Goal: Obtain resource: Download file/media

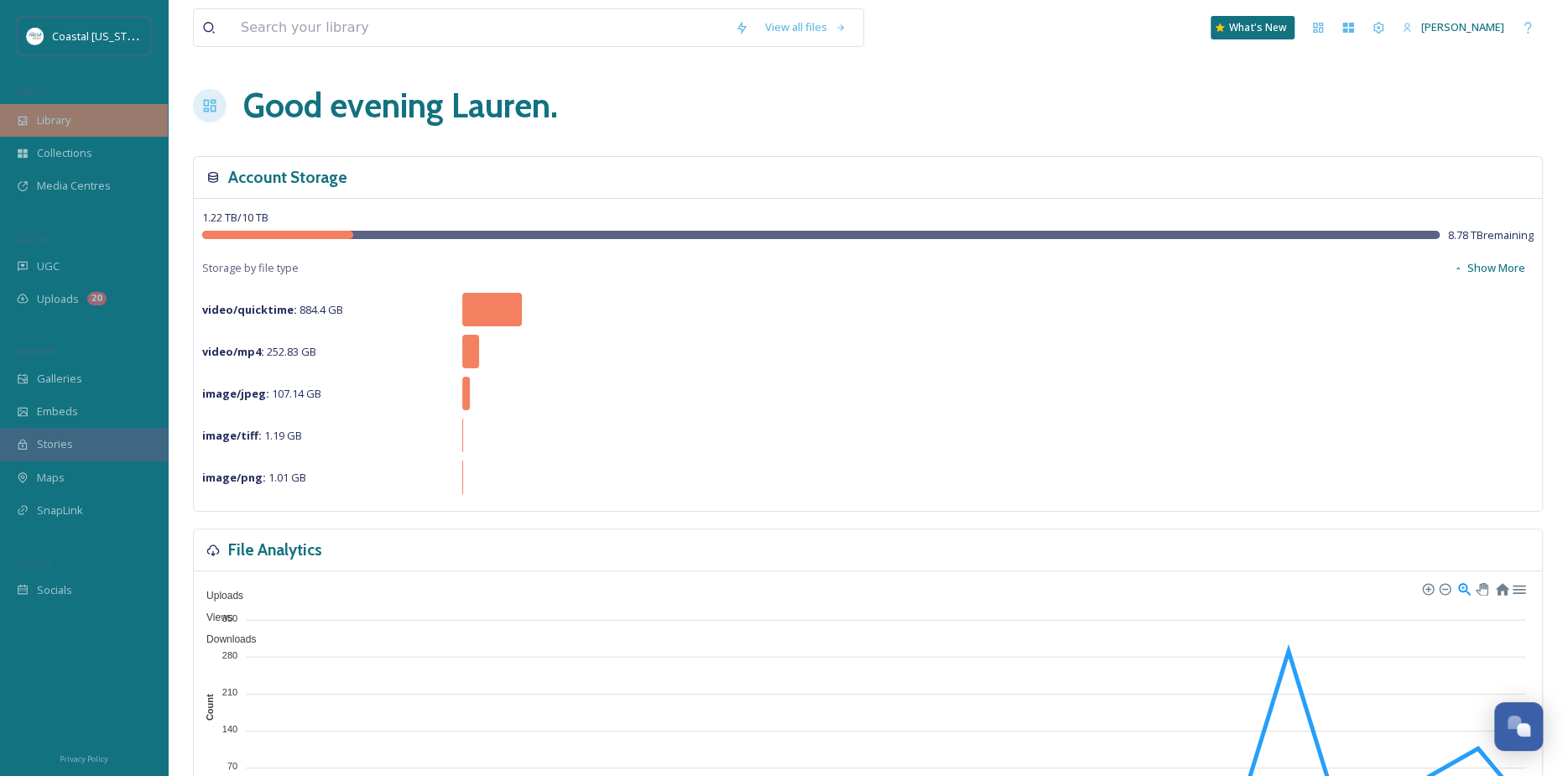
click at [90, 123] on div "Library" at bounding box center [83, 121] width 168 height 33
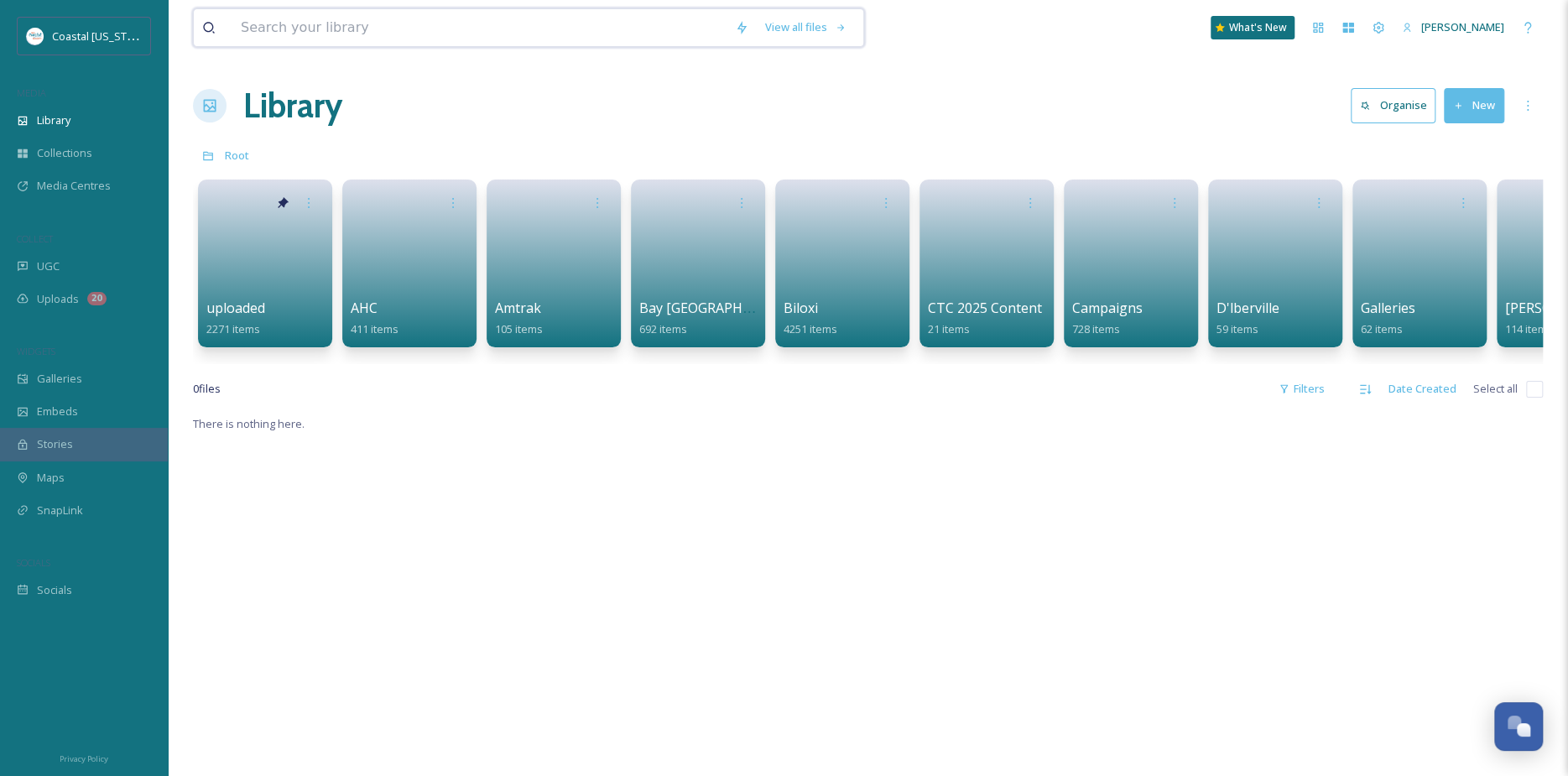
click at [435, 20] on input at bounding box center [480, 28] width 494 height 37
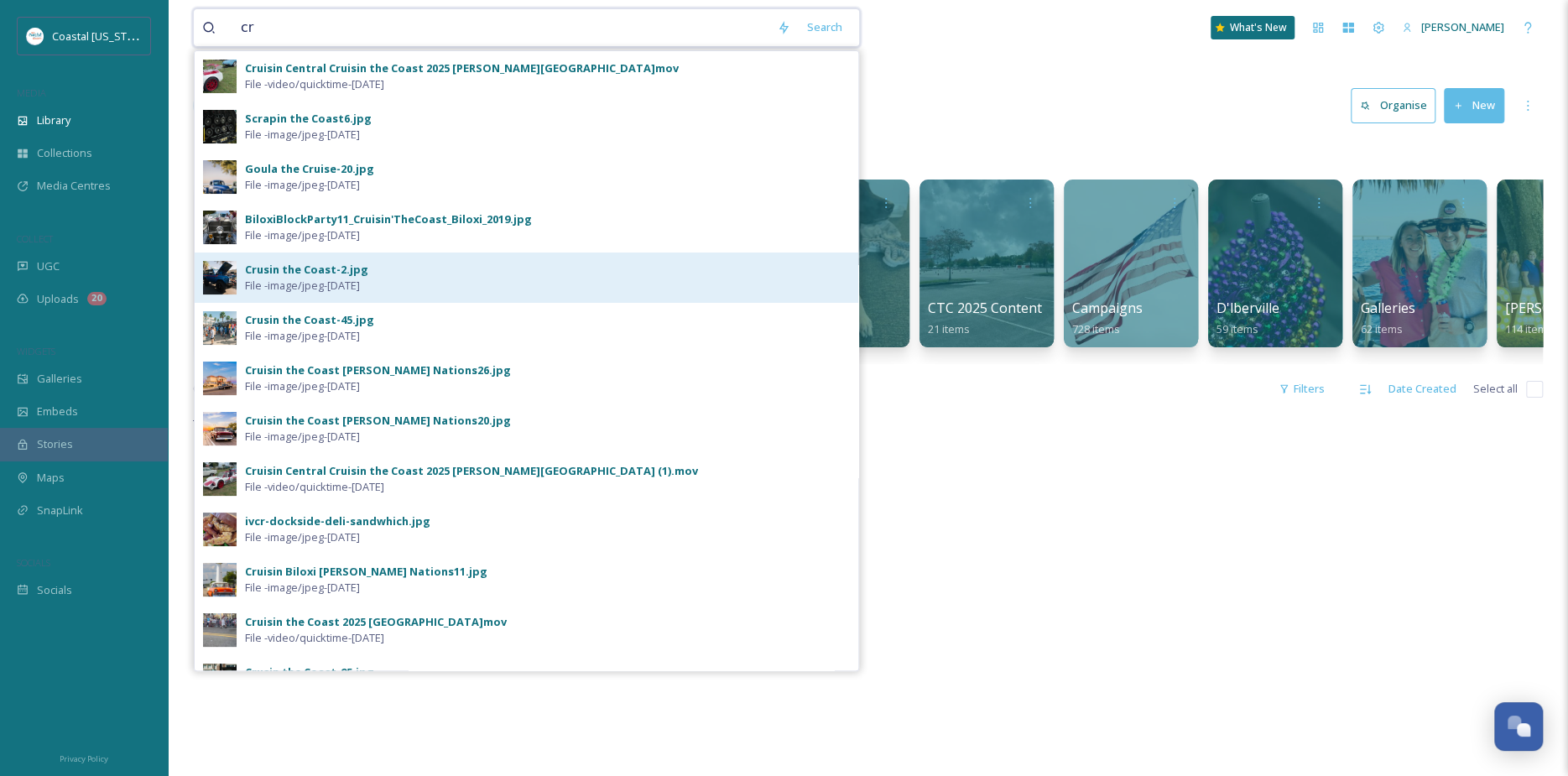
type input "c"
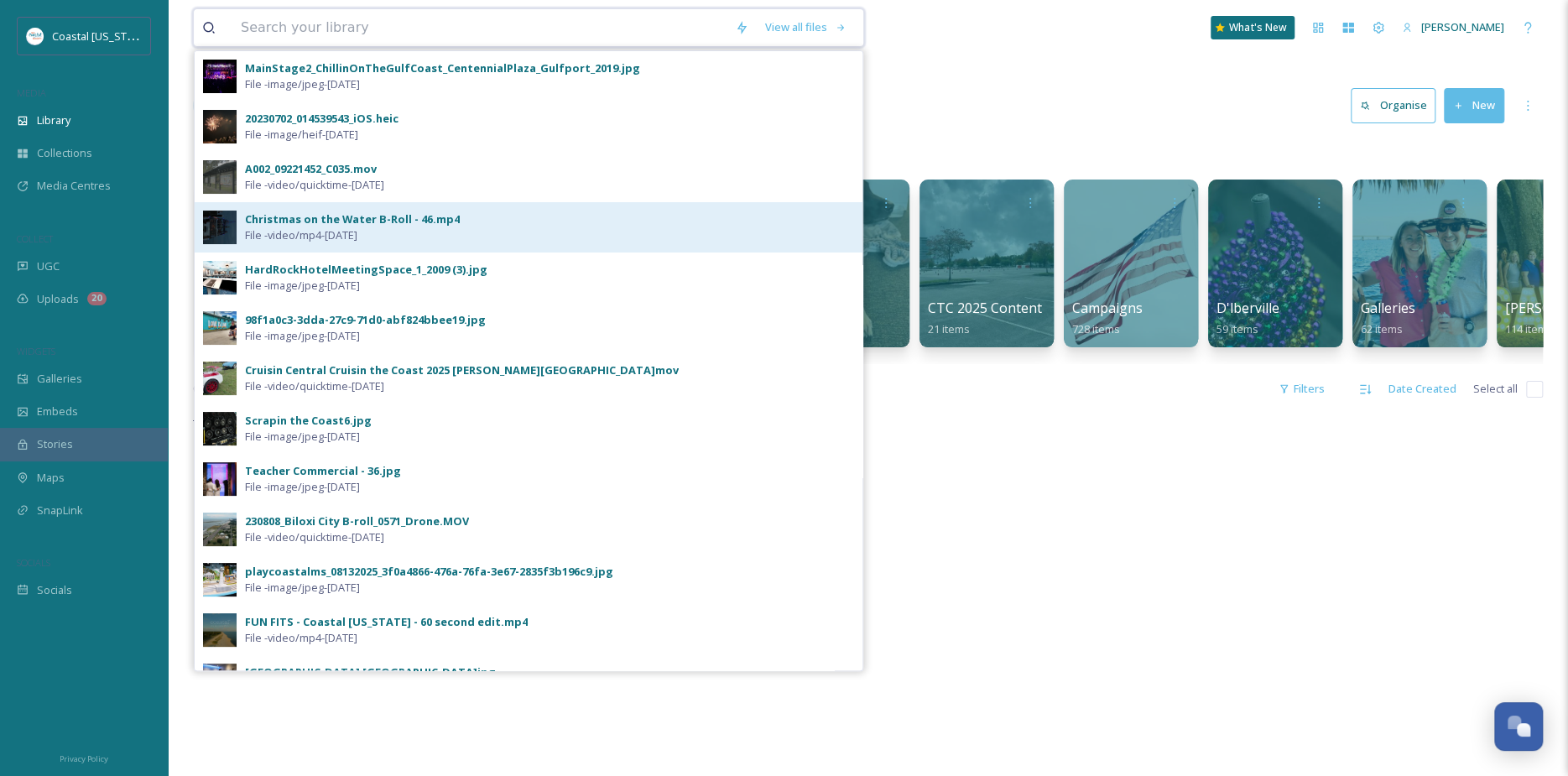
type input "v"
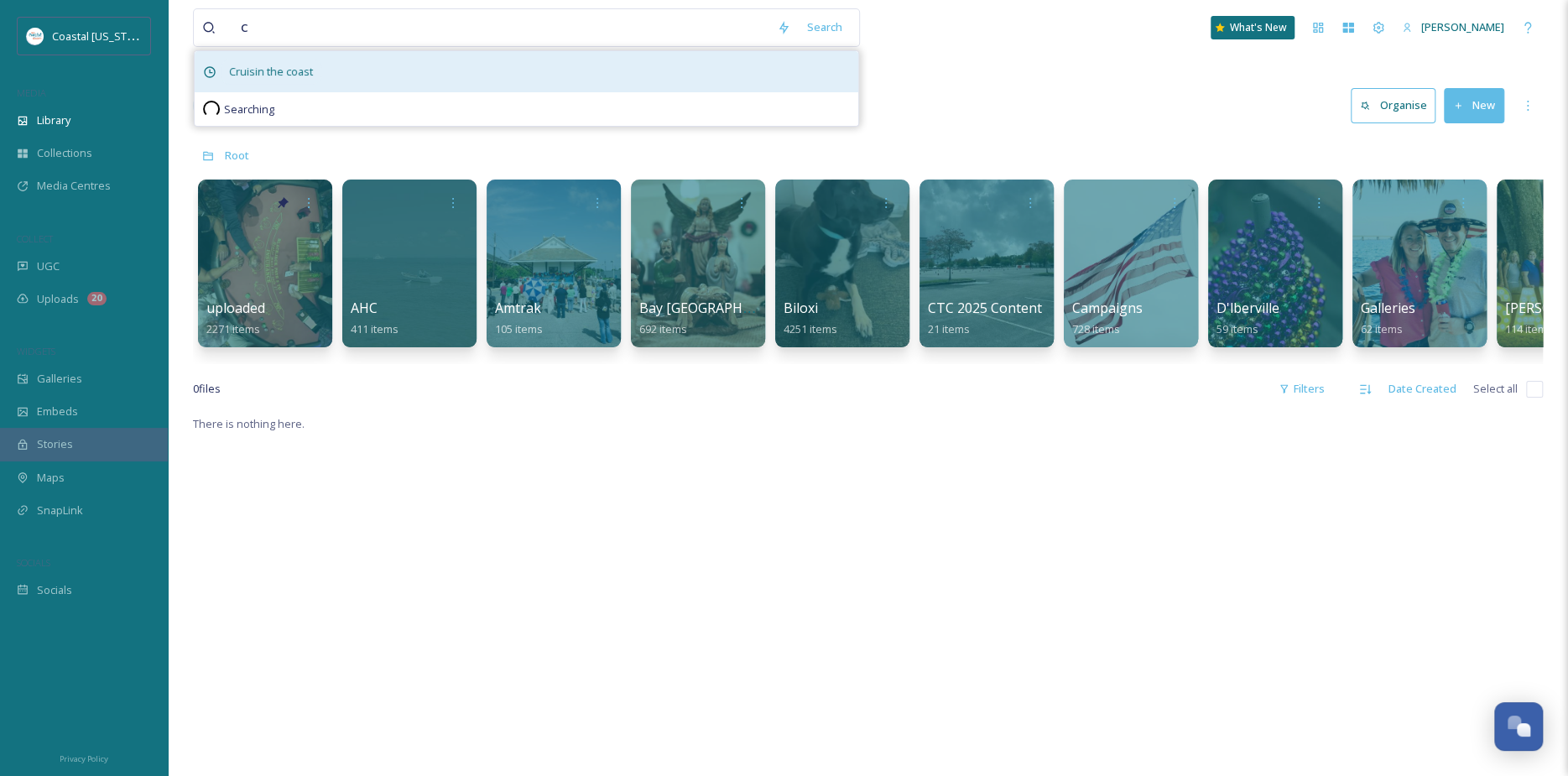
click at [309, 73] on span "Cruisin the coast" at bounding box center [270, 71] width 101 height 24
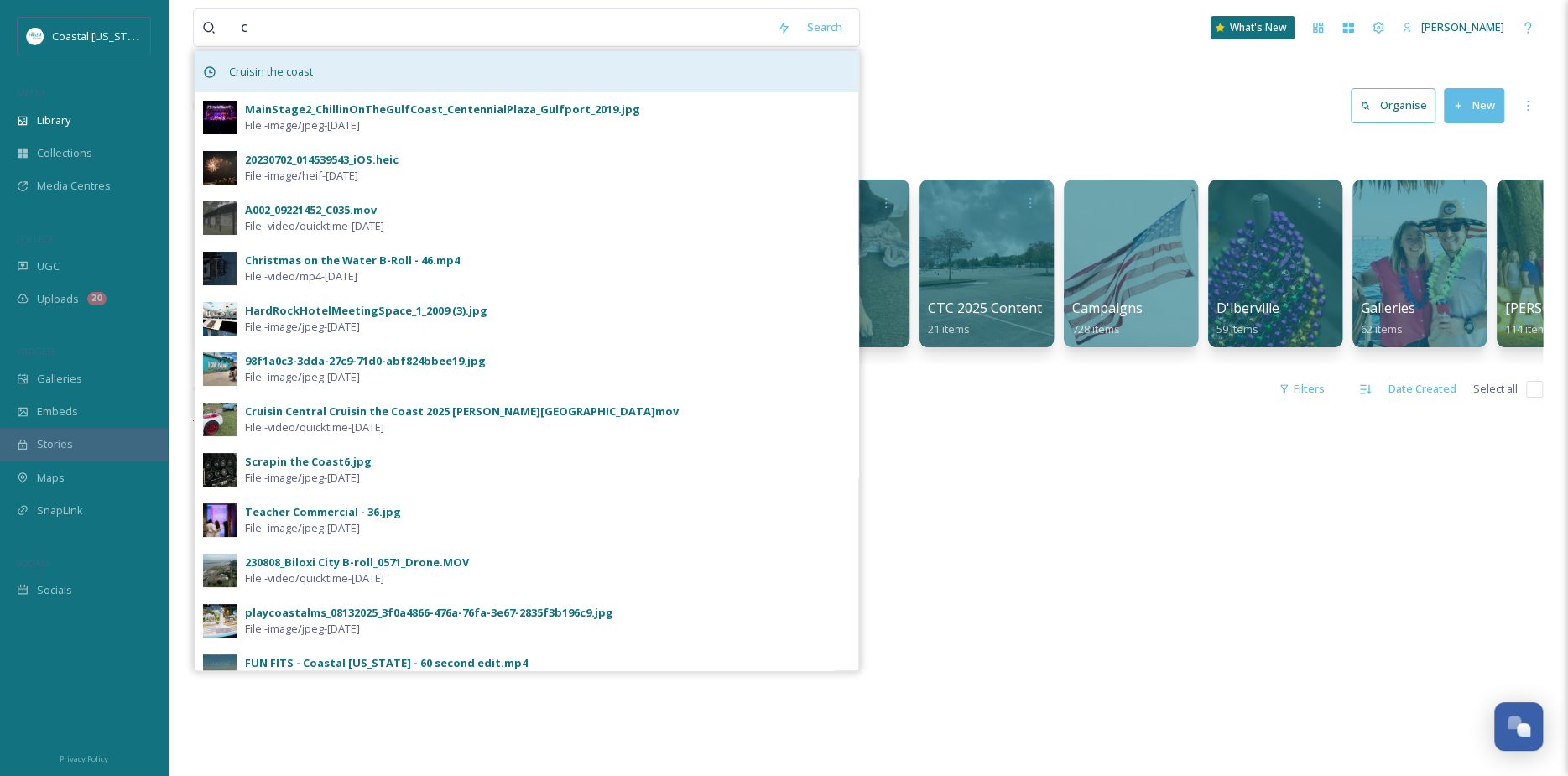
click at [254, 68] on span "Cruisin the coast" at bounding box center [270, 71] width 101 height 24
click at [203, 71] on icon at bounding box center [210, 72] width 13 height 13
click at [353, 71] on div "Cruisin the coast" at bounding box center [526, 71] width 663 height 41
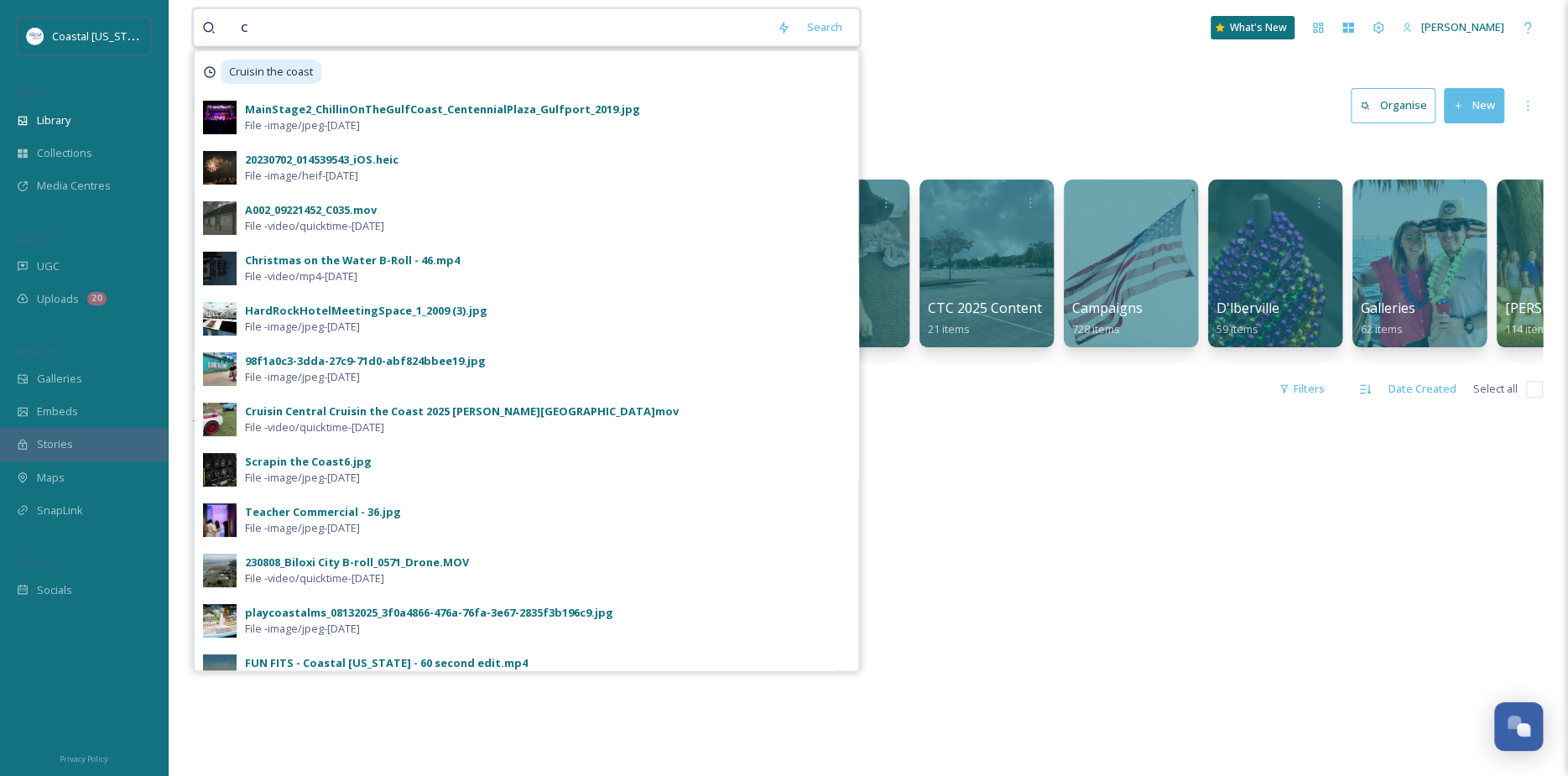
click at [445, 26] on input "c" at bounding box center [501, 28] width 536 height 37
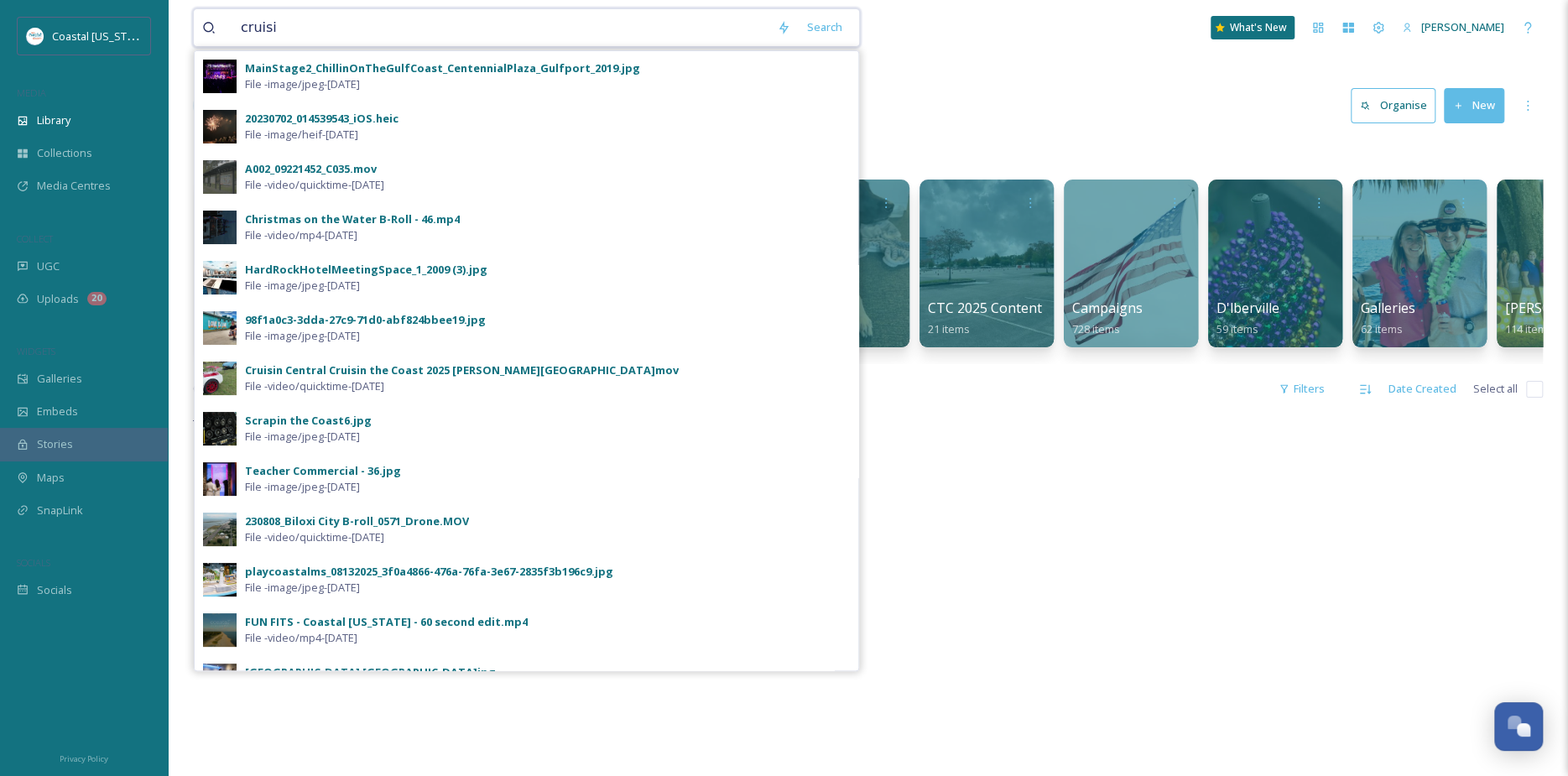
type input "cruisin"
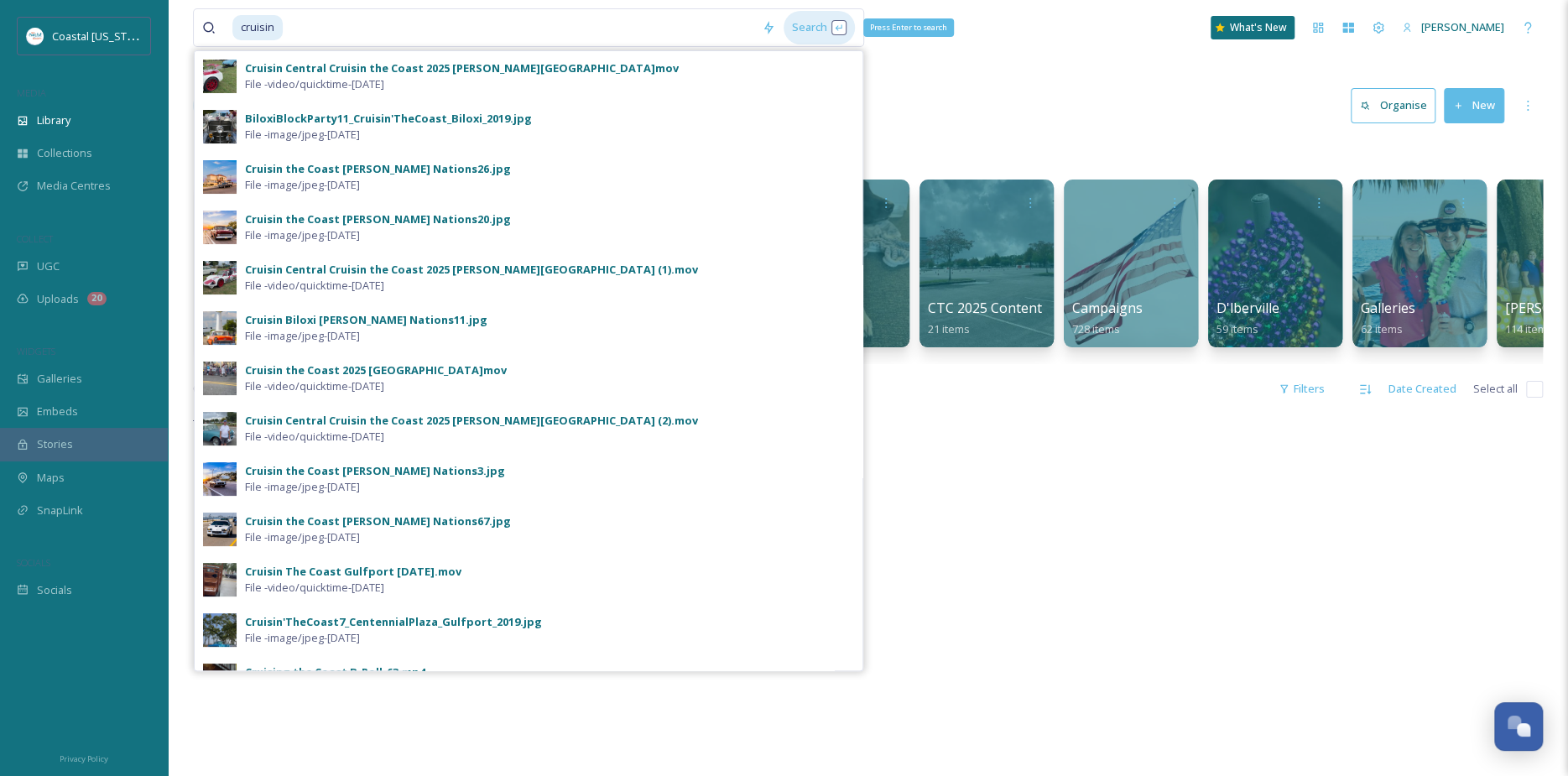
click at [820, 31] on div "Search Press Enter to search" at bounding box center [818, 27] width 71 height 33
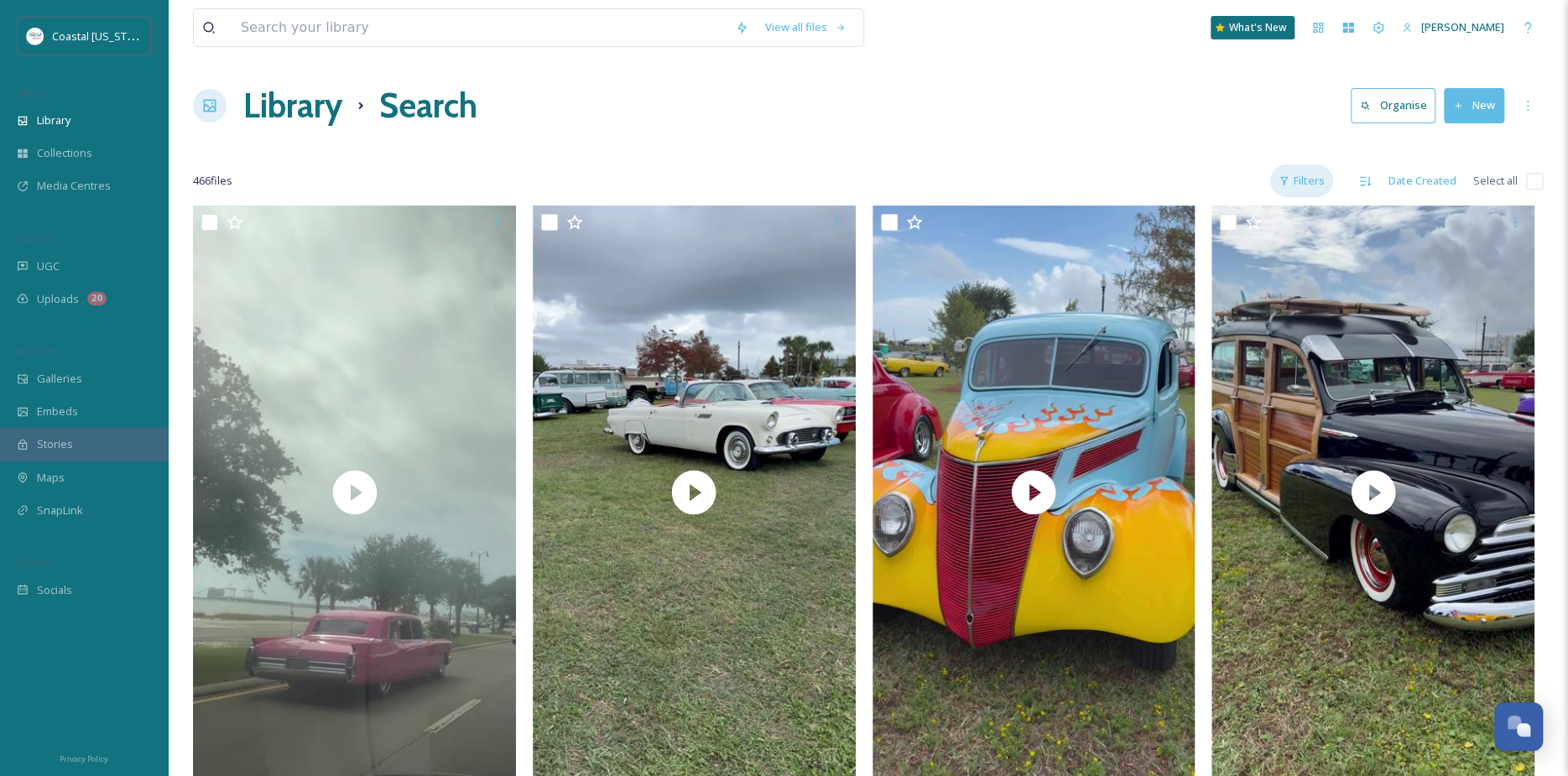
click at [1289, 169] on div "Filters" at bounding box center [1302, 181] width 63 height 33
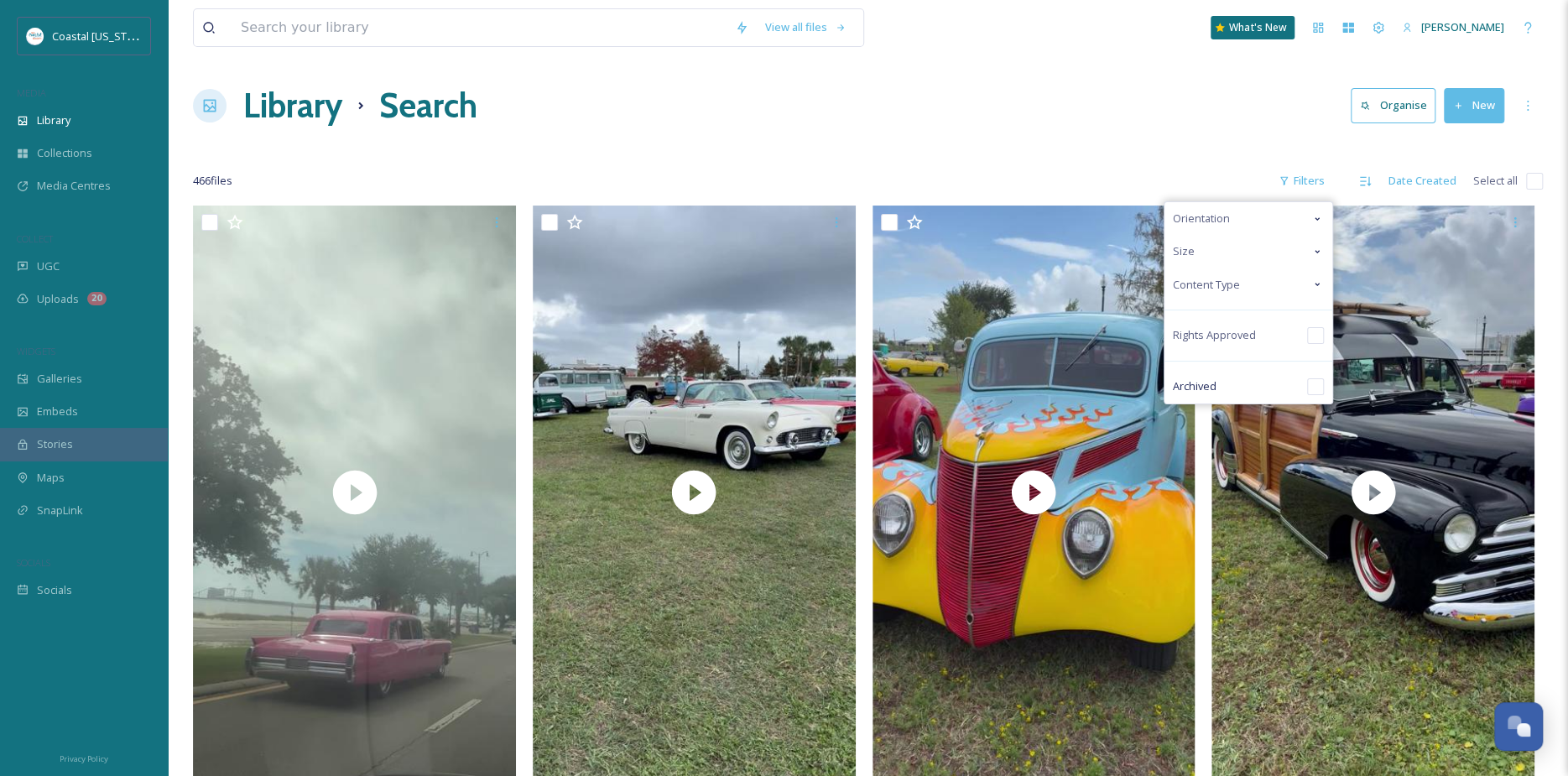
click at [1243, 278] on div "Content Type" at bounding box center [1247, 284] width 168 height 33
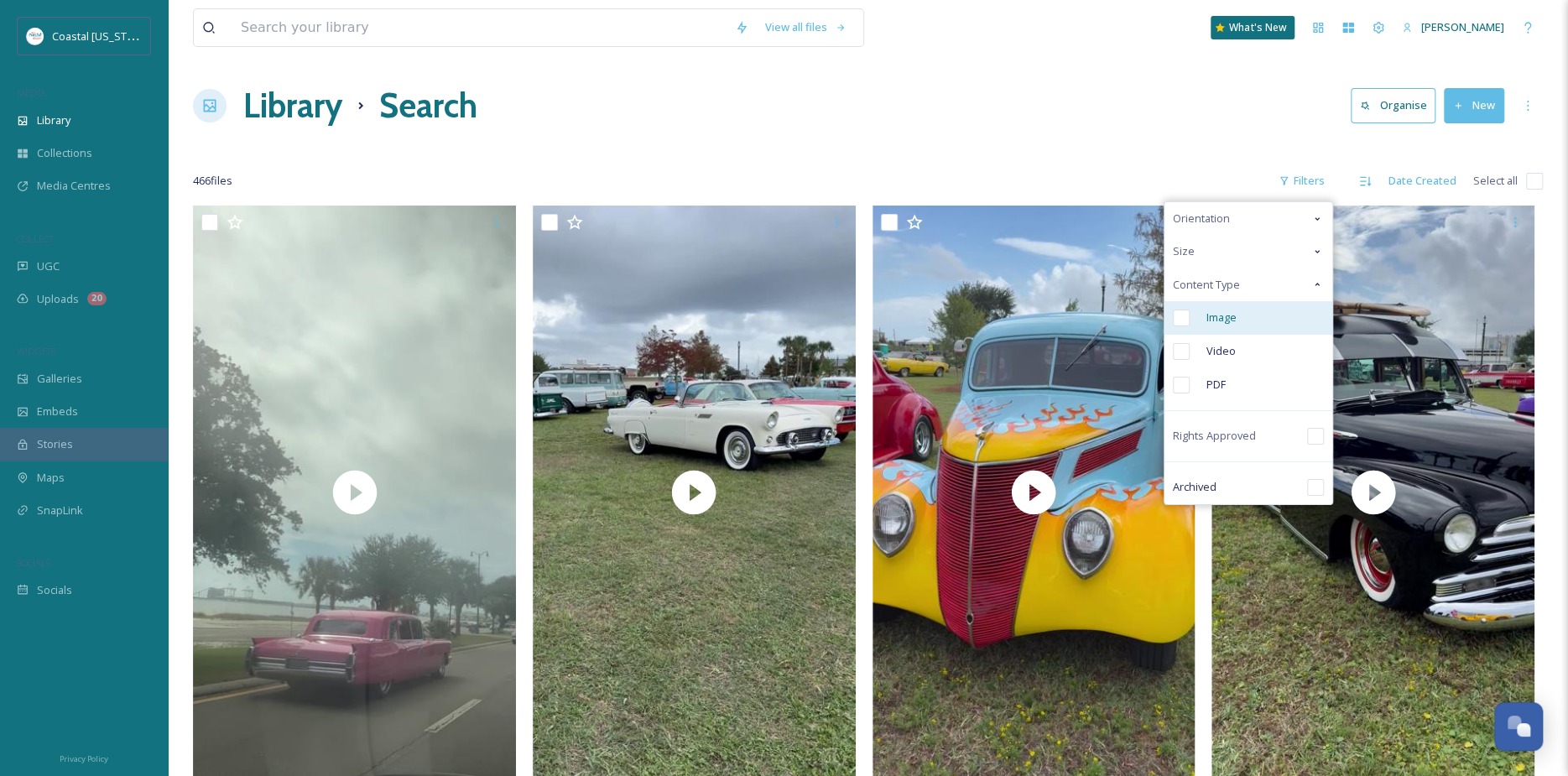
click at [1224, 322] on span "Image" at bounding box center [1221, 317] width 31 height 16
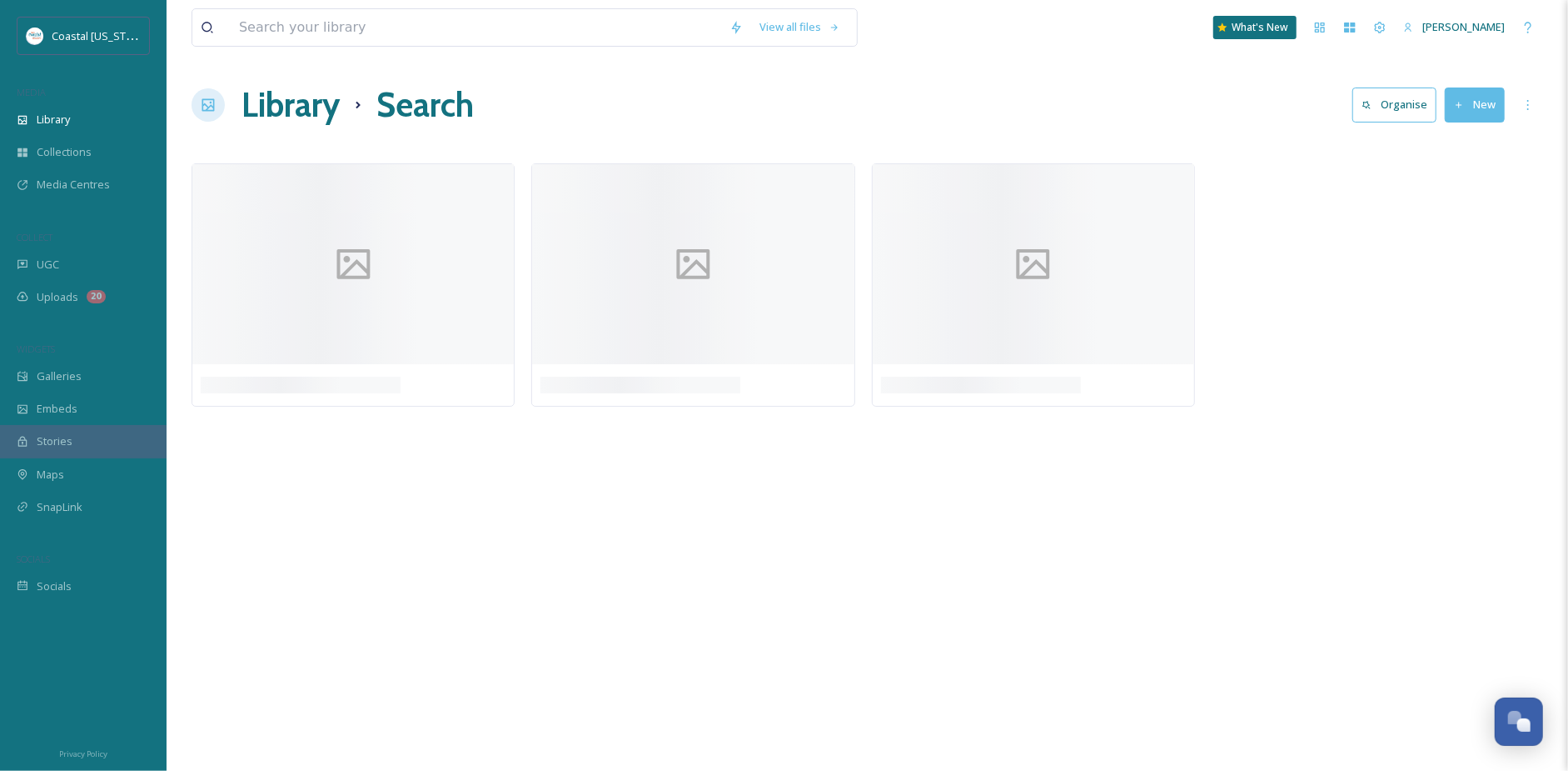
click at [1061, 96] on div "Library Search Organise New" at bounding box center [868, 105] width 1351 height 50
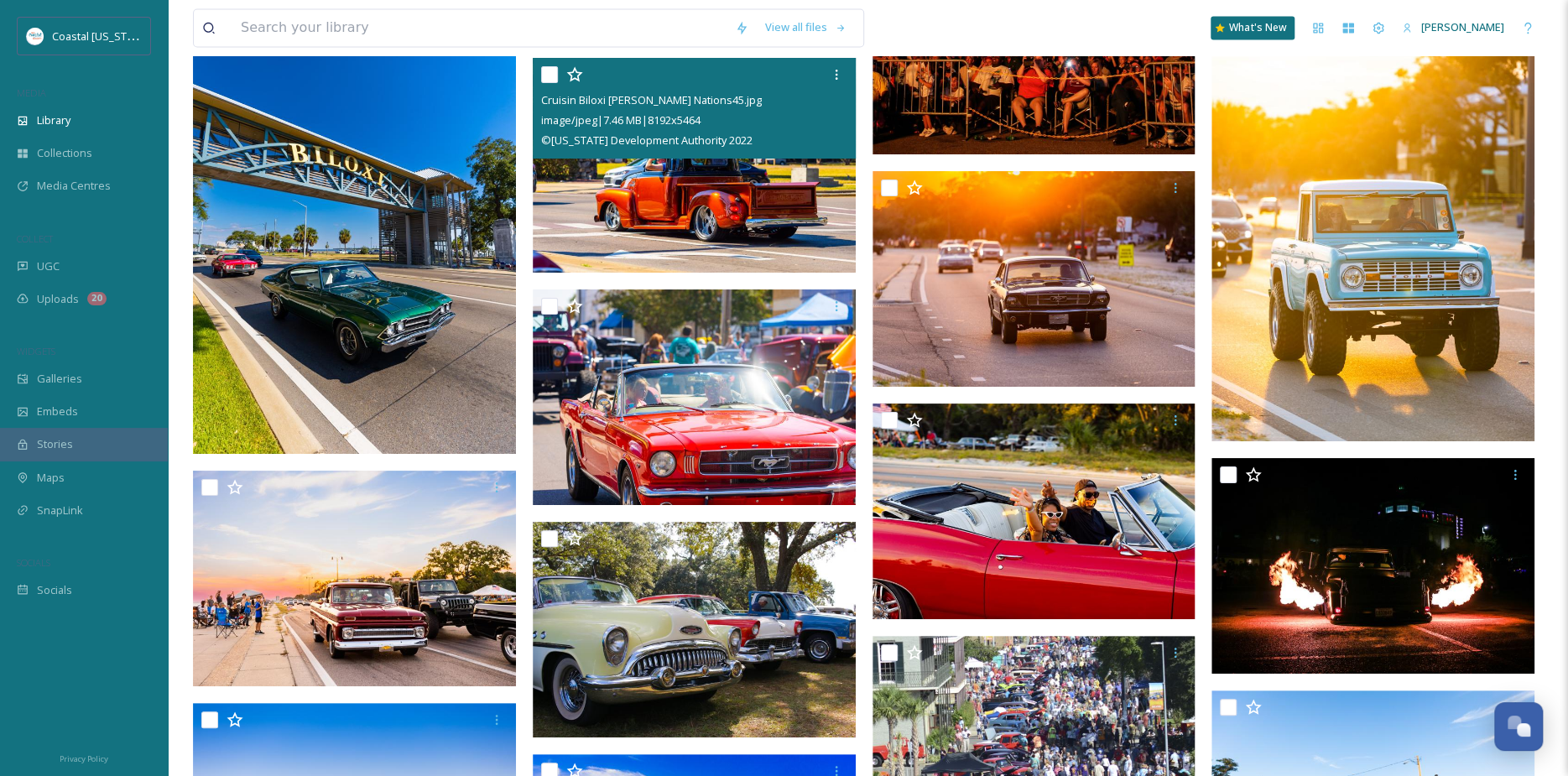
scroll to position [6288, 0]
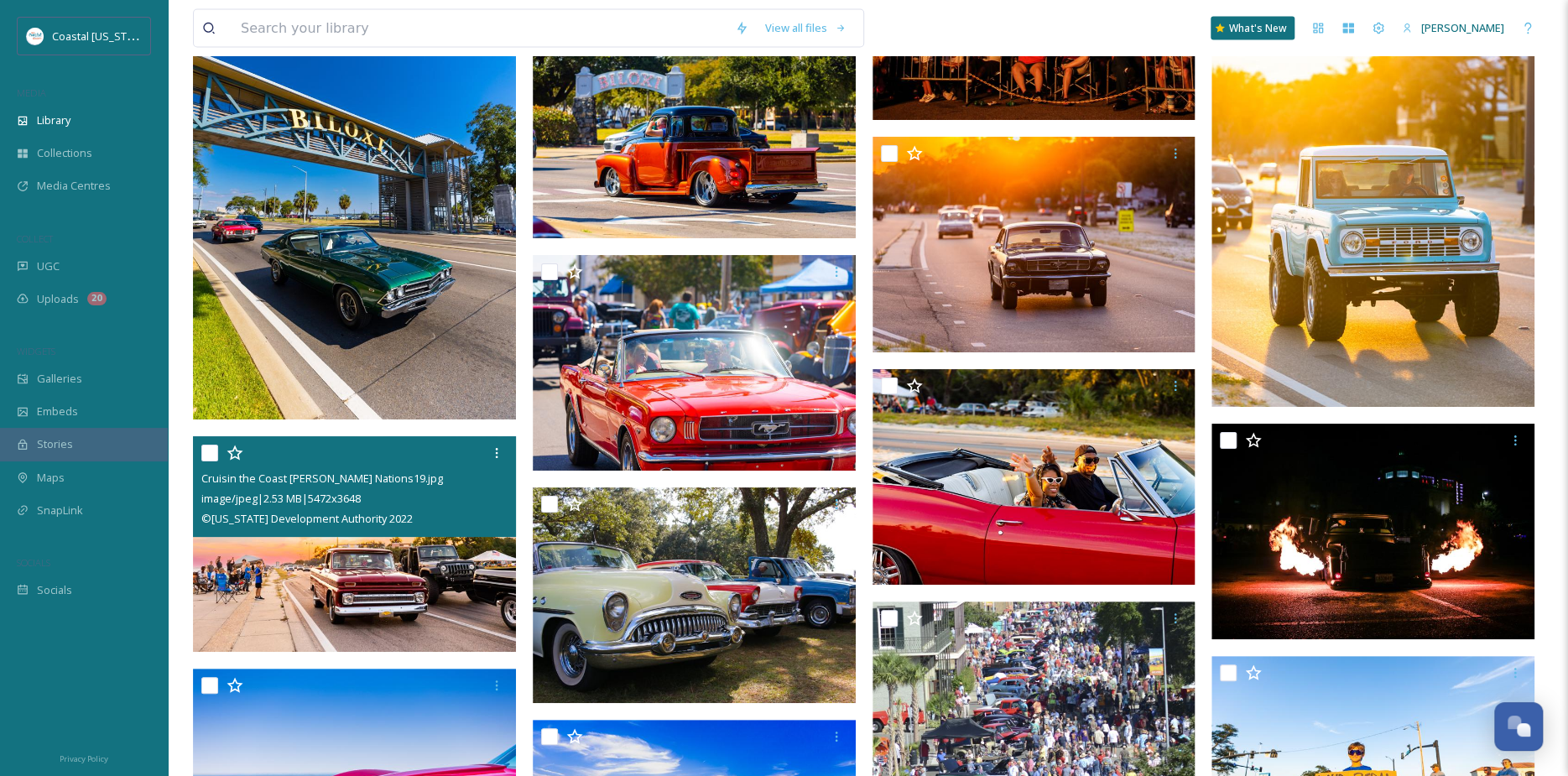
click at [339, 552] on img at bounding box center [354, 543] width 323 height 215
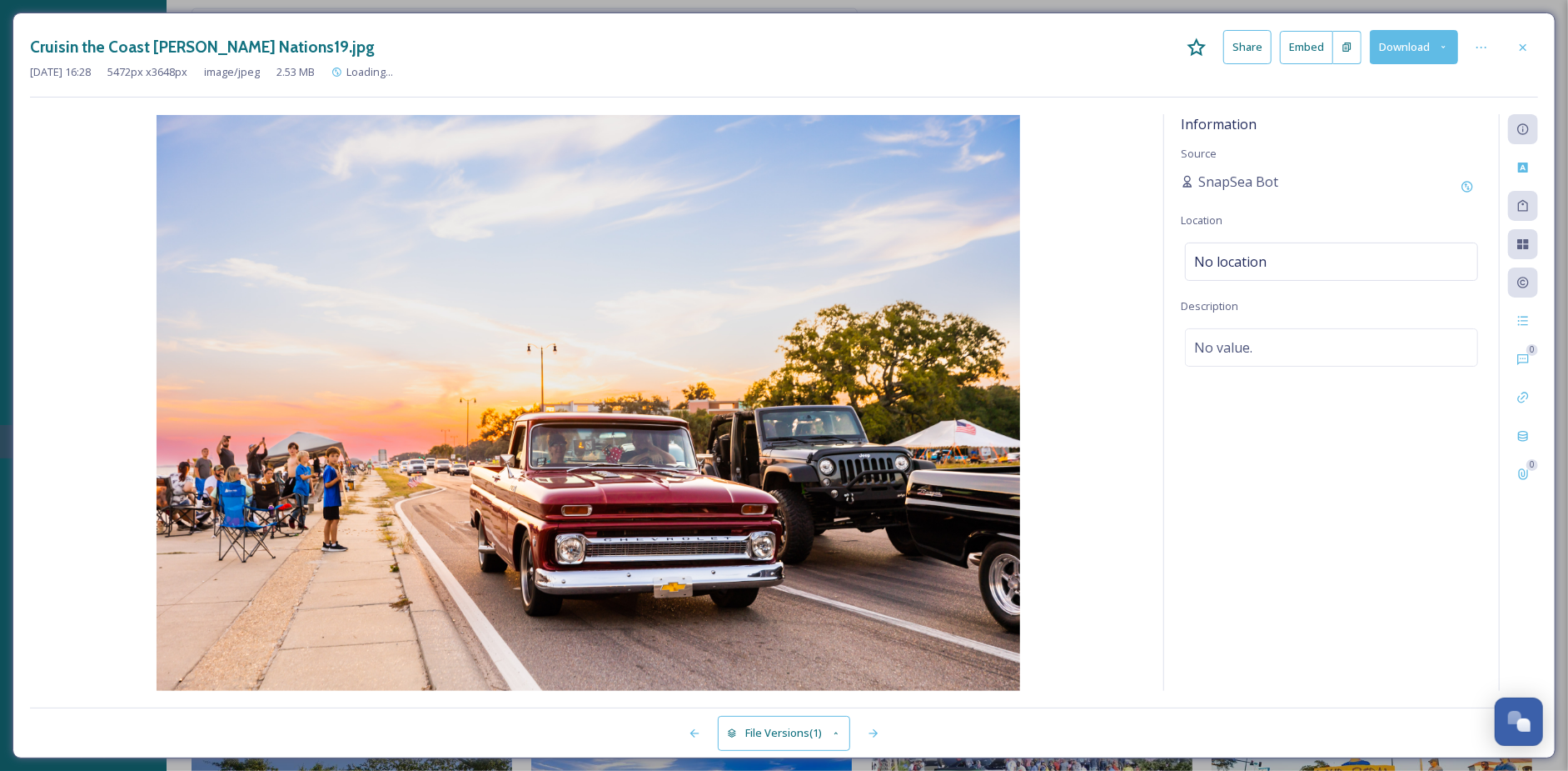
click at [1391, 47] on button "Download" at bounding box center [1413, 48] width 88 height 34
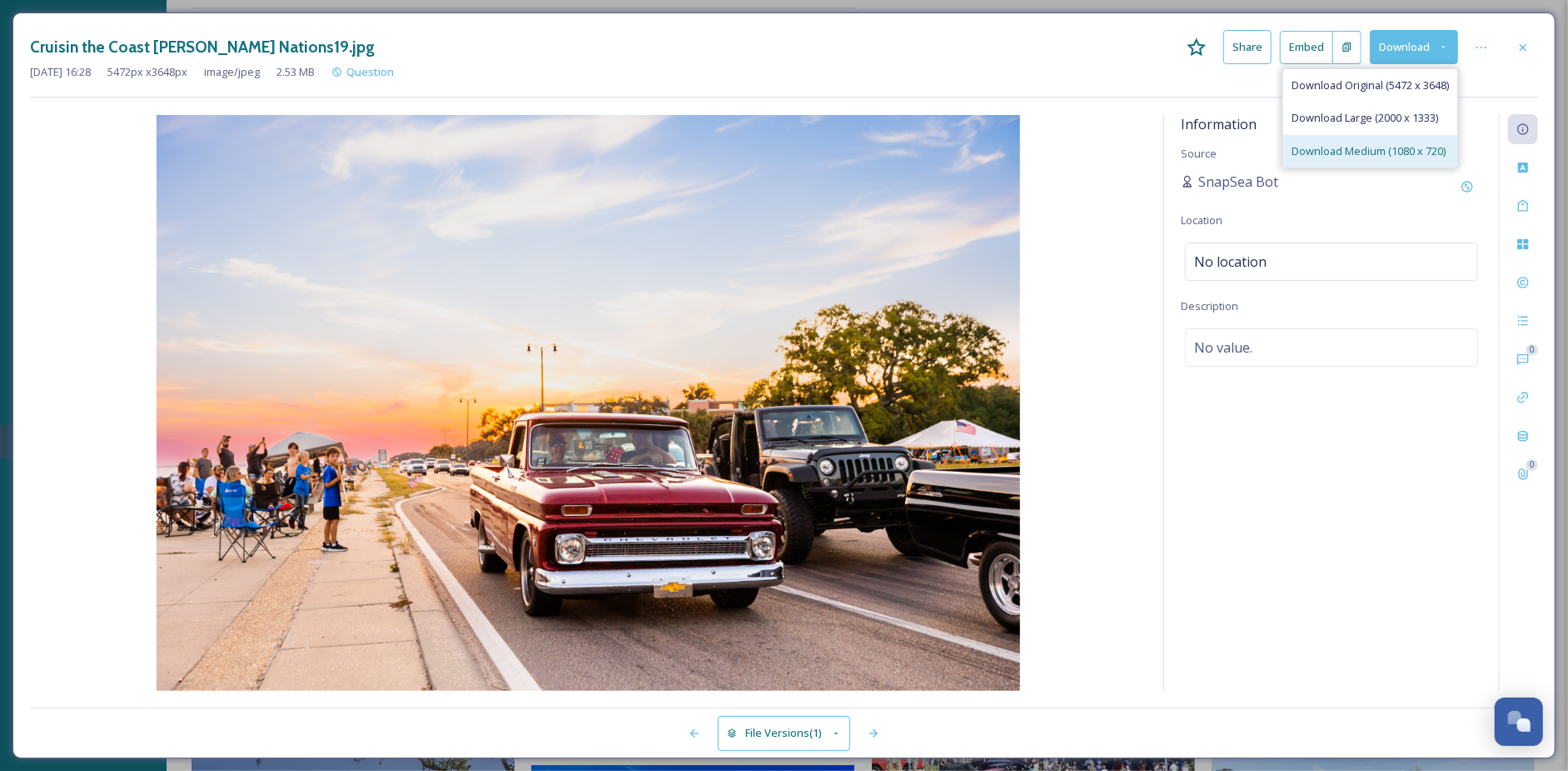
click at [1367, 145] on span "Download Medium (1080 x 720)" at bounding box center [1368, 151] width 154 height 16
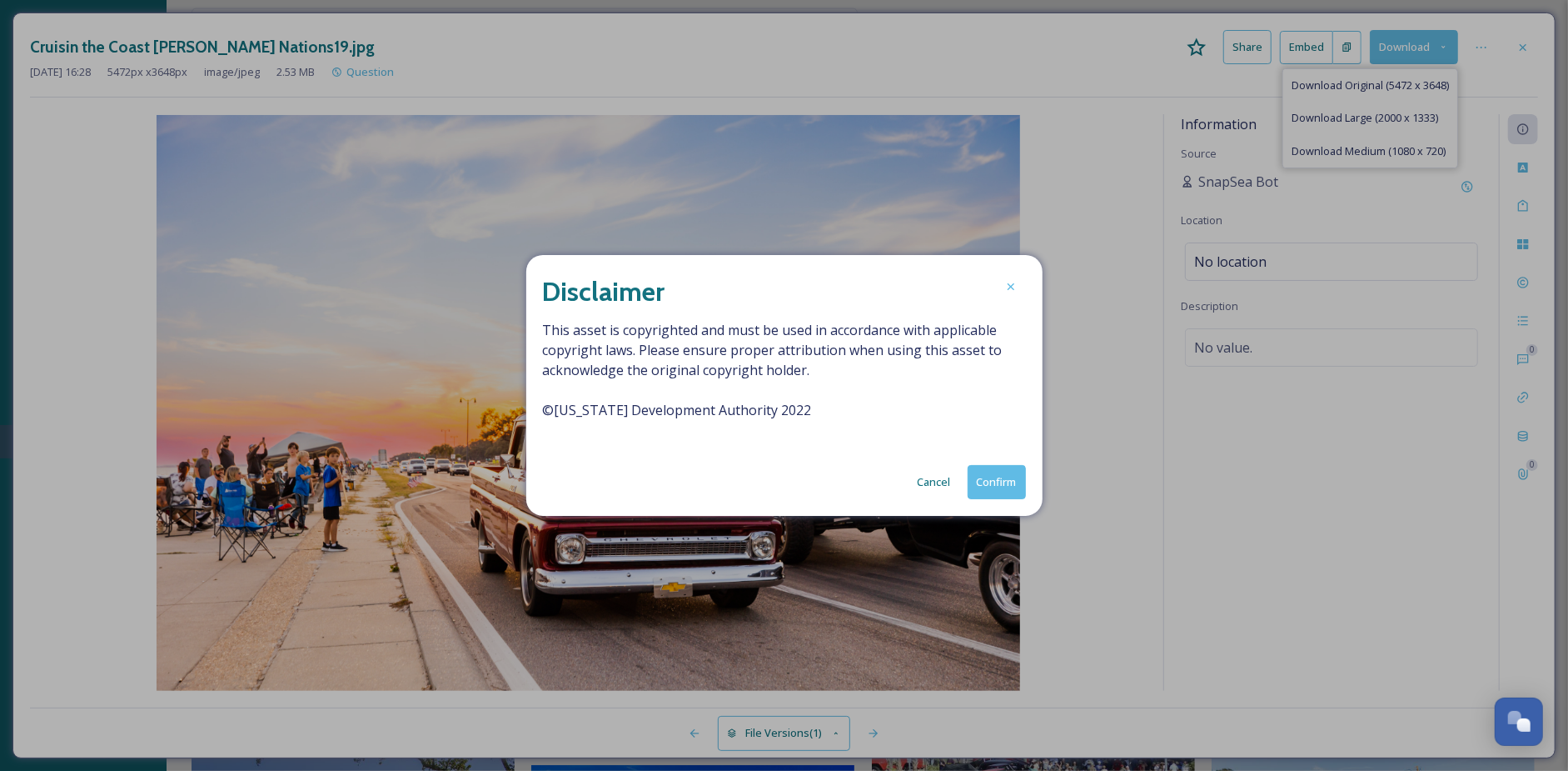
click at [984, 469] on button "Confirm" at bounding box center [996, 482] width 58 height 34
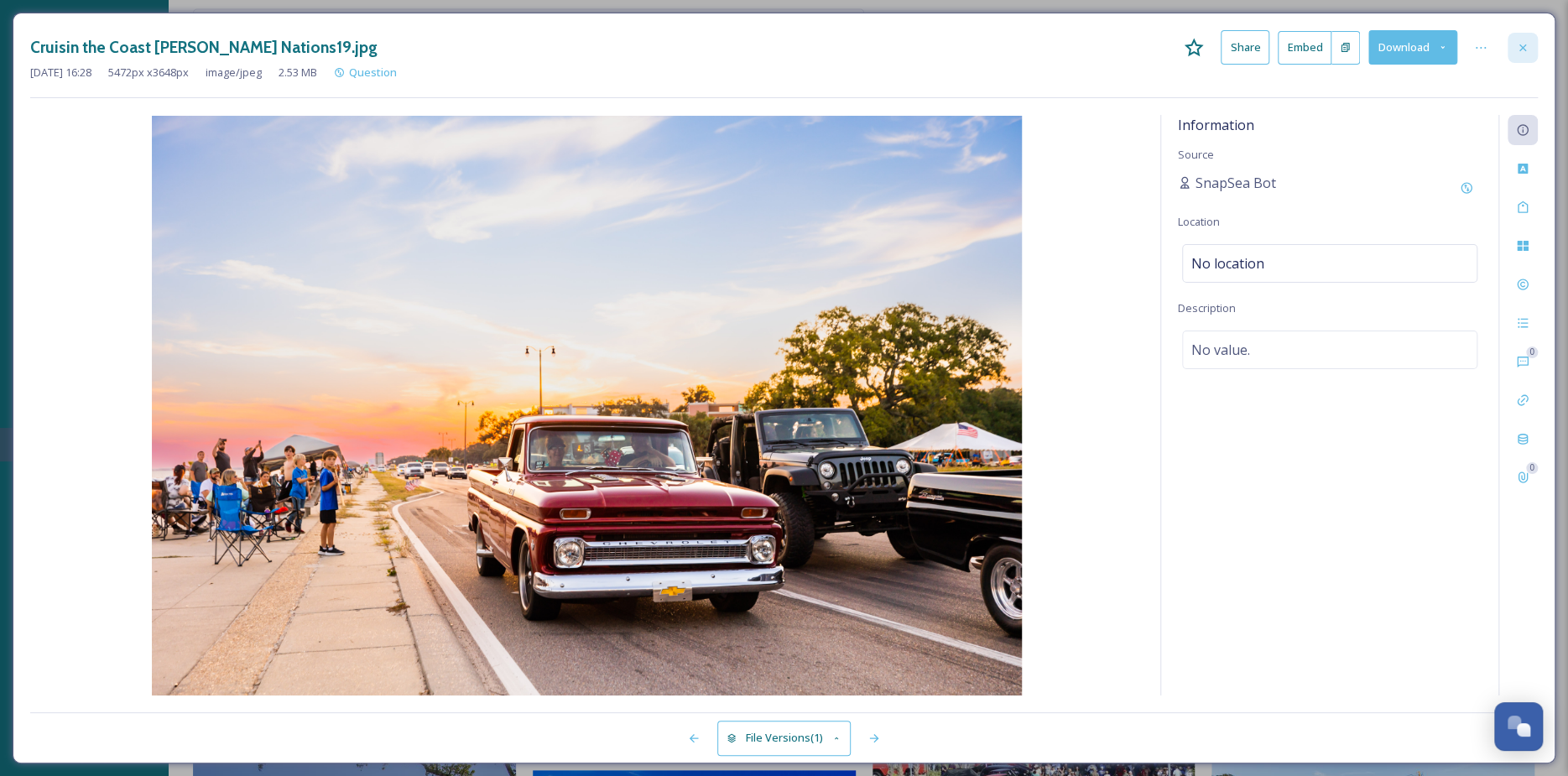
click at [1524, 49] on icon at bounding box center [1522, 48] width 13 height 13
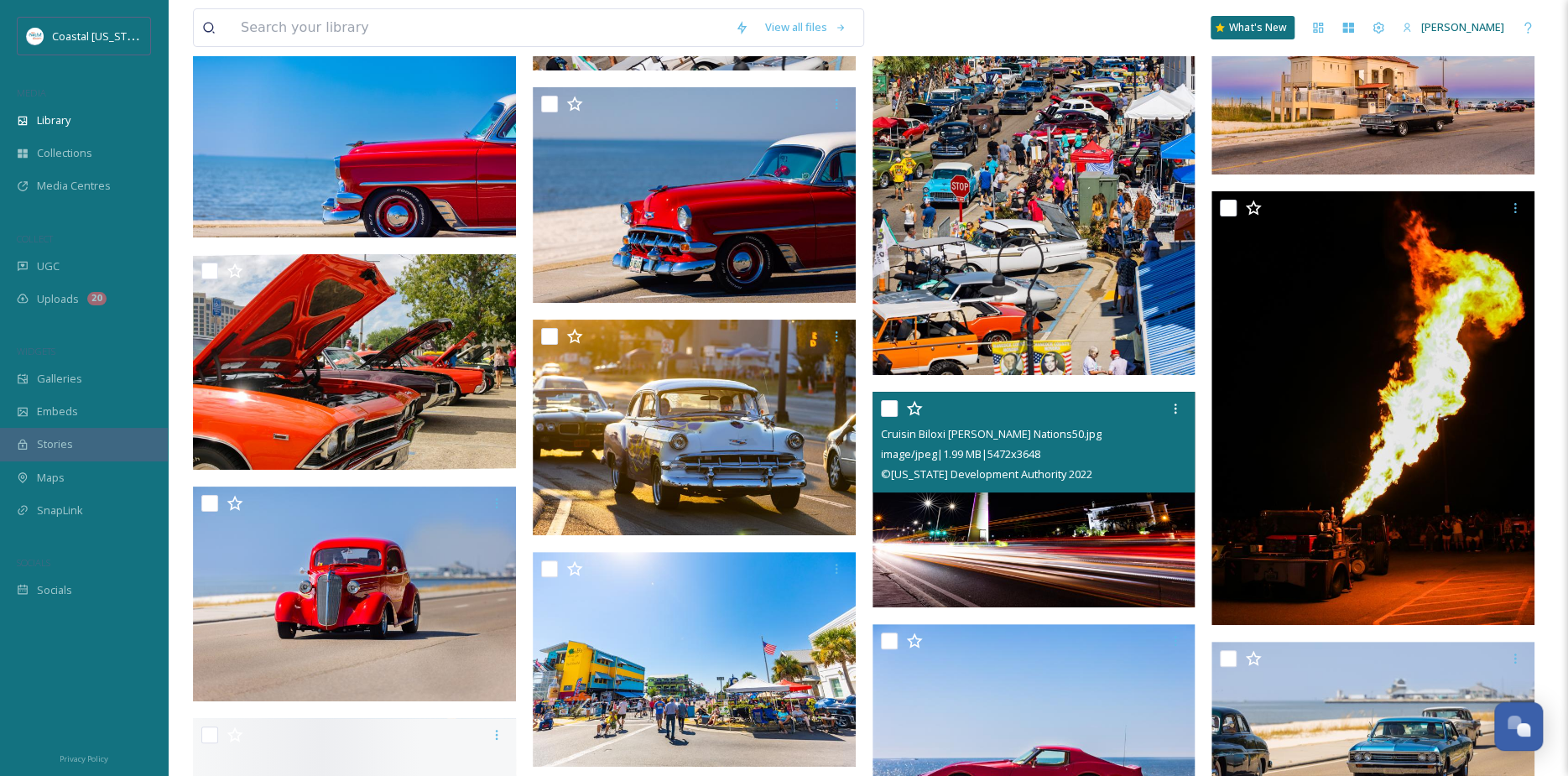
scroll to position [8888, 0]
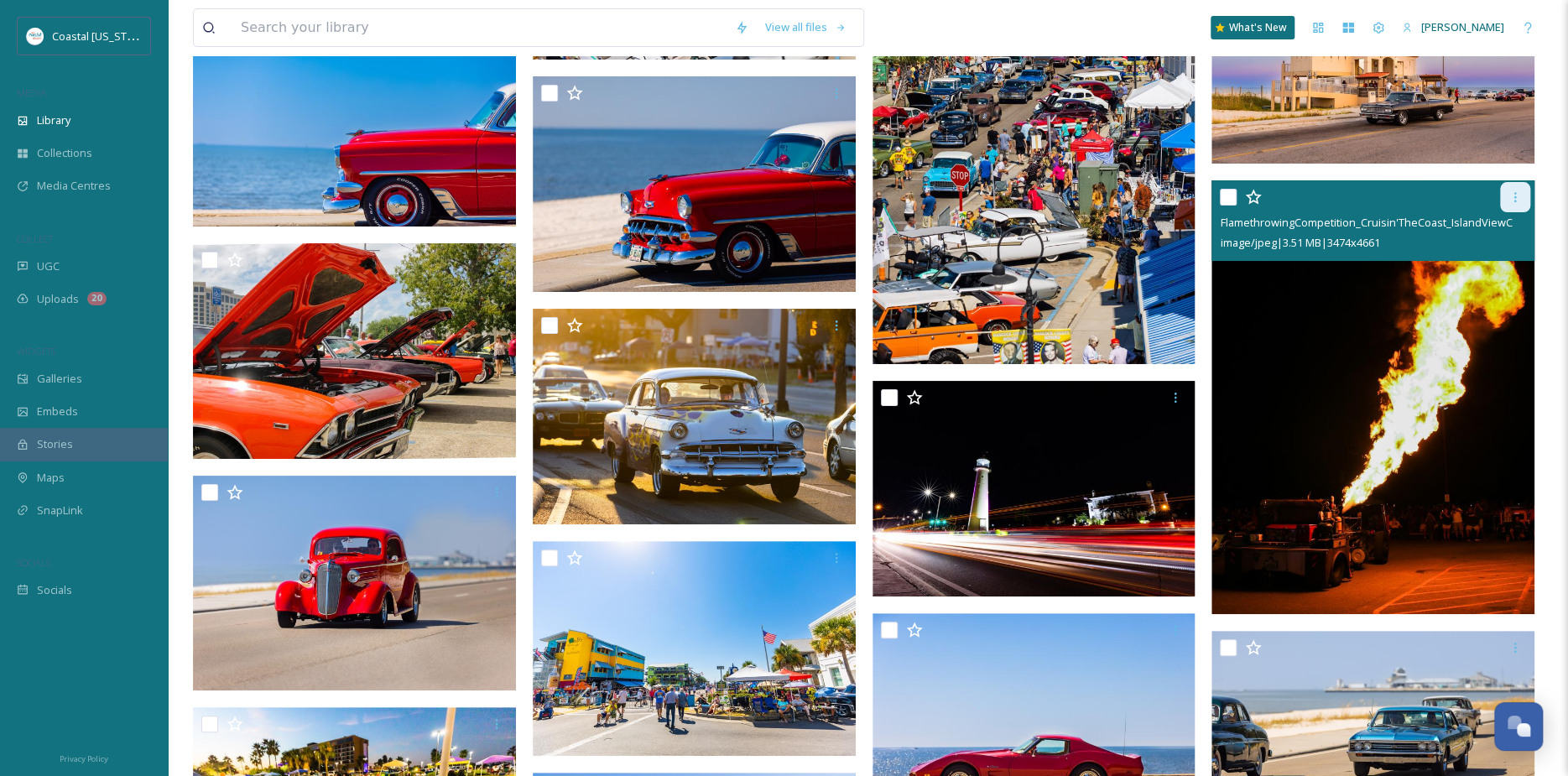
click at [1514, 198] on icon at bounding box center [1515, 197] width 13 height 13
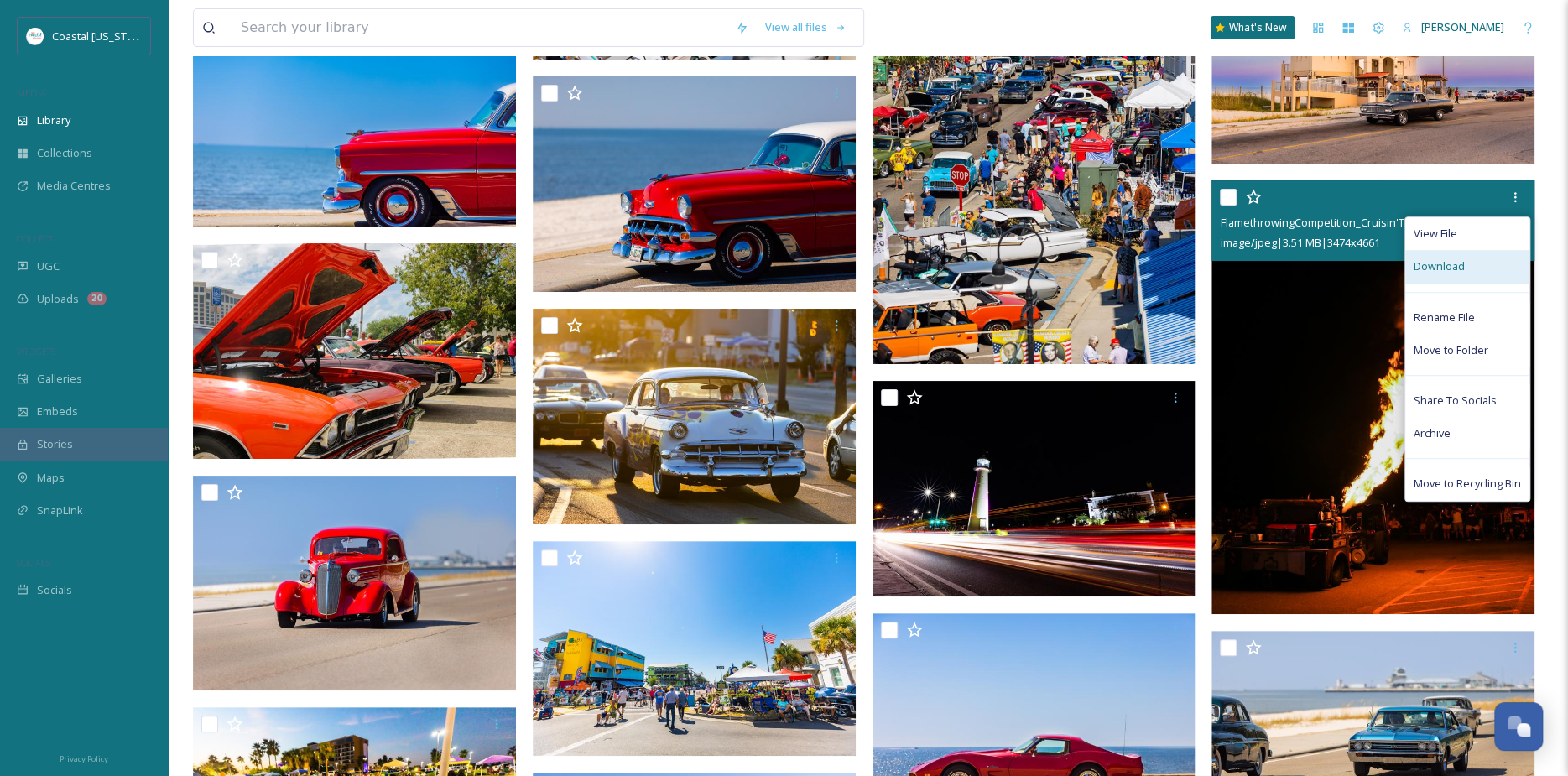
click at [1466, 273] on div "Download" at bounding box center [1467, 266] width 124 height 33
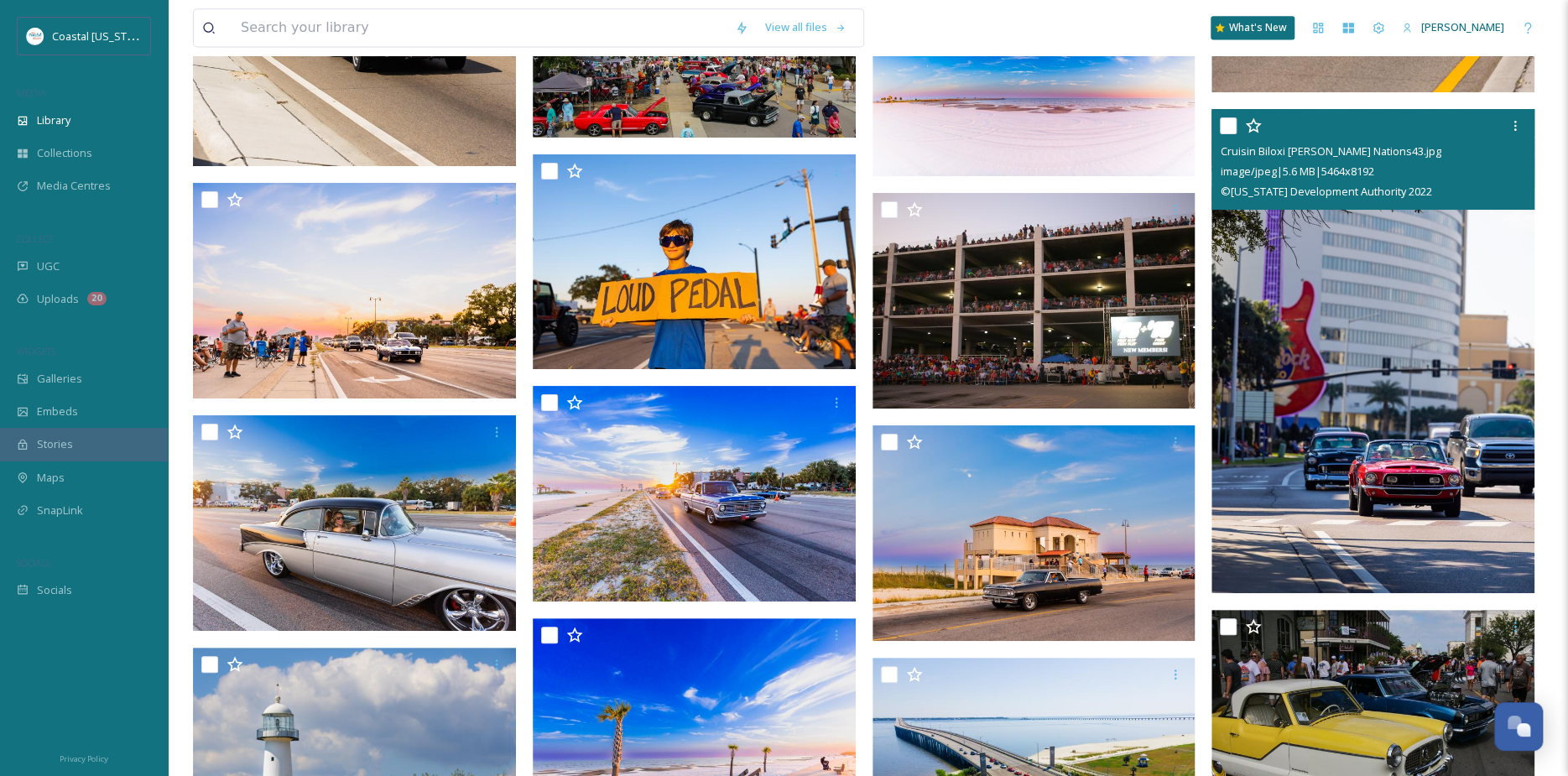
scroll to position [14170, 0]
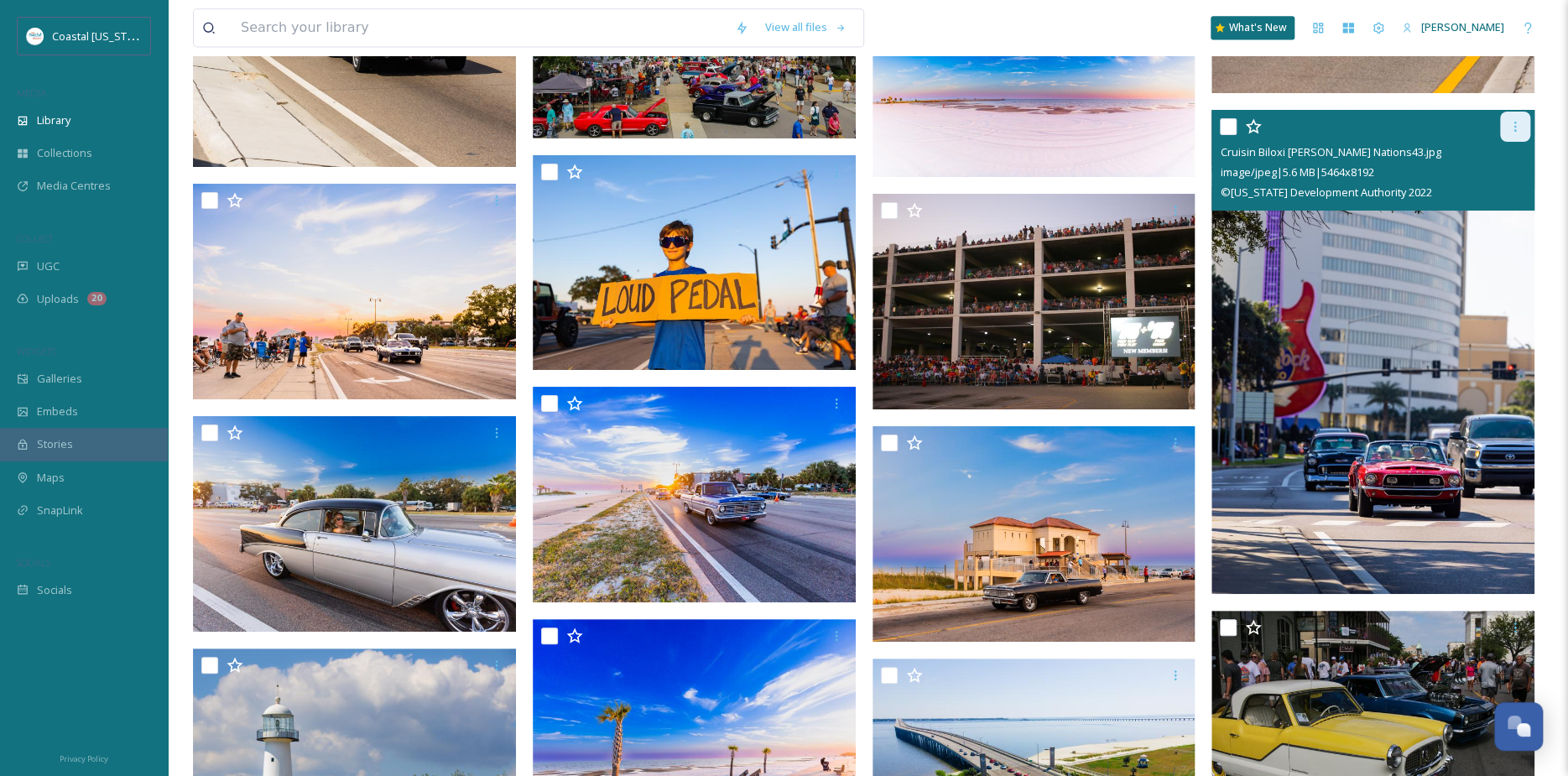
click at [1510, 115] on div at bounding box center [1515, 127] width 31 height 31
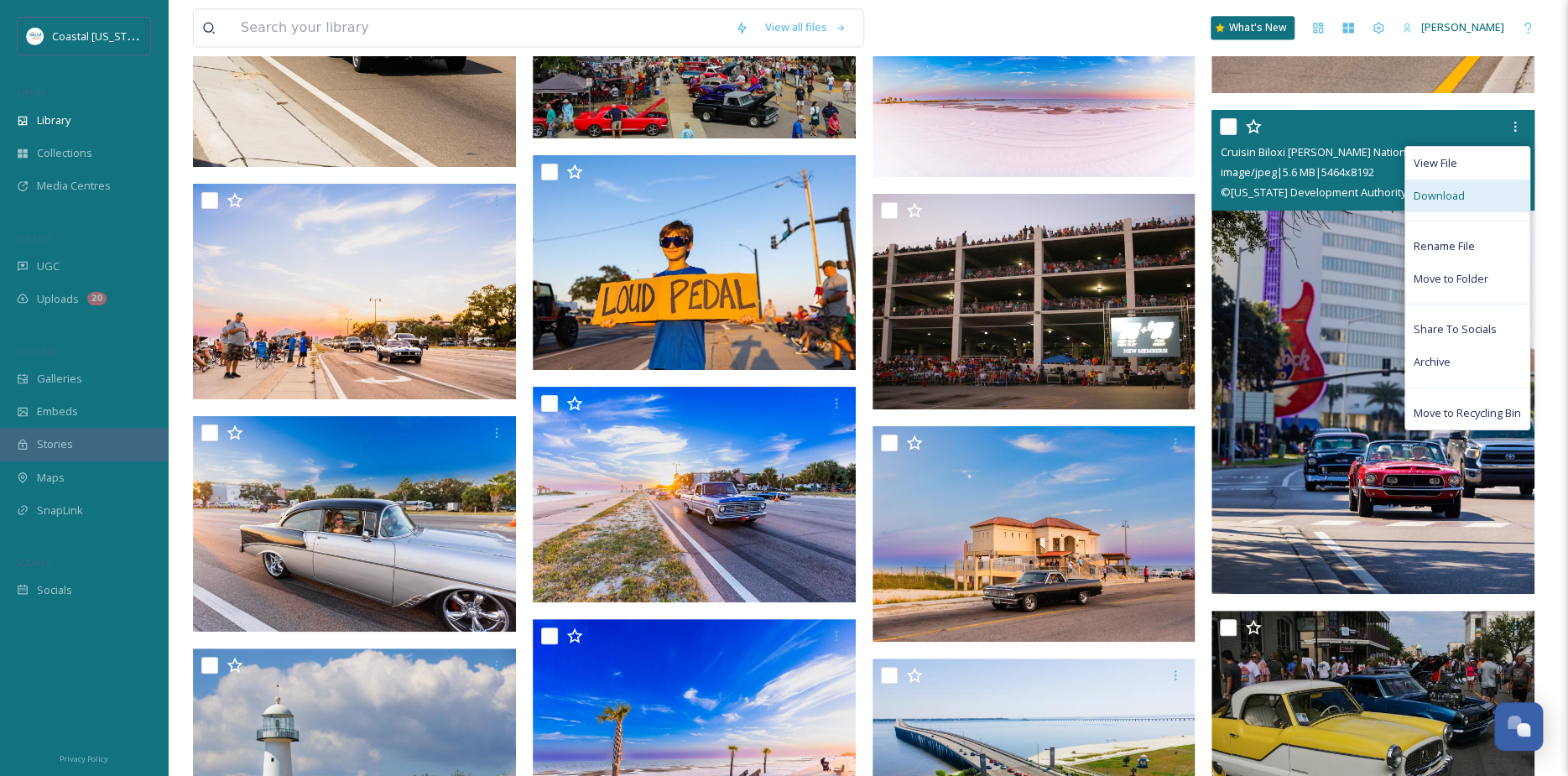
click at [1466, 196] on div "Download" at bounding box center [1467, 196] width 124 height 33
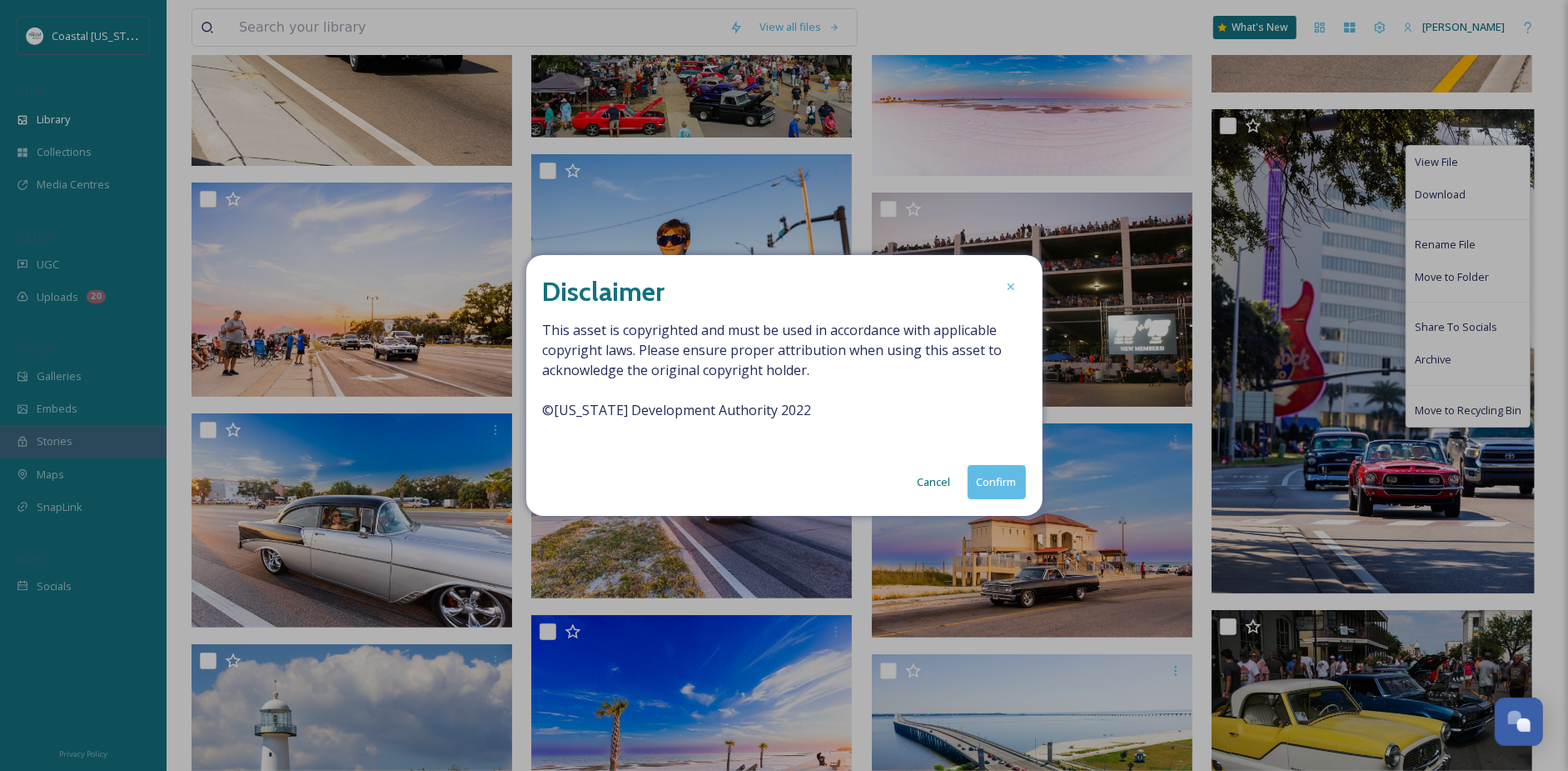
click at [985, 474] on button "Confirm" at bounding box center [996, 482] width 58 height 34
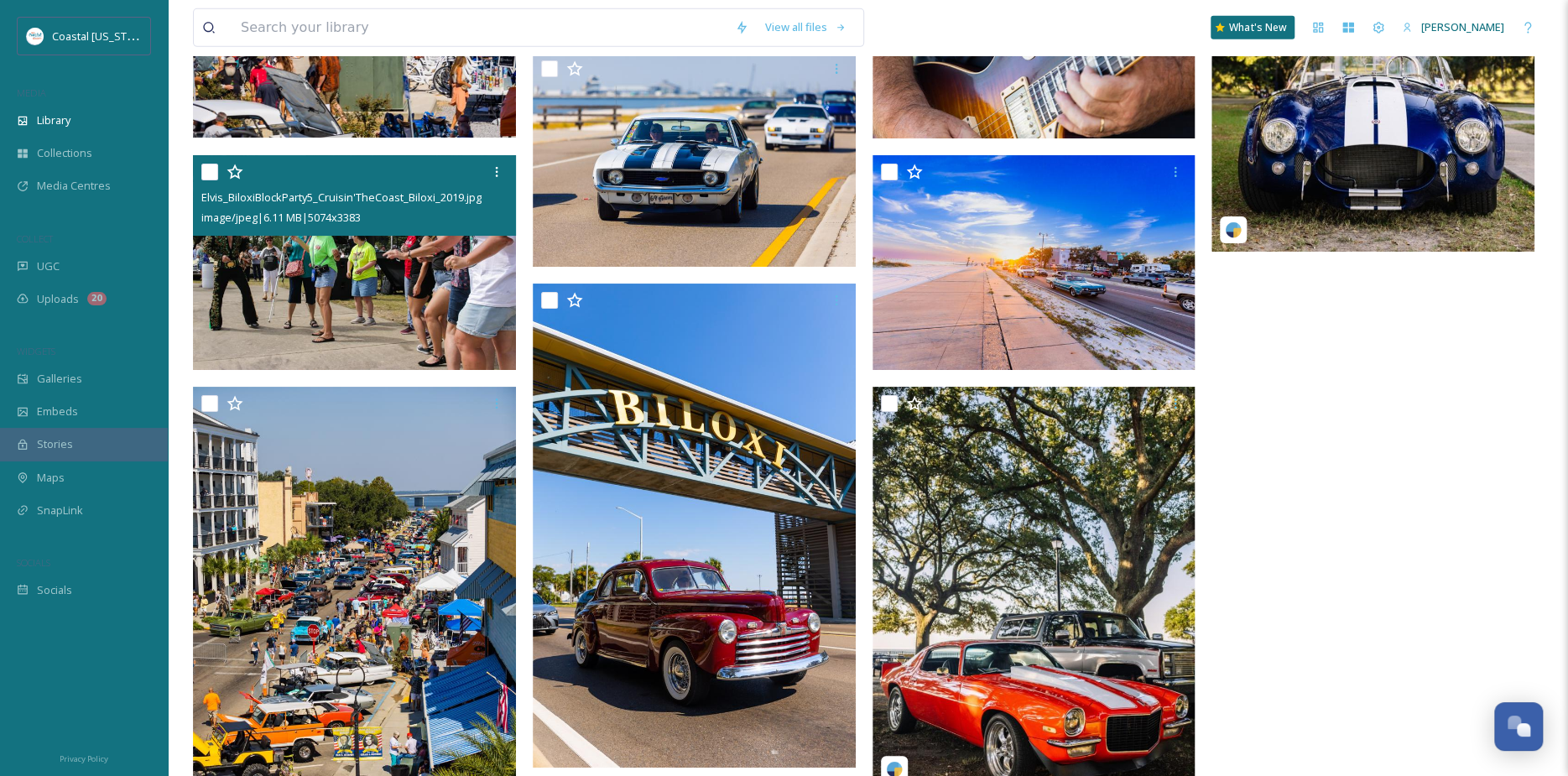
scroll to position [16099, 0]
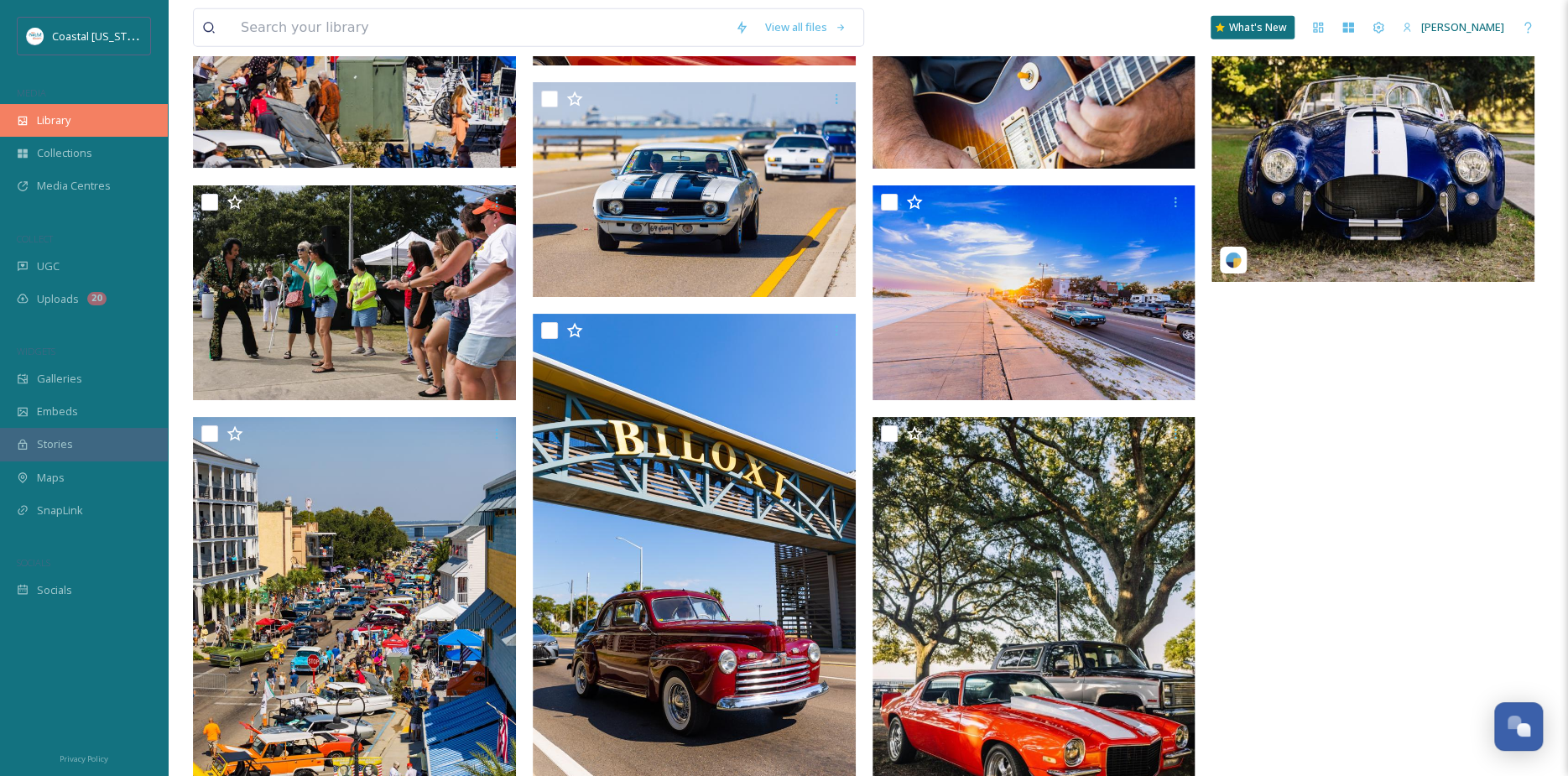
click at [74, 115] on div "Library" at bounding box center [83, 121] width 168 height 33
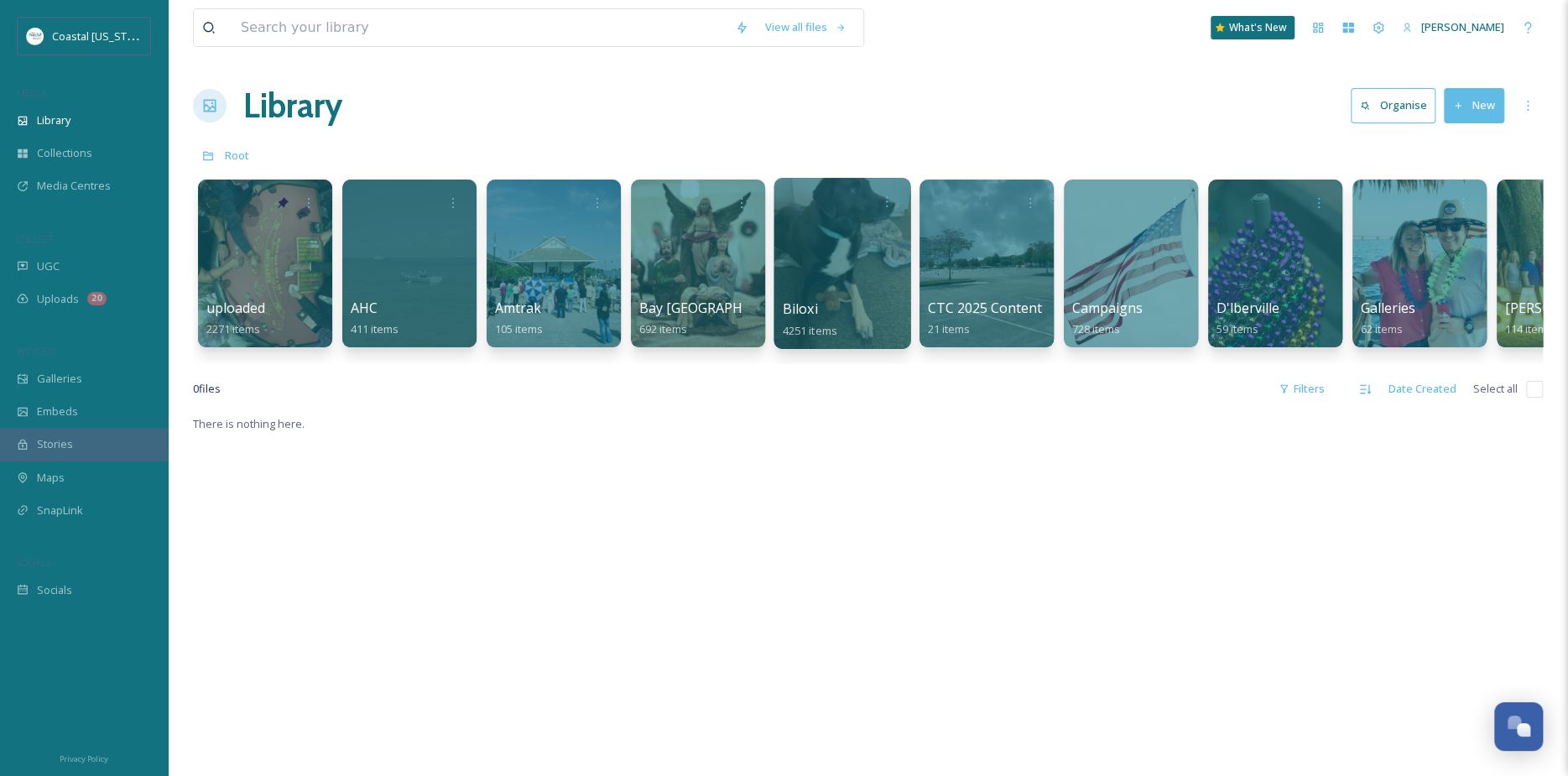
click at [897, 237] on div at bounding box center [841, 263] width 137 height 171
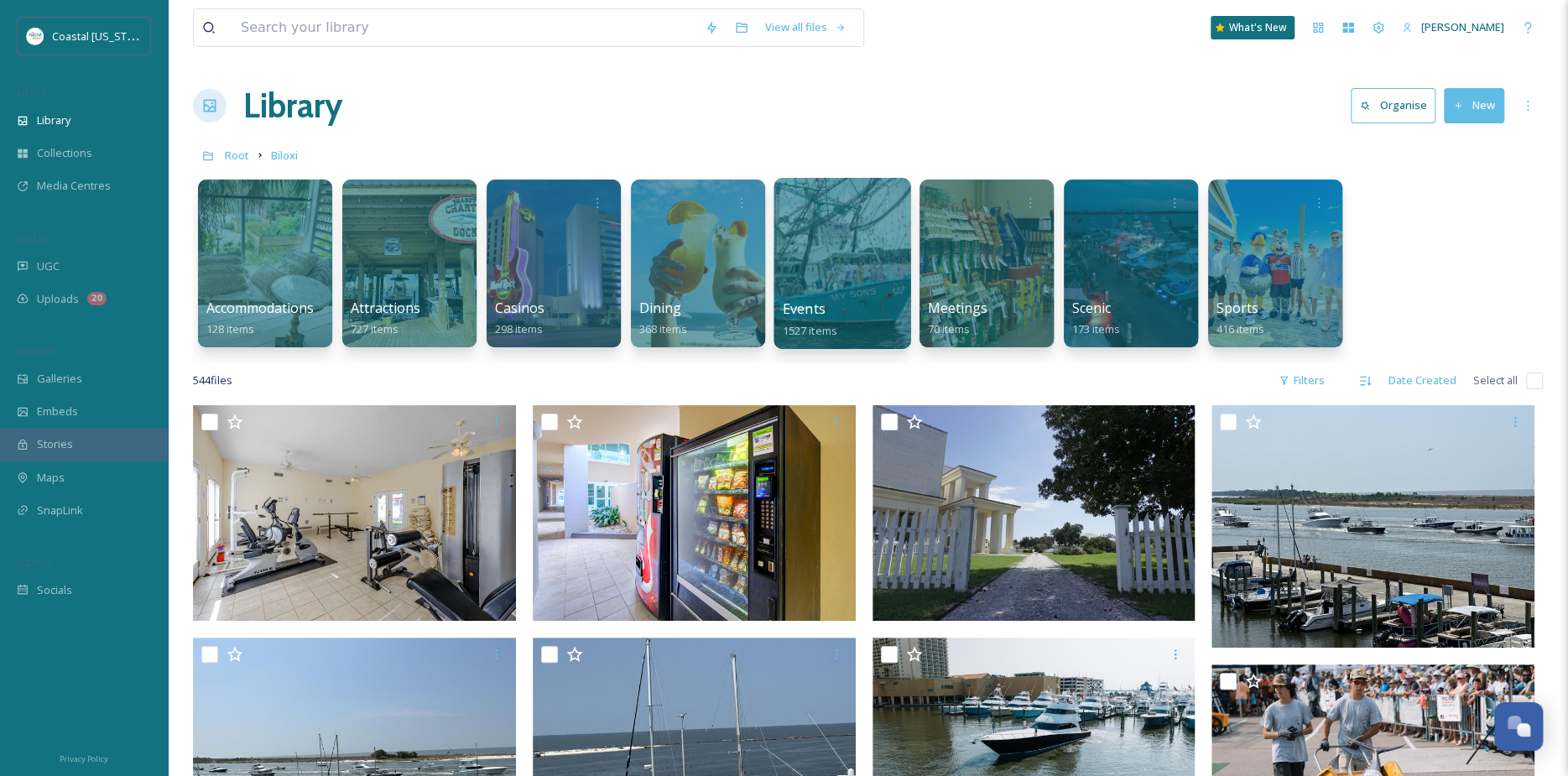
click at [827, 258] on div at bounding box center [841, 263] width 137 height 171
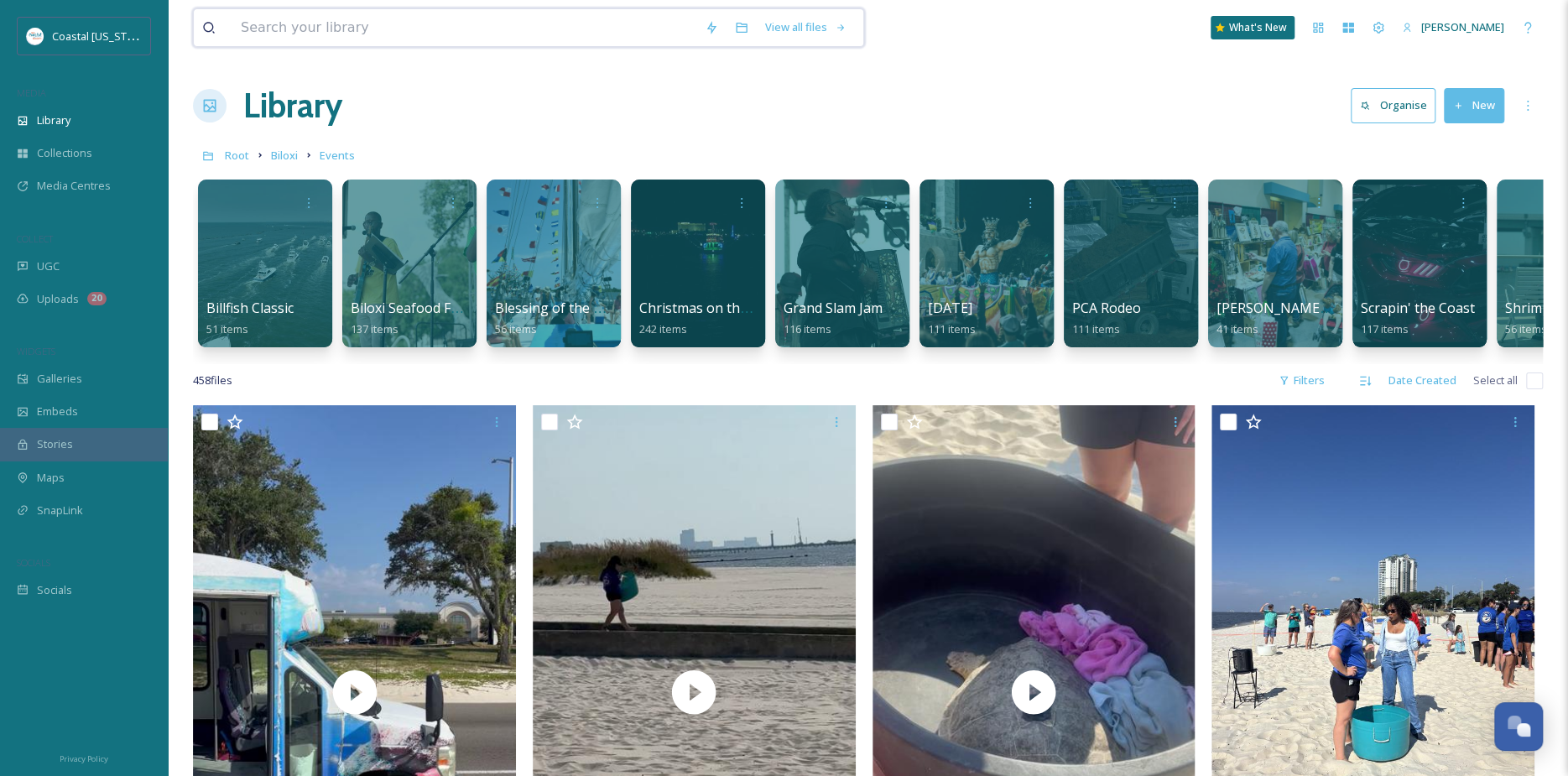
click at [338, 26] on input at bounding box center [464, 28] width 464 height 37
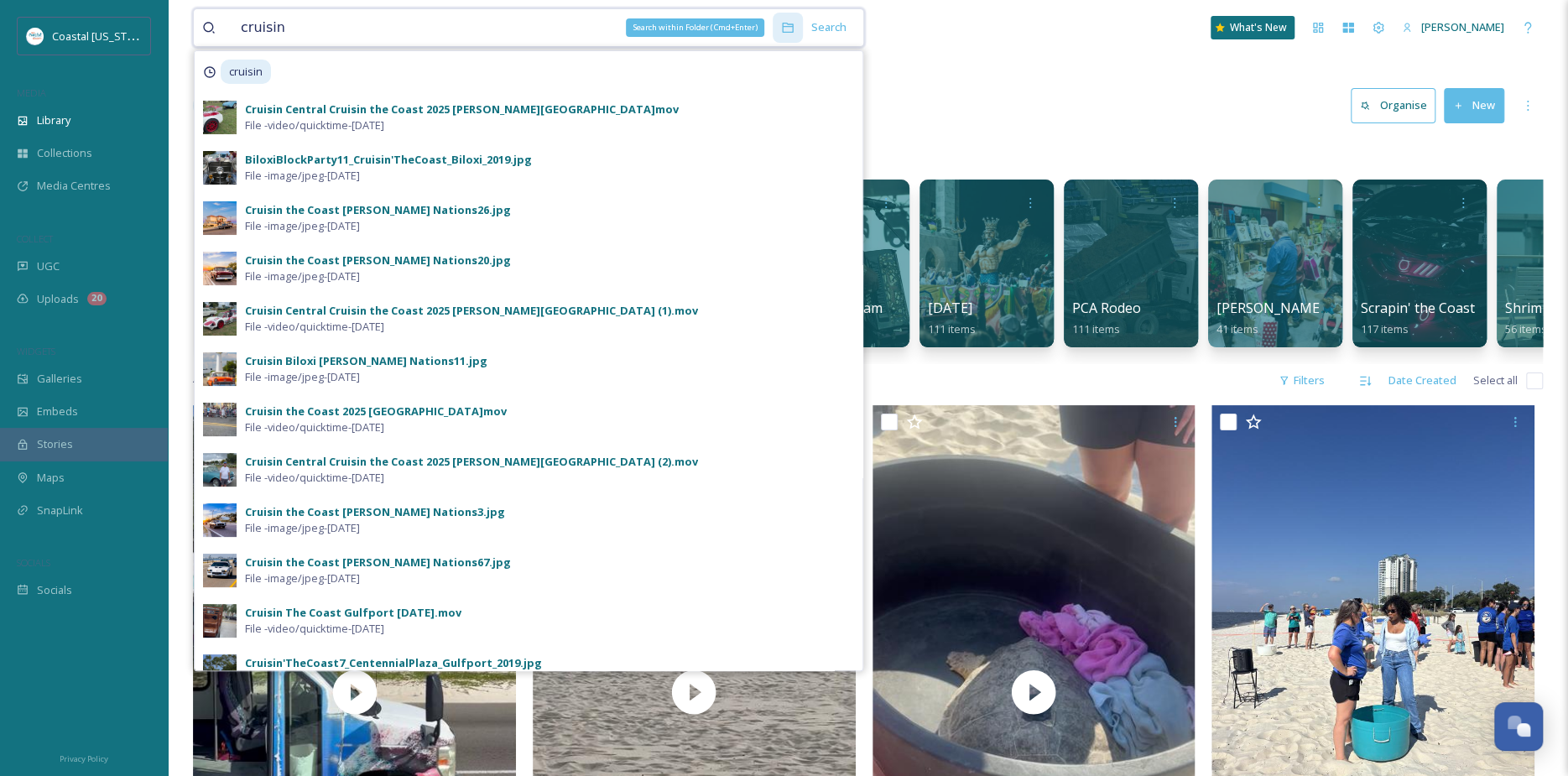
type input "cruisin"
click at [793, 31] on icon at bounding box center [787, 28] width 11 height 11
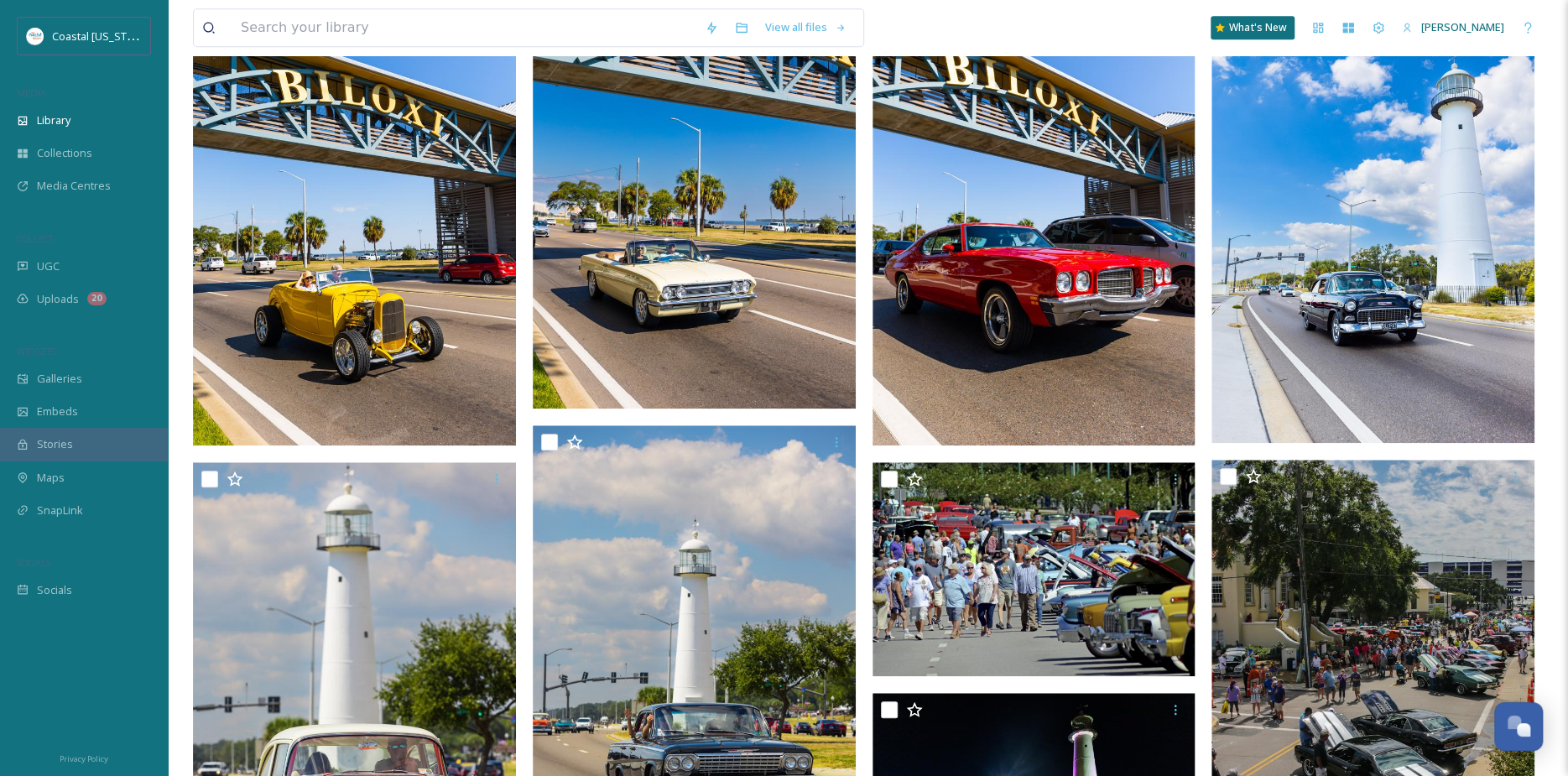
scroll to position [1090, 0]
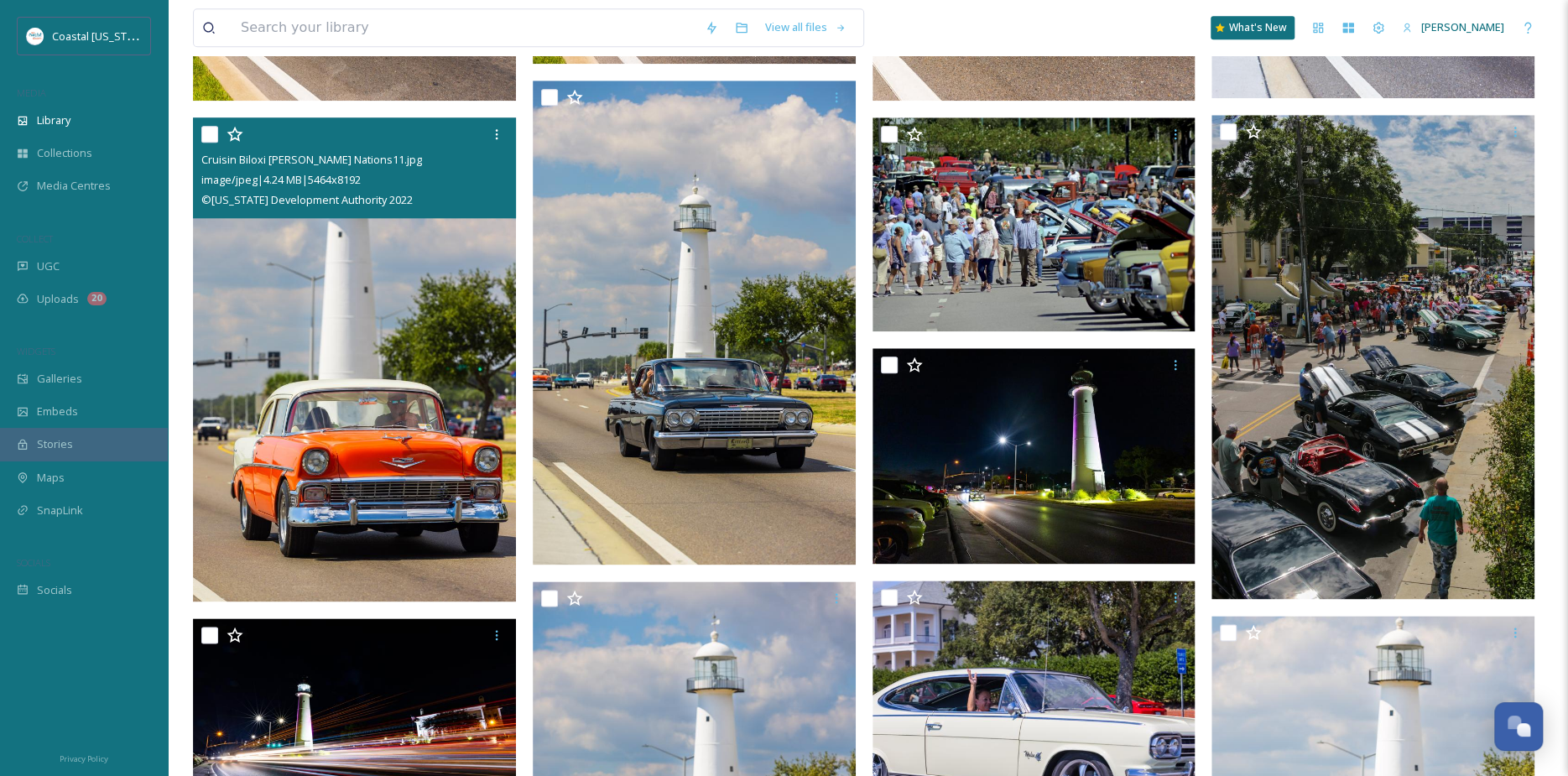
click at [211, 131] on input "checkbox" at bounding box center [210, 134] width 17 height 17
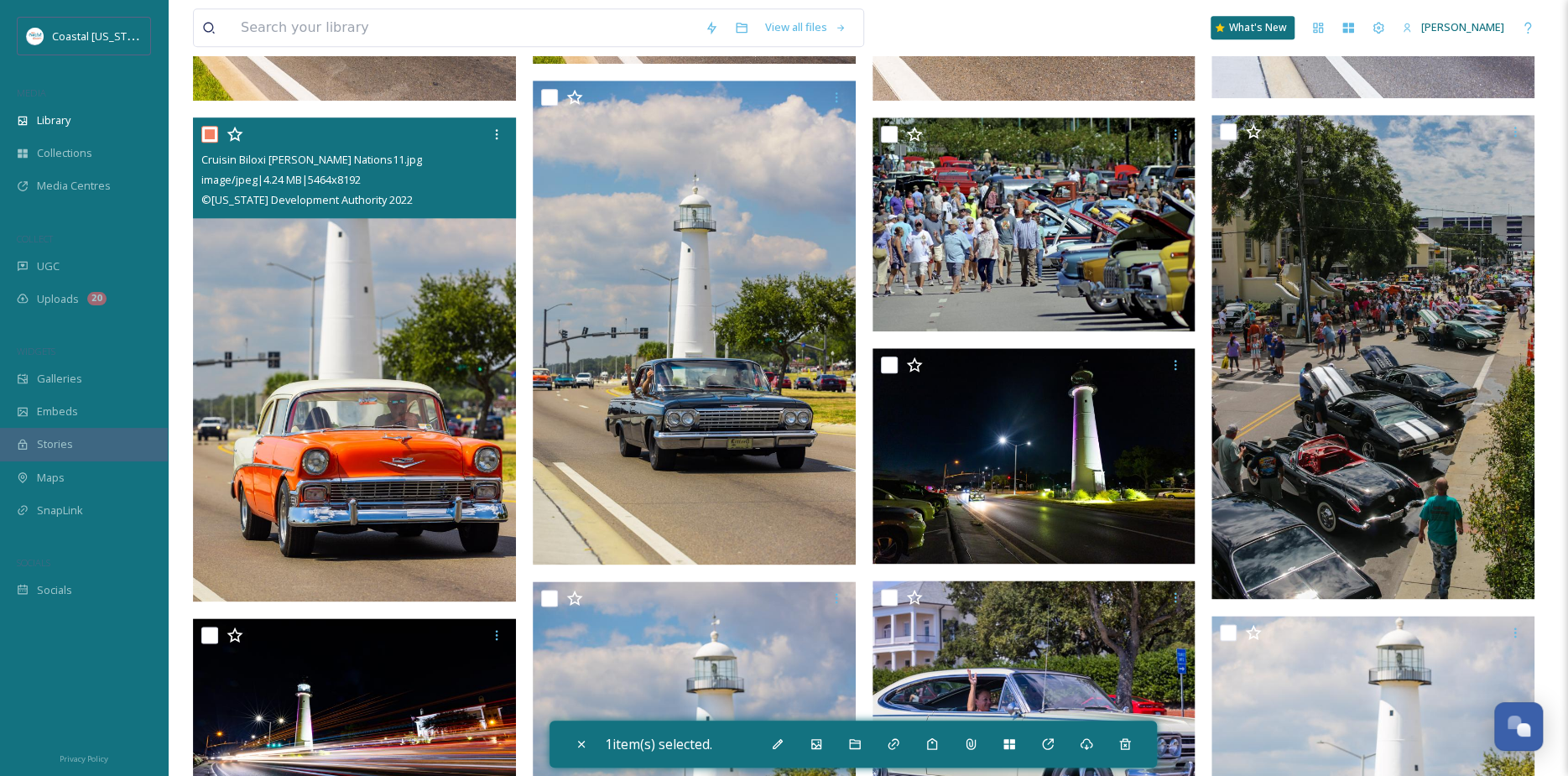
click at [210, 128] on input "checkbox" at bounding box center [210, 134] width 17 height 17
checkbox input "false"
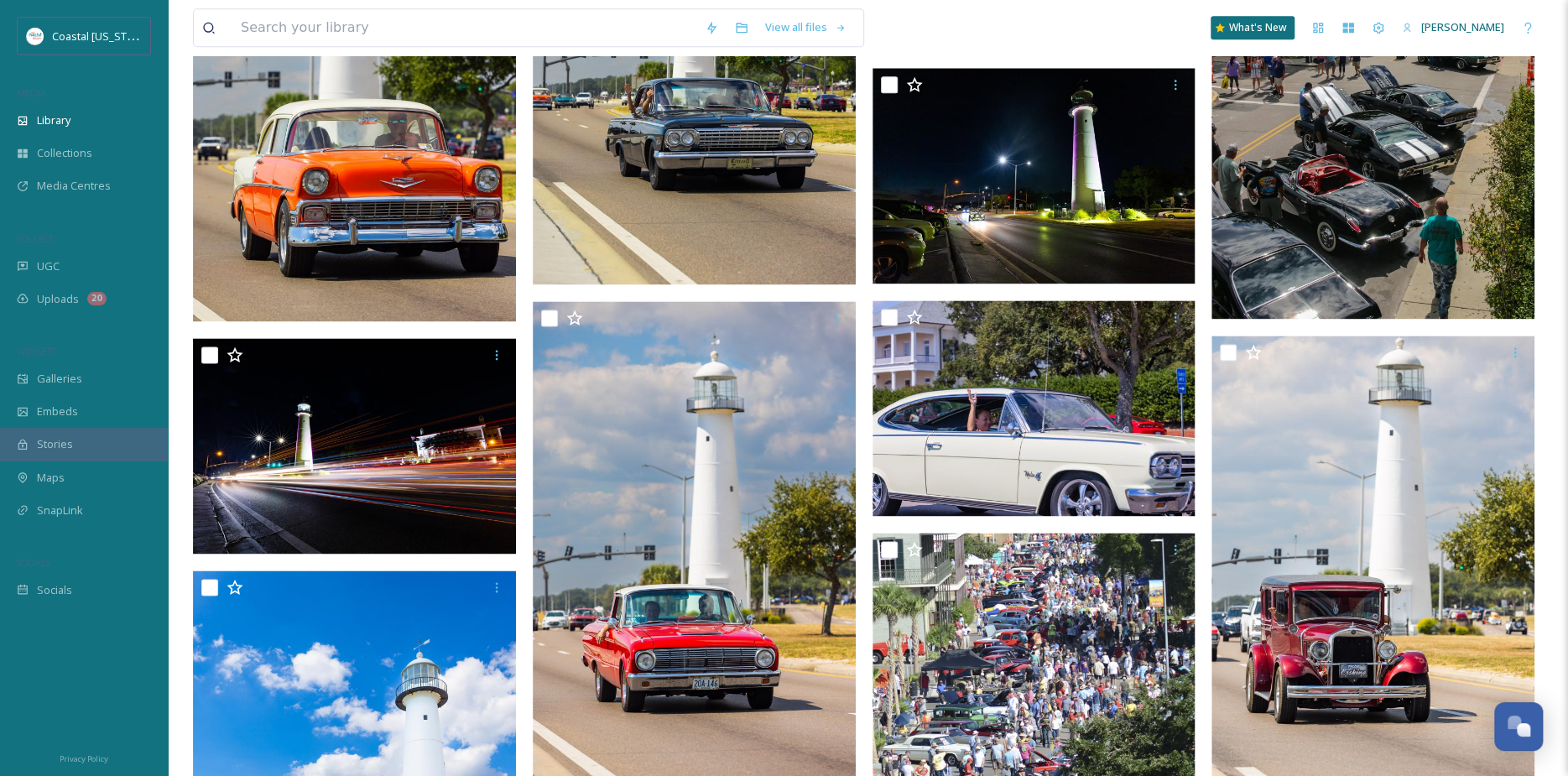
scroll to position [1509, 0]
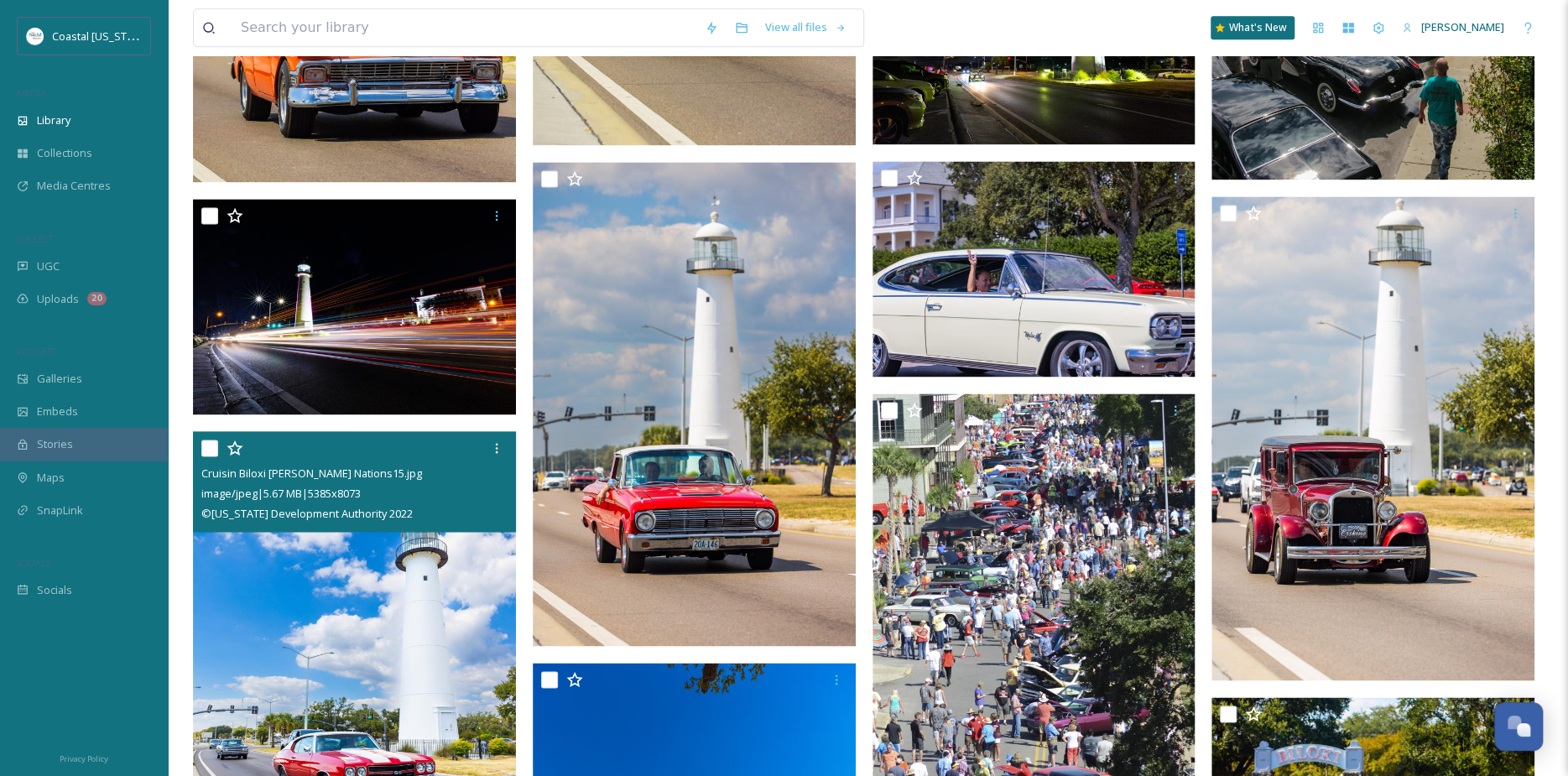
click at [208, 449] on input "checkbox" at bounding box center [210, 448] width 17 height 17
checkbox input "true"
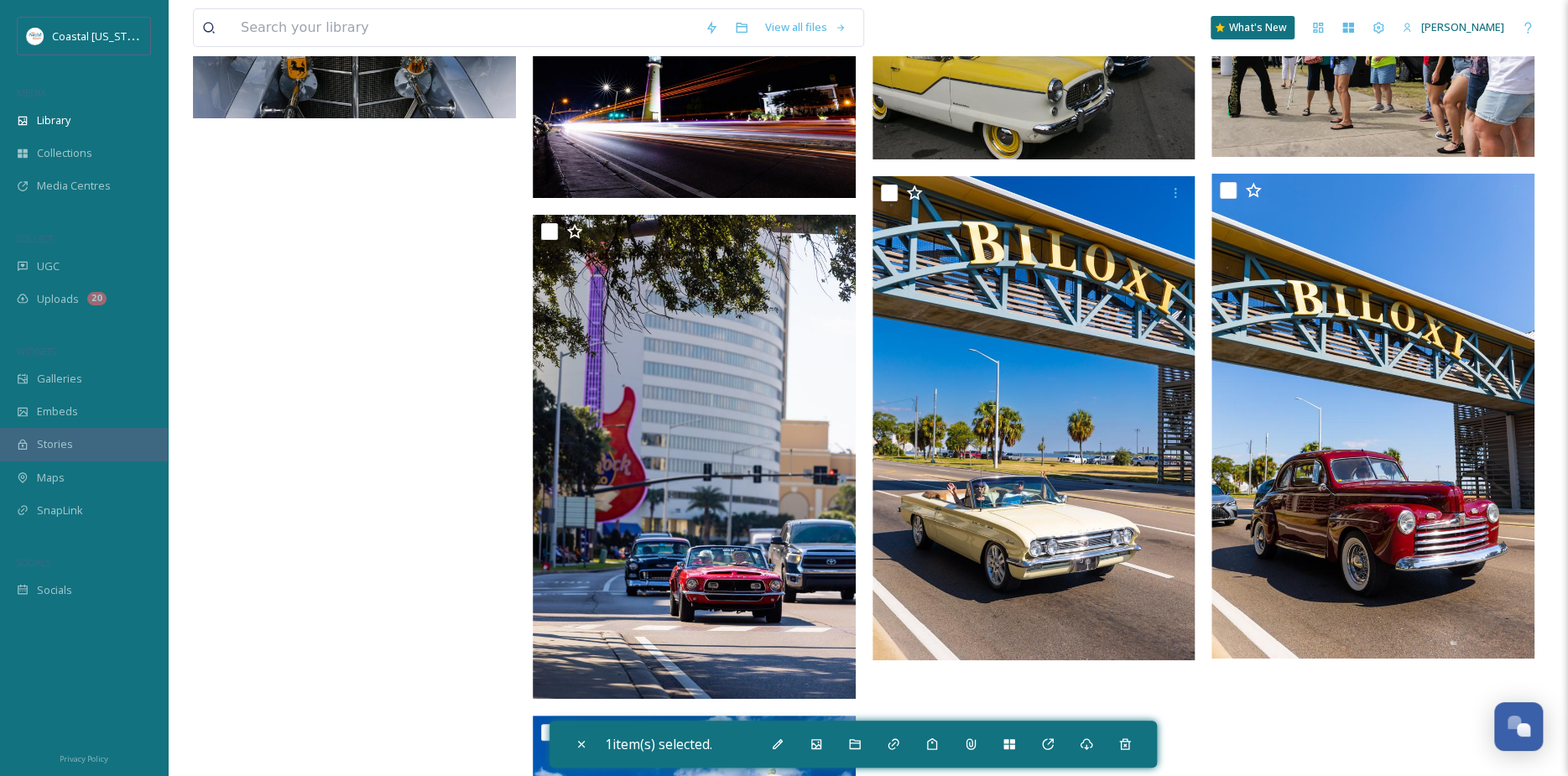
scroll to position [4444, 0]
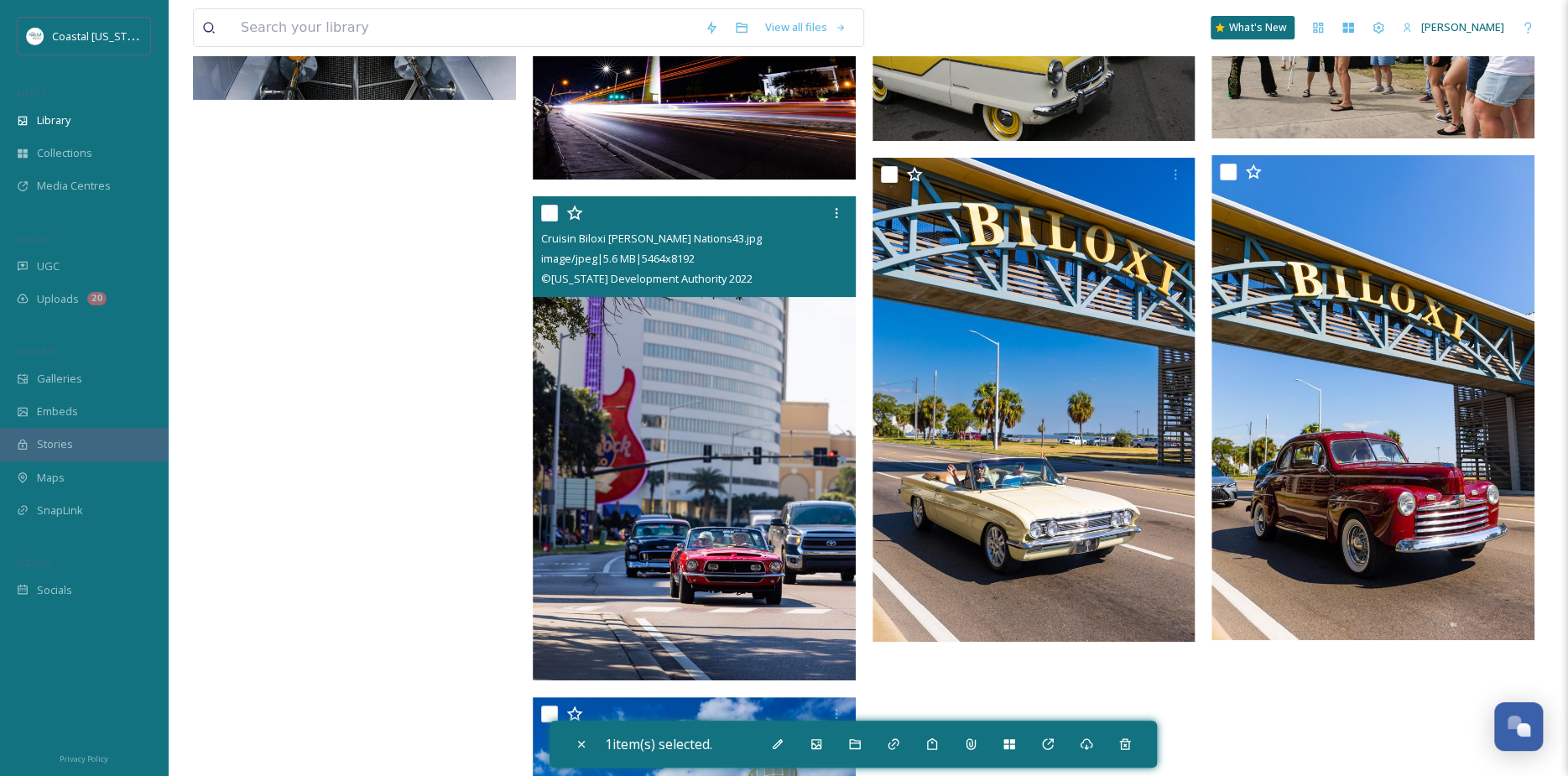
click at [551, 209] on input "checkbox" at bounding box center [549, 213] width 17 height 17
checkbox input "true"
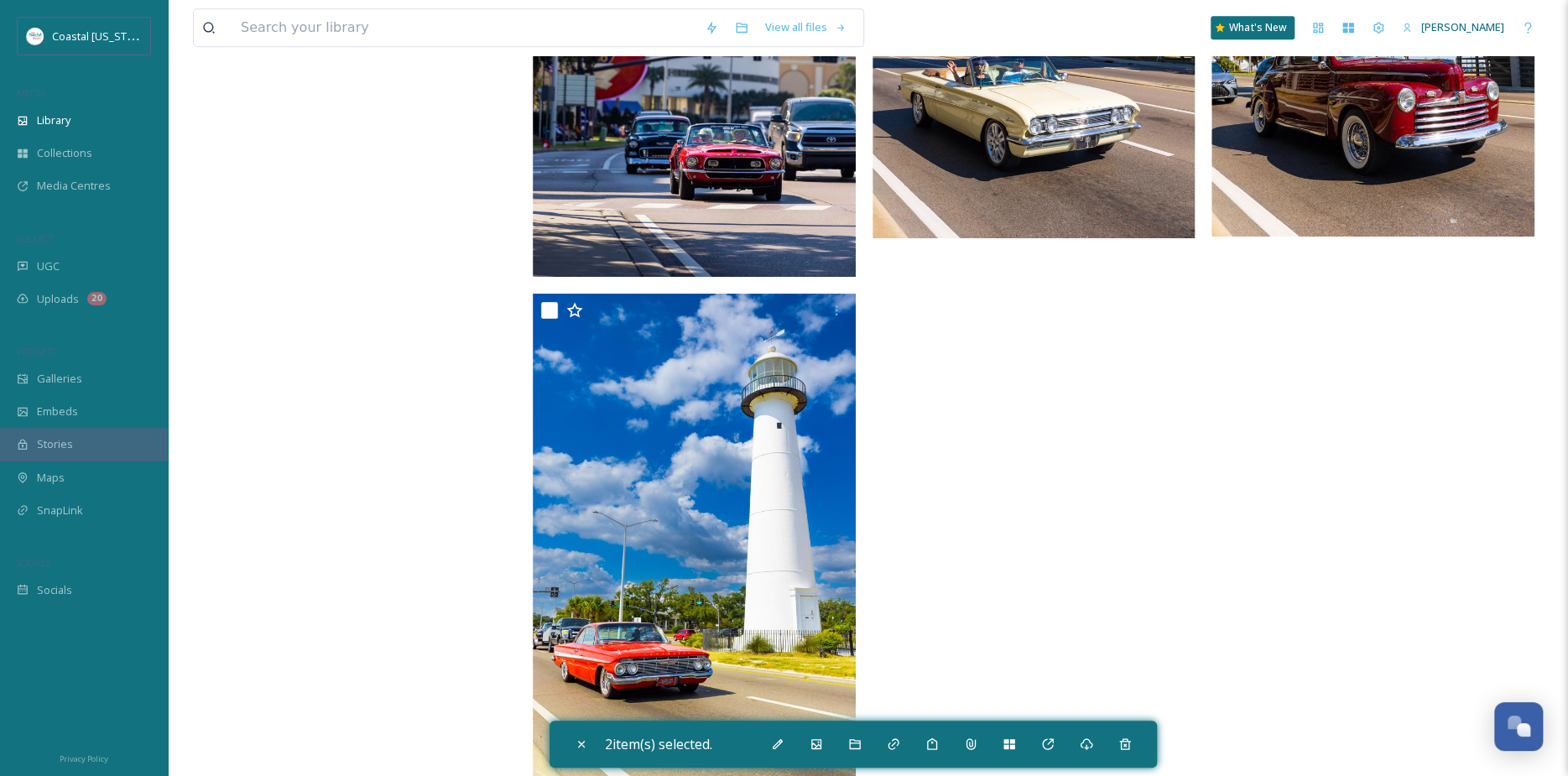
scroll to position [4876, 0]
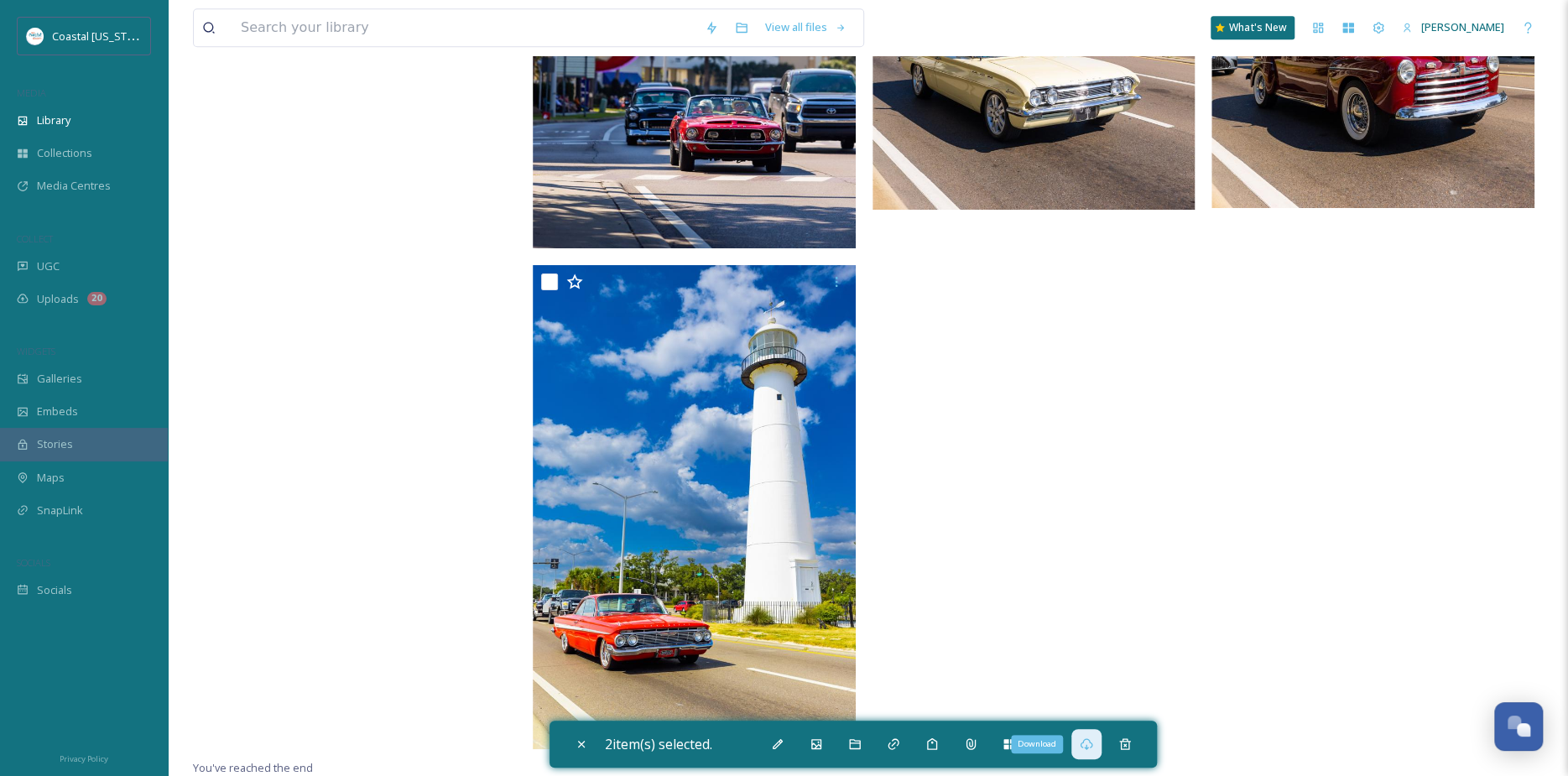
click at [1088, 743] on icon at bounding box center [1086, 743] width 13 height 13
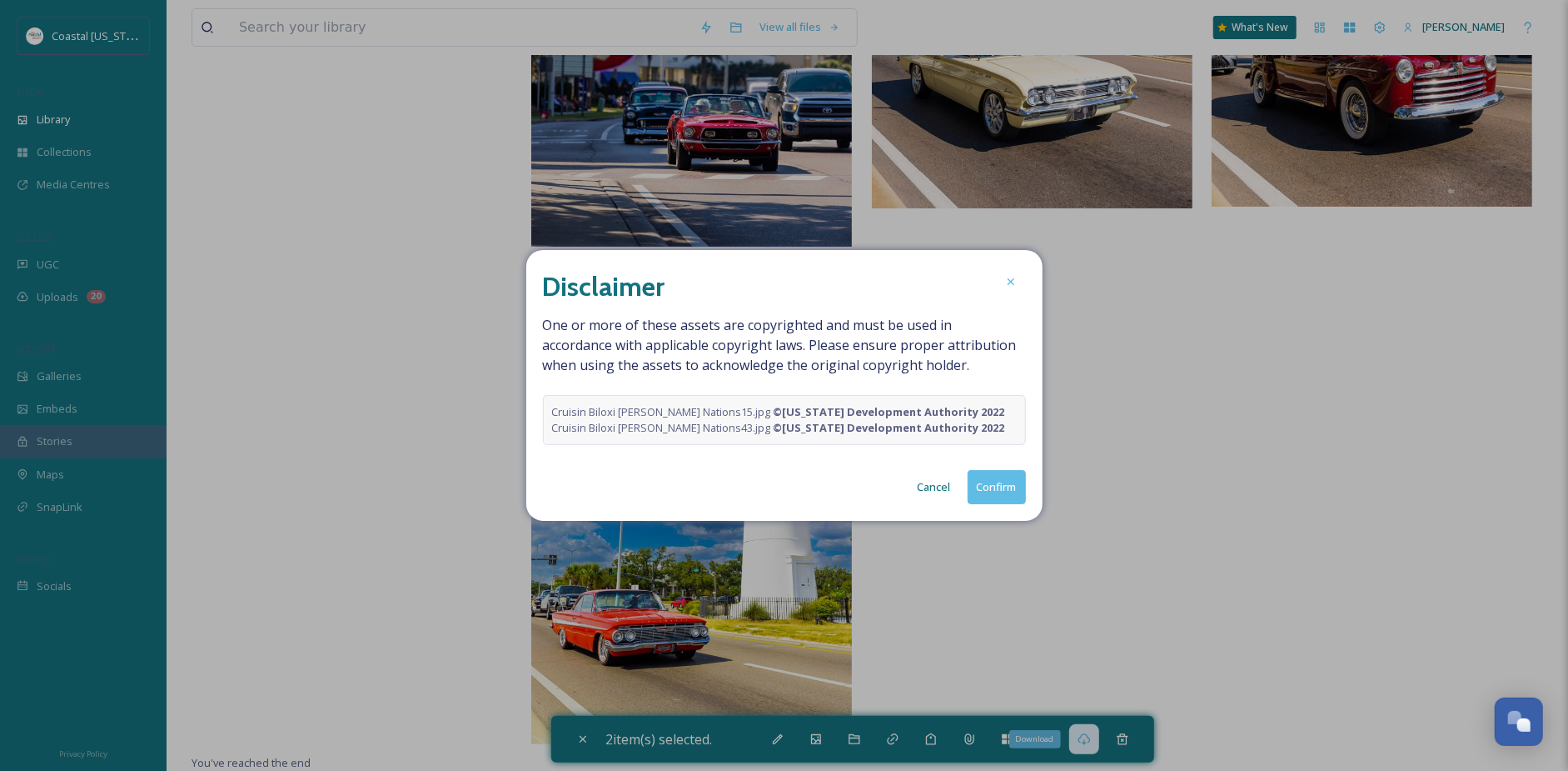
click at [976, 495] on button "Confirm" at bounding box center [996, 487] width 58 height 34
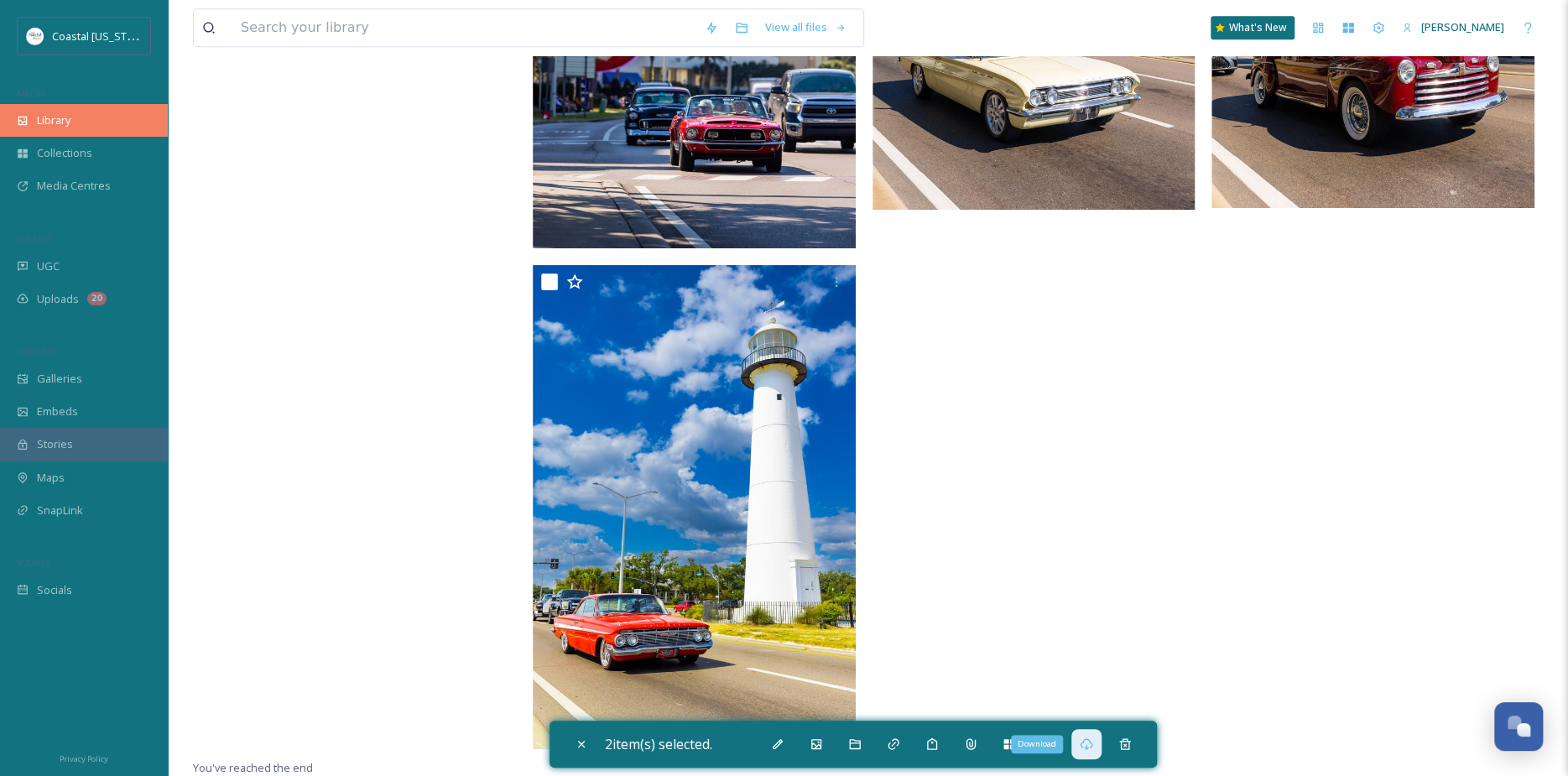
click at [78, 125] on div "Library" at bounding box center [83, 121] width 168 height 33
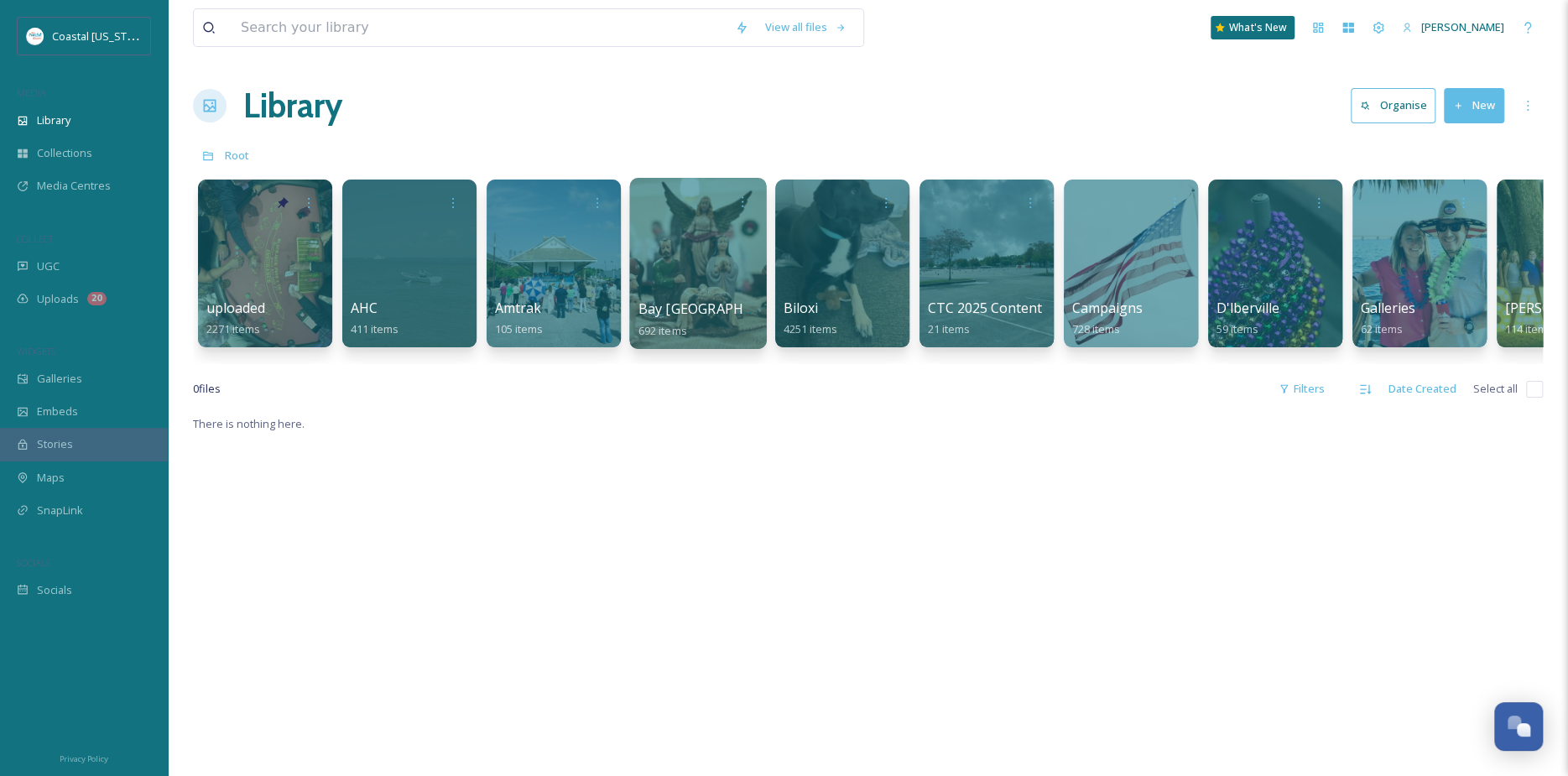
click at [666, 305] on span "Bay [GEOGRAPHIC_DATA]" at bounding box center [721, 308] width 166 height 18
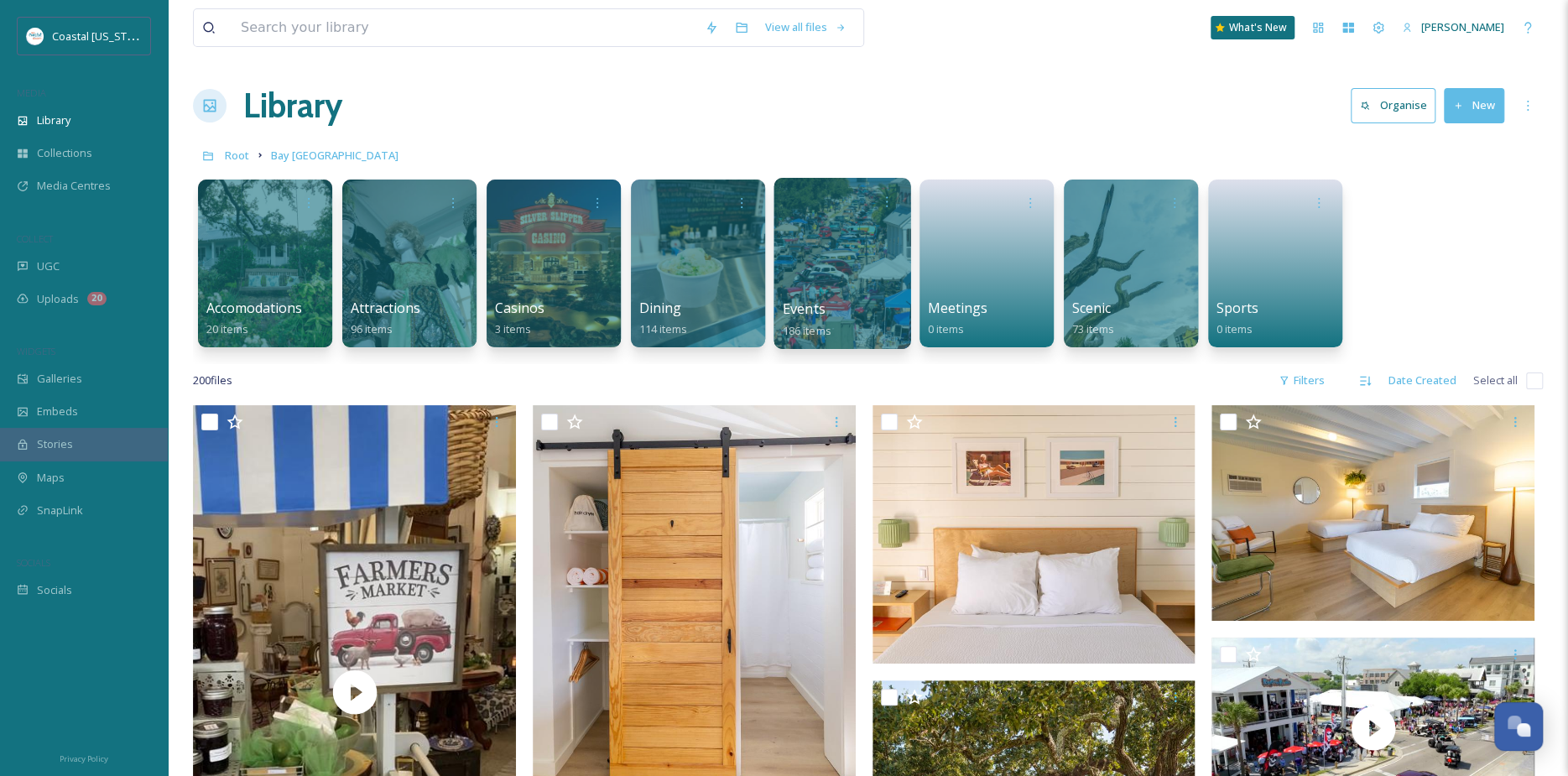
click at [843, 281] on div at bounding box center [841, 263] width 137 height 171
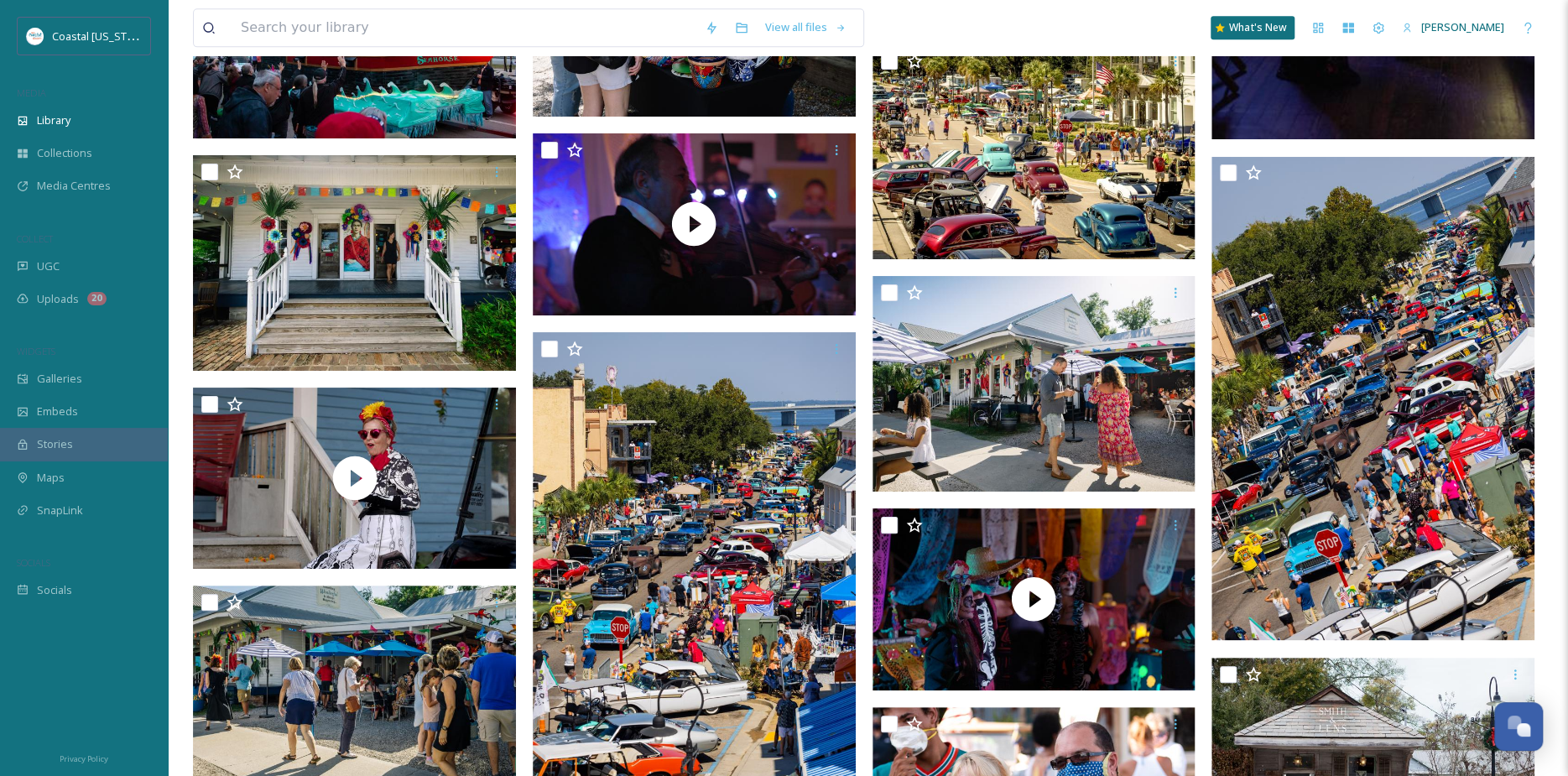
scroll to position [5785, 0]
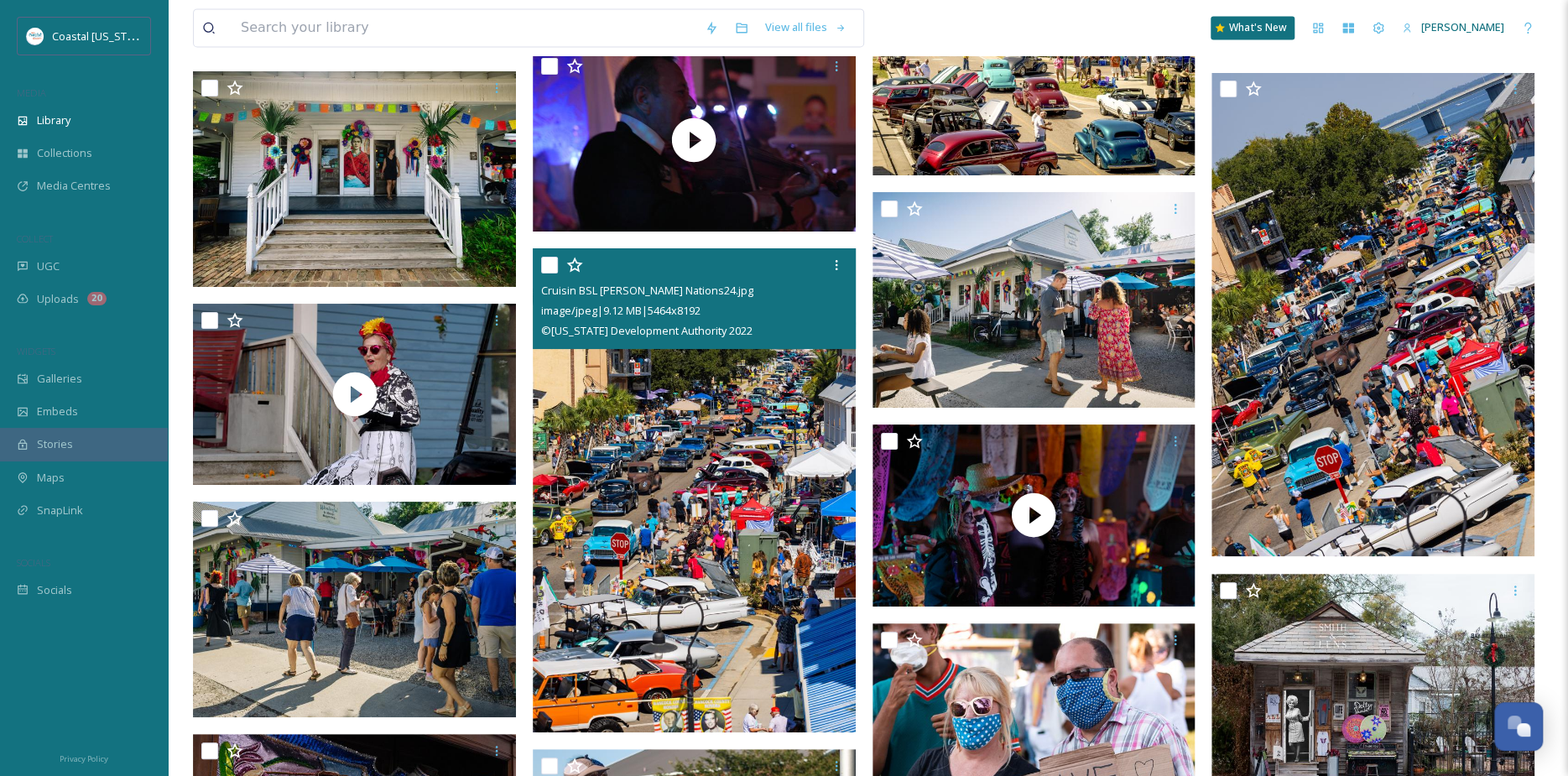
click at [666, 430] on img at bounding box center [693, 490] width 323 height 484
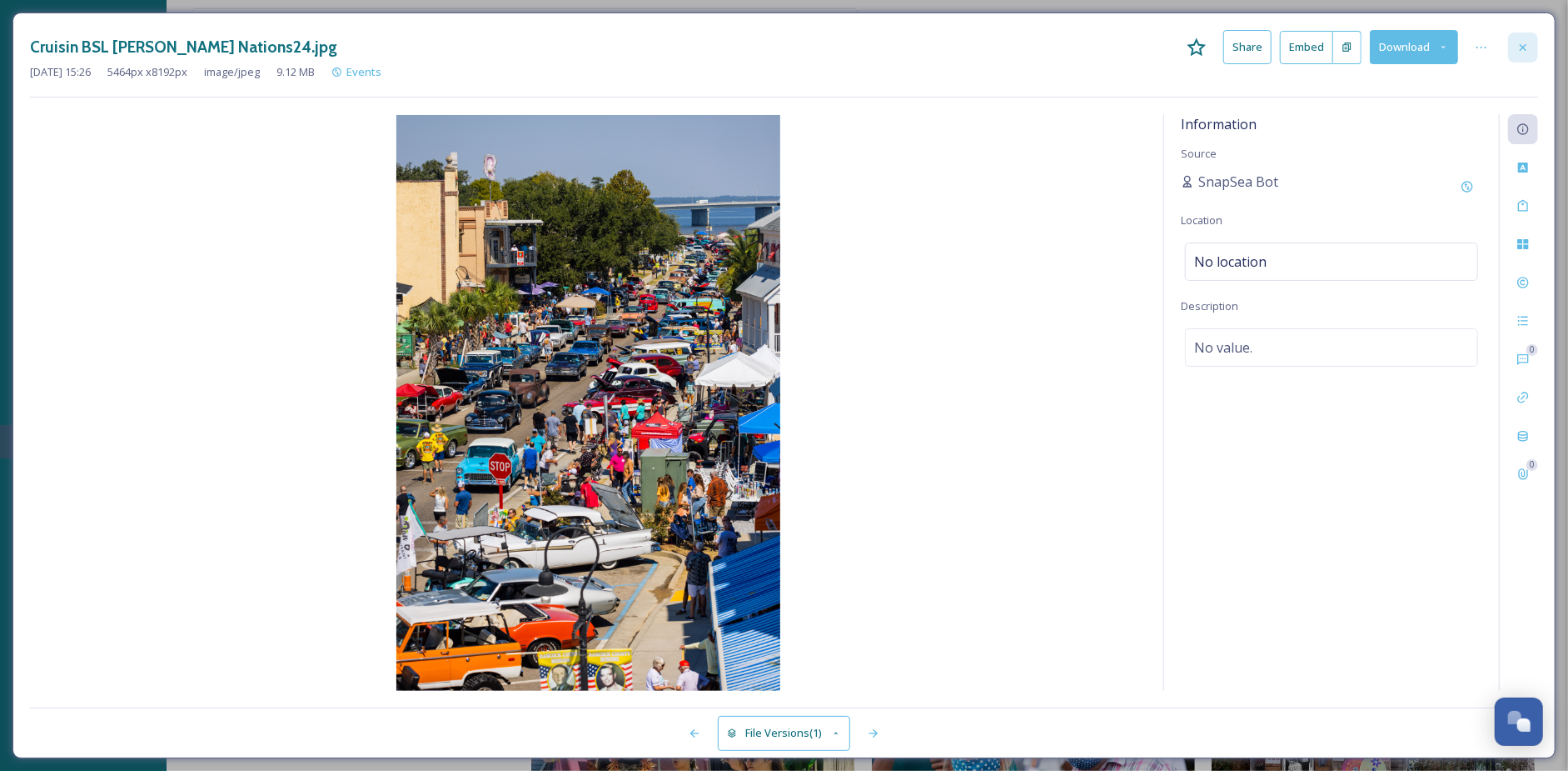
click at [1529, 48] on icon at bounding box center [1523, 48] width 13 height 13
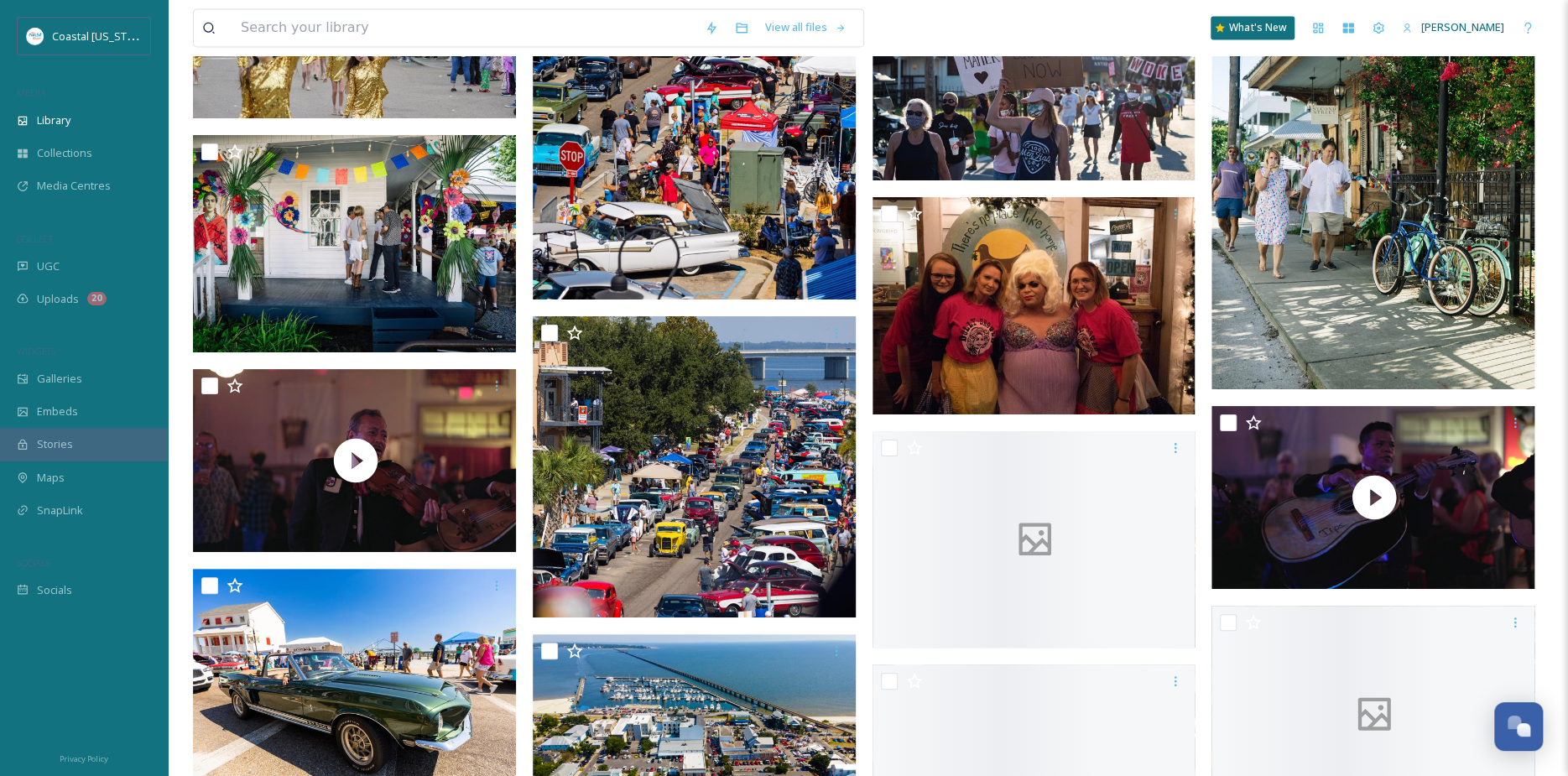
scroll to position [10061, 0]
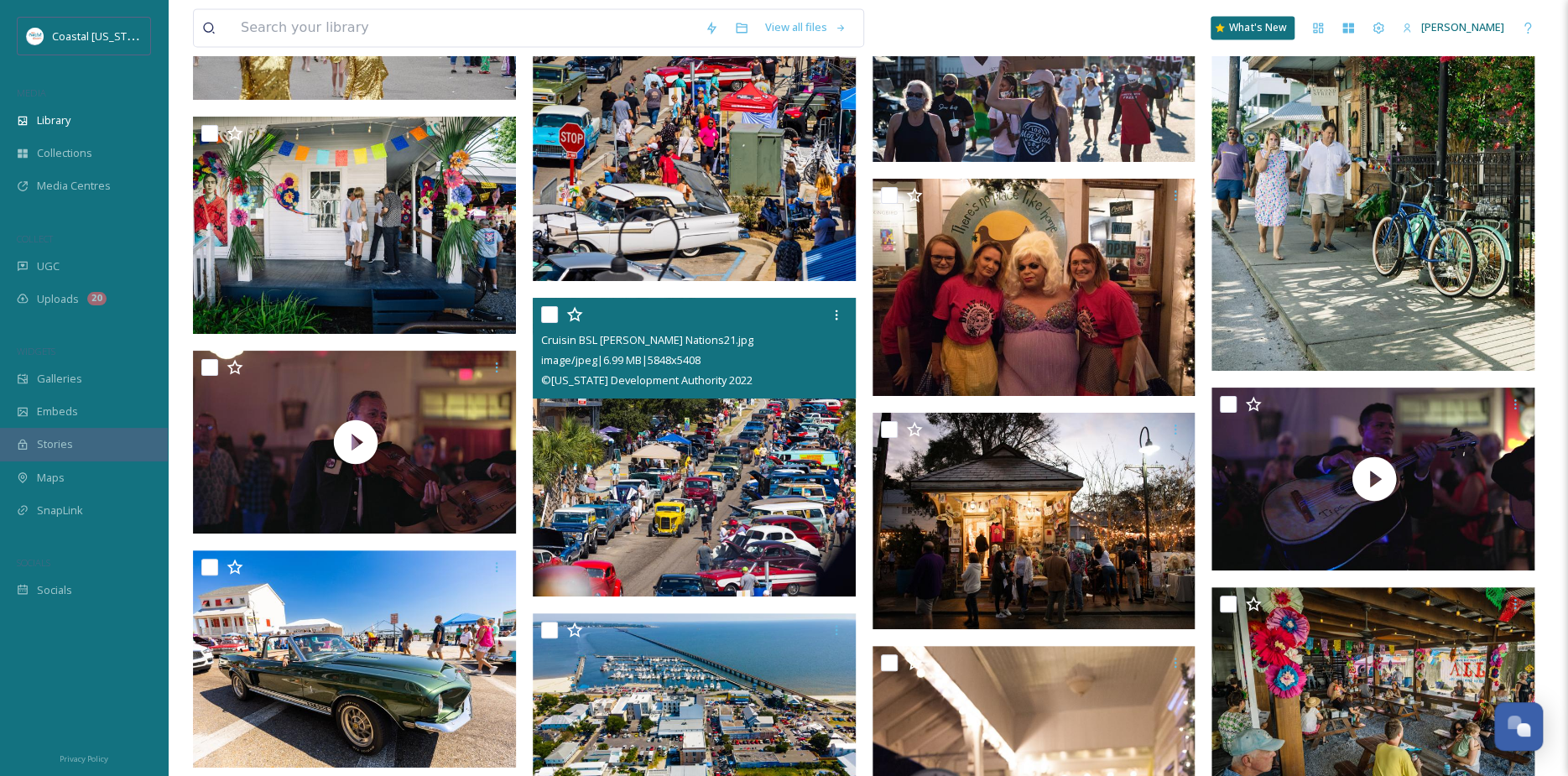
click at [764, 432] on img at bounding box center [693, 447] width 323 height 299
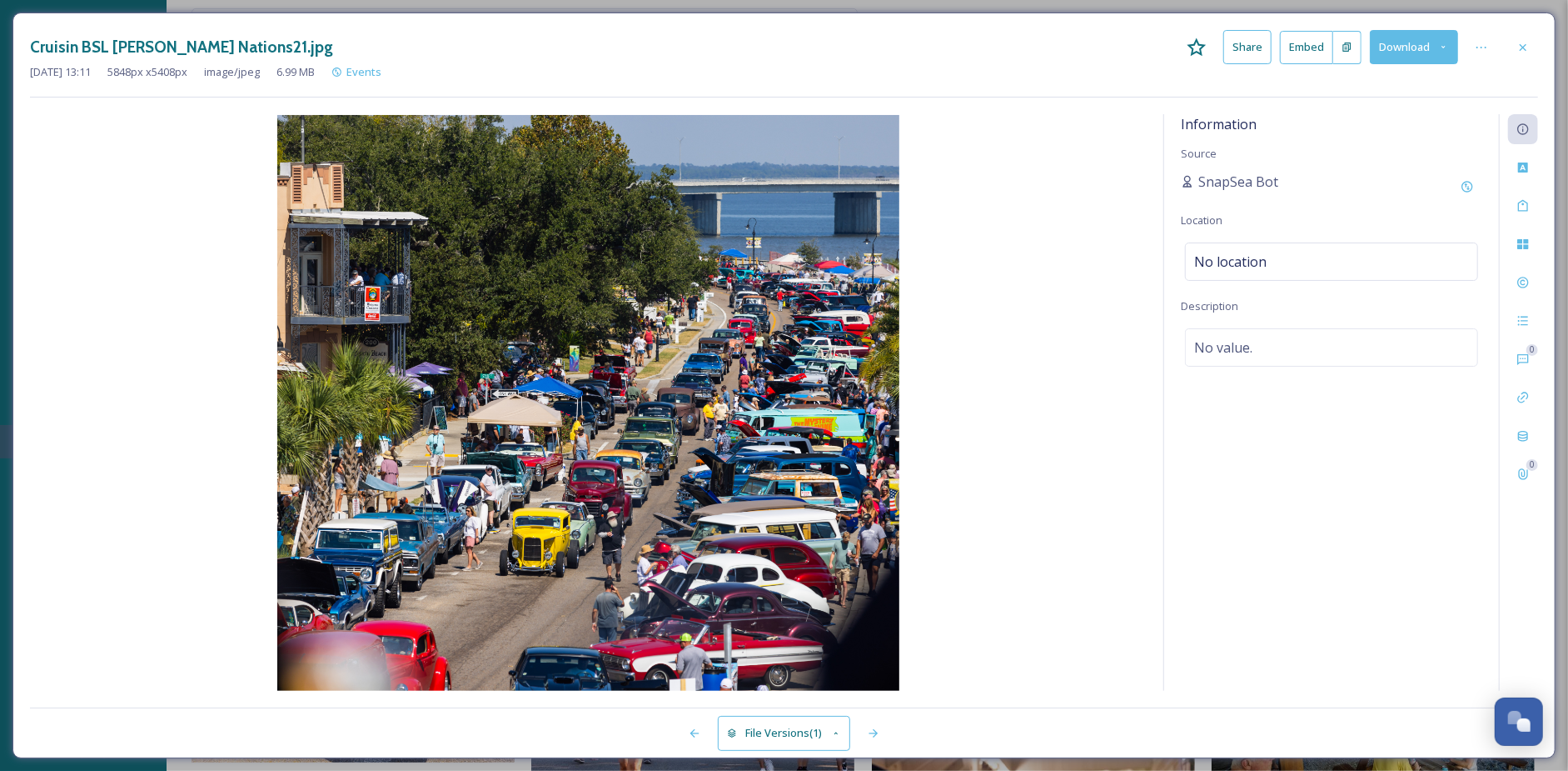
click at [1531, 50] on div at bounding box center [1523, 48] width 30 height 30
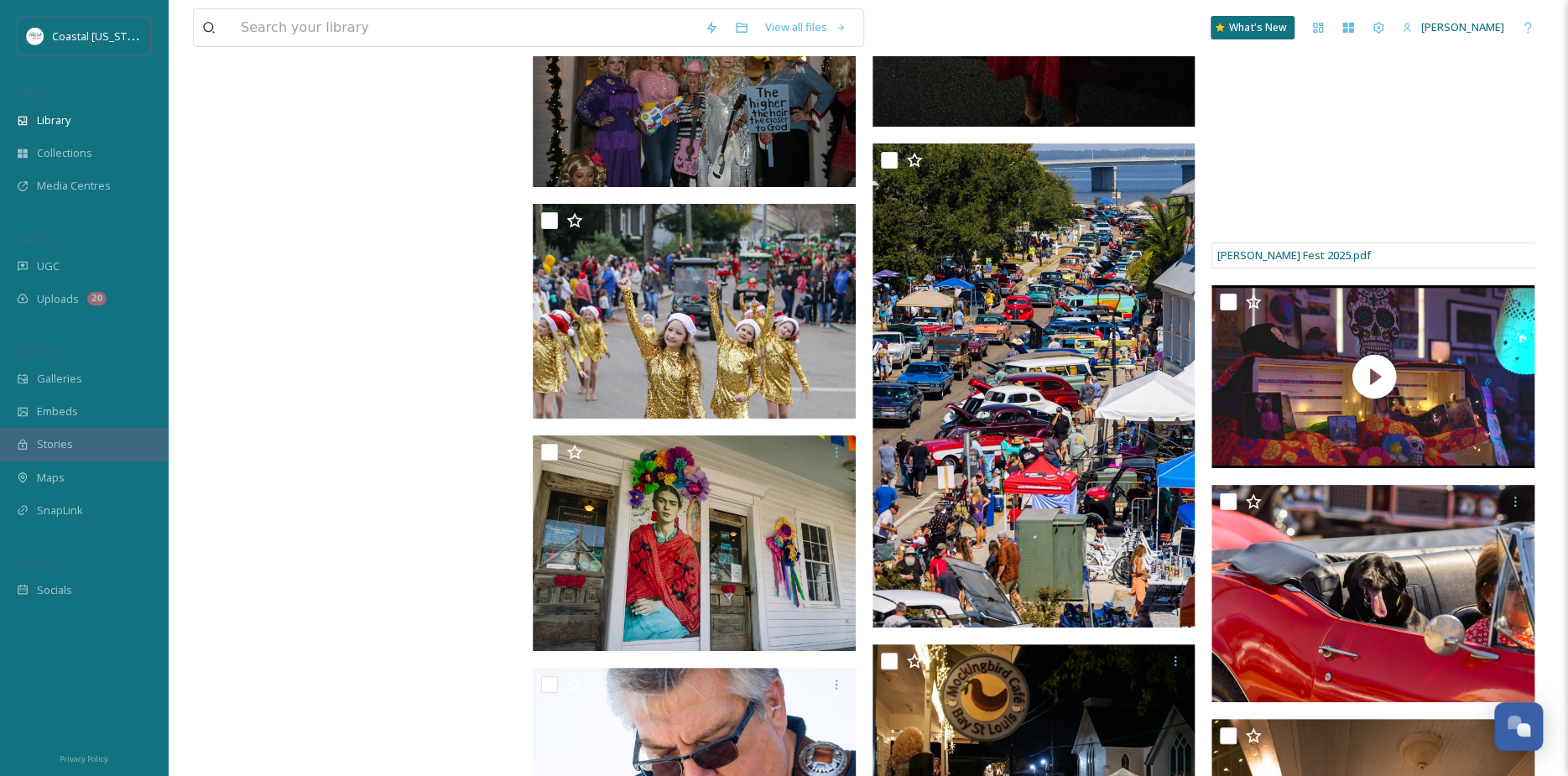
scroll to position [12325, 0]
click at [34, 100] on div "MEDIA" at bounding box center [83, 93] width 168 height 22
click at [34, 111] on div "Library" at bounding box center [83, 121] width 168 height 33
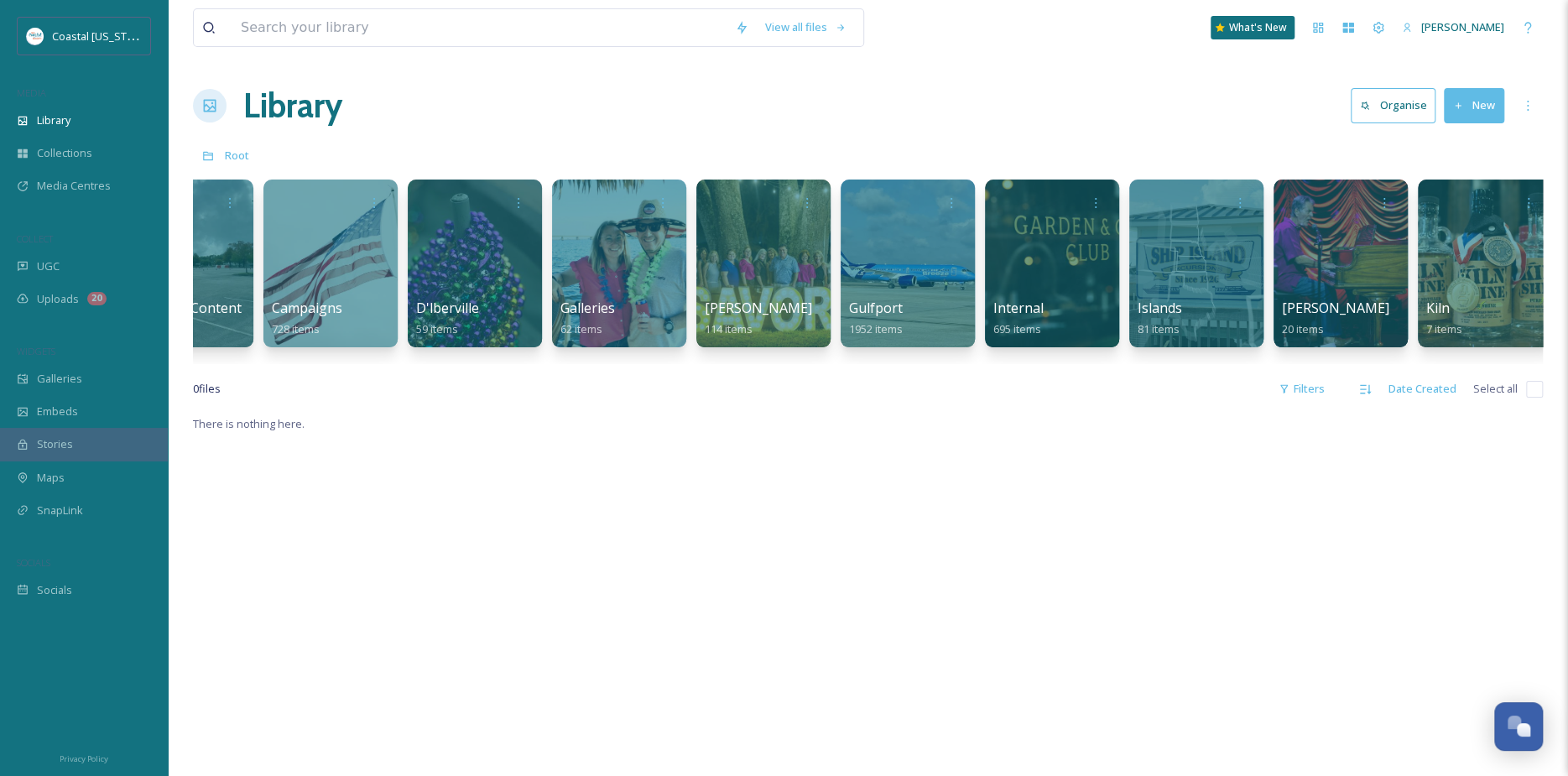
scroll to position [0, 812]
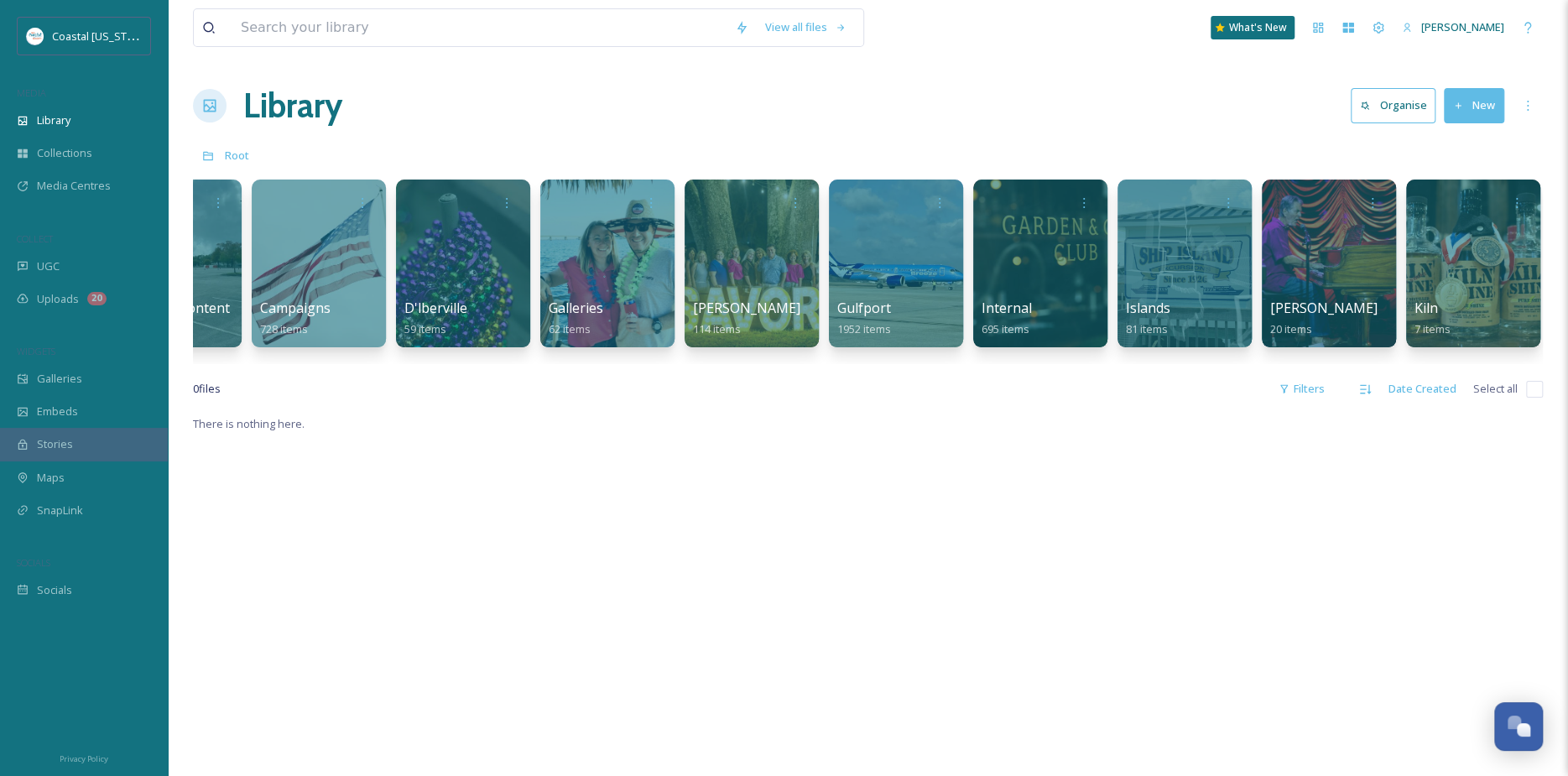
click at [824, 388] on div "View all files What's New [PERSON_NAME] Library Organise New Root Your Selectio…" at bounding box center [867, 594] width 1400 height 1189
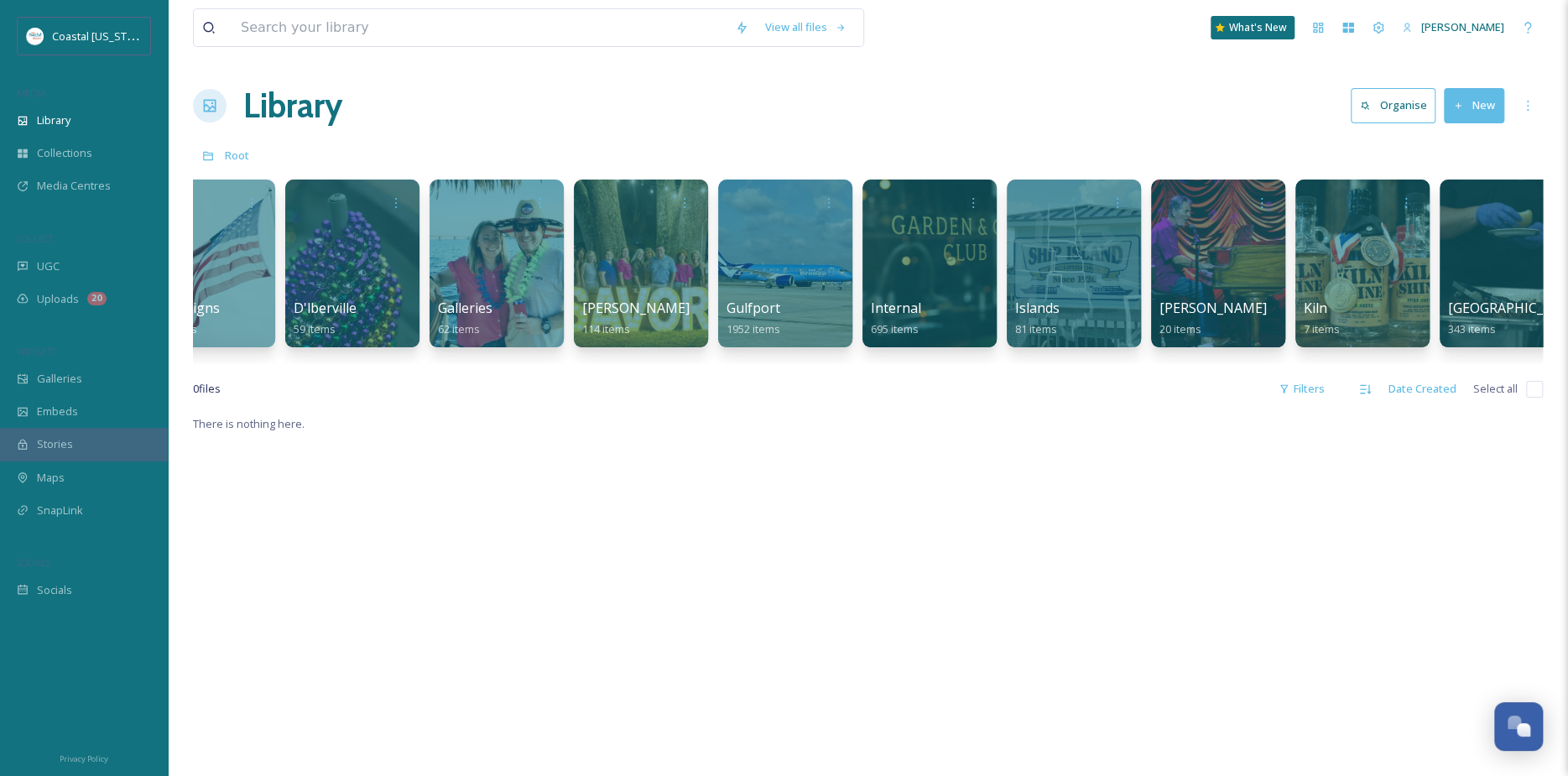
scroll to position [0, 952]
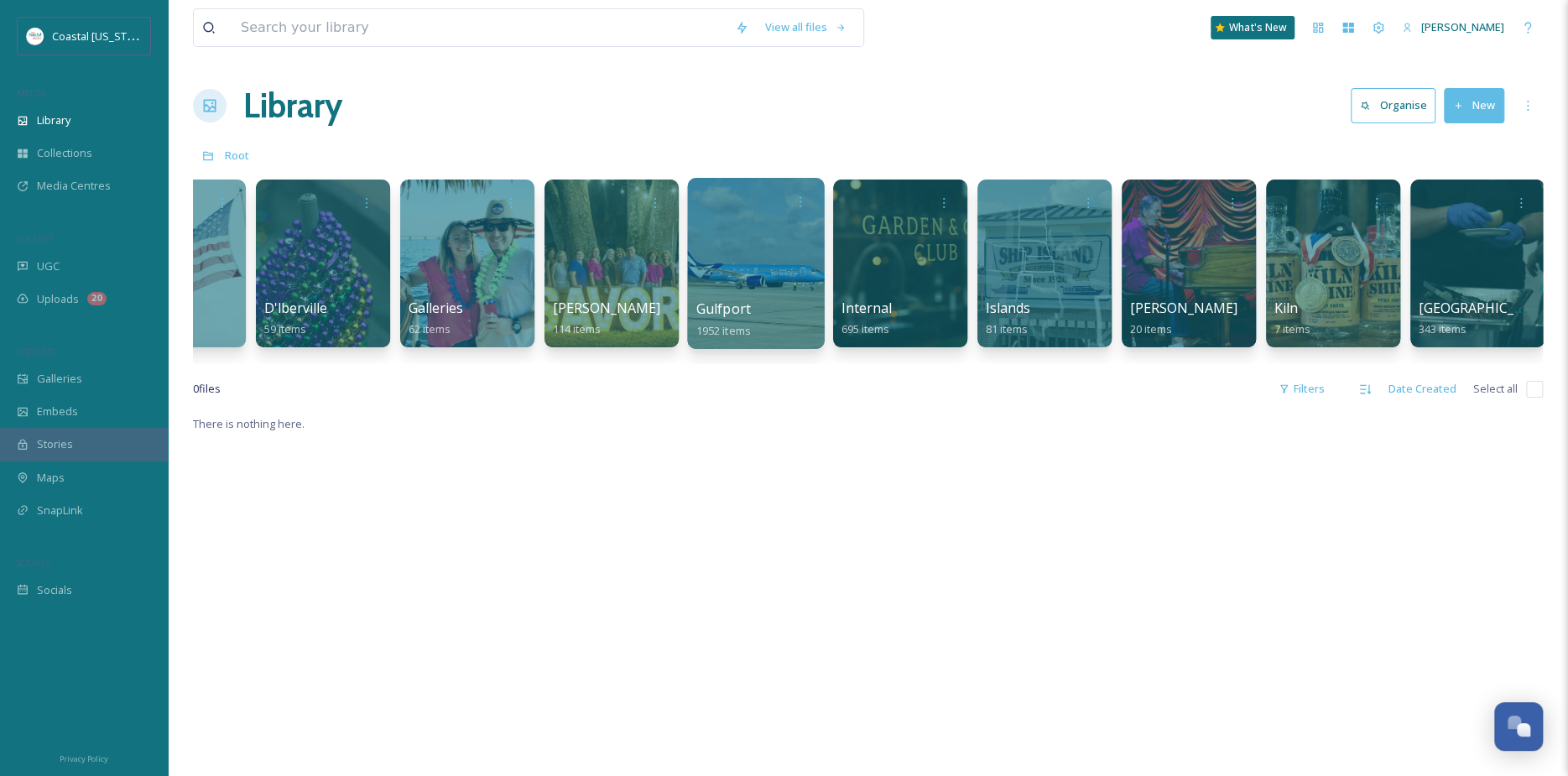
click at [756, 285] on div at bounding box center [755, 263] width 137 height 171
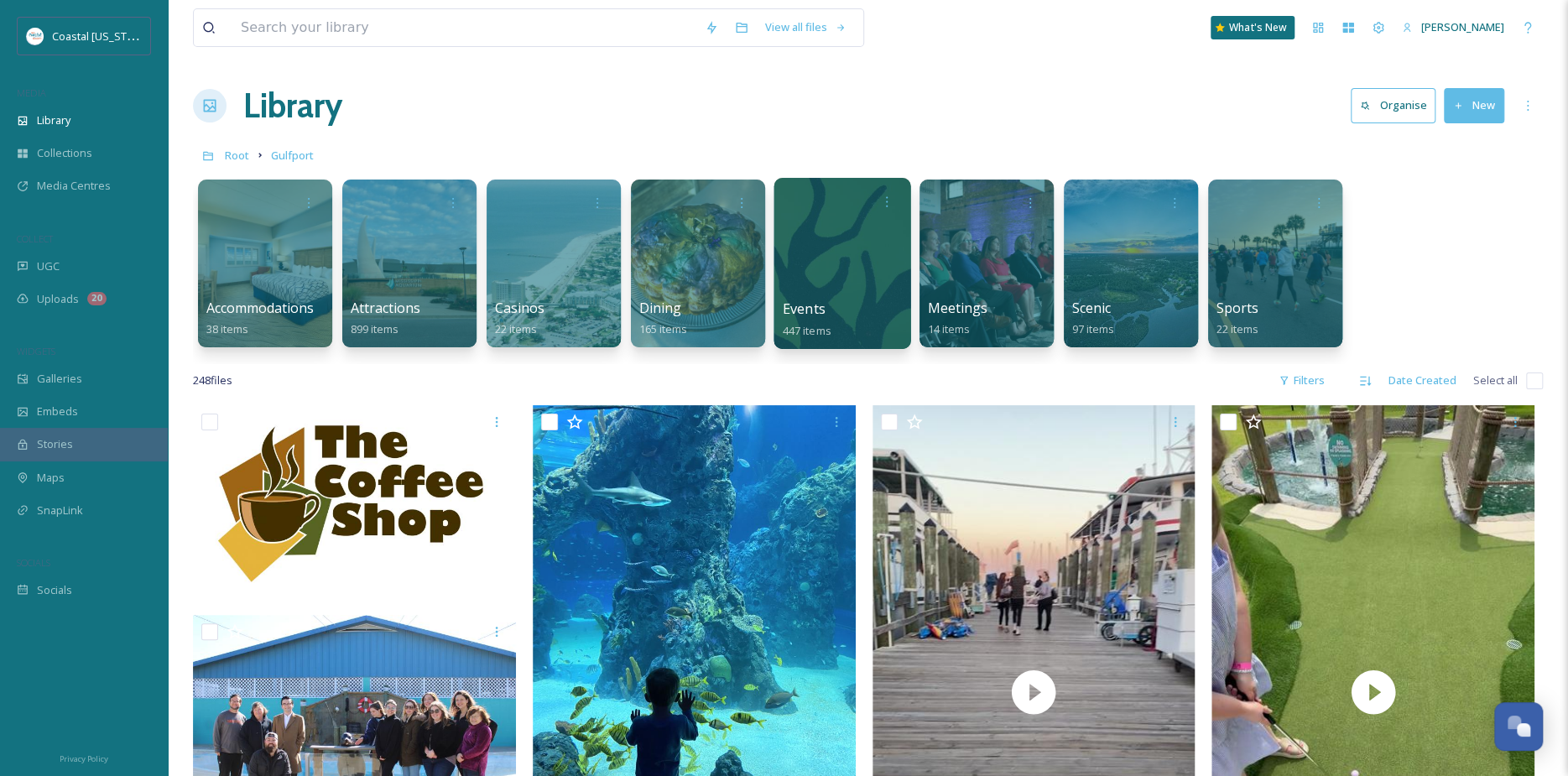
click at [890, 310] on div "Events 447 items" at bounding box center [842, 320] width 120 height 42
click at [825, 273] on div at bounding box center [841, 263] width 137 height 171
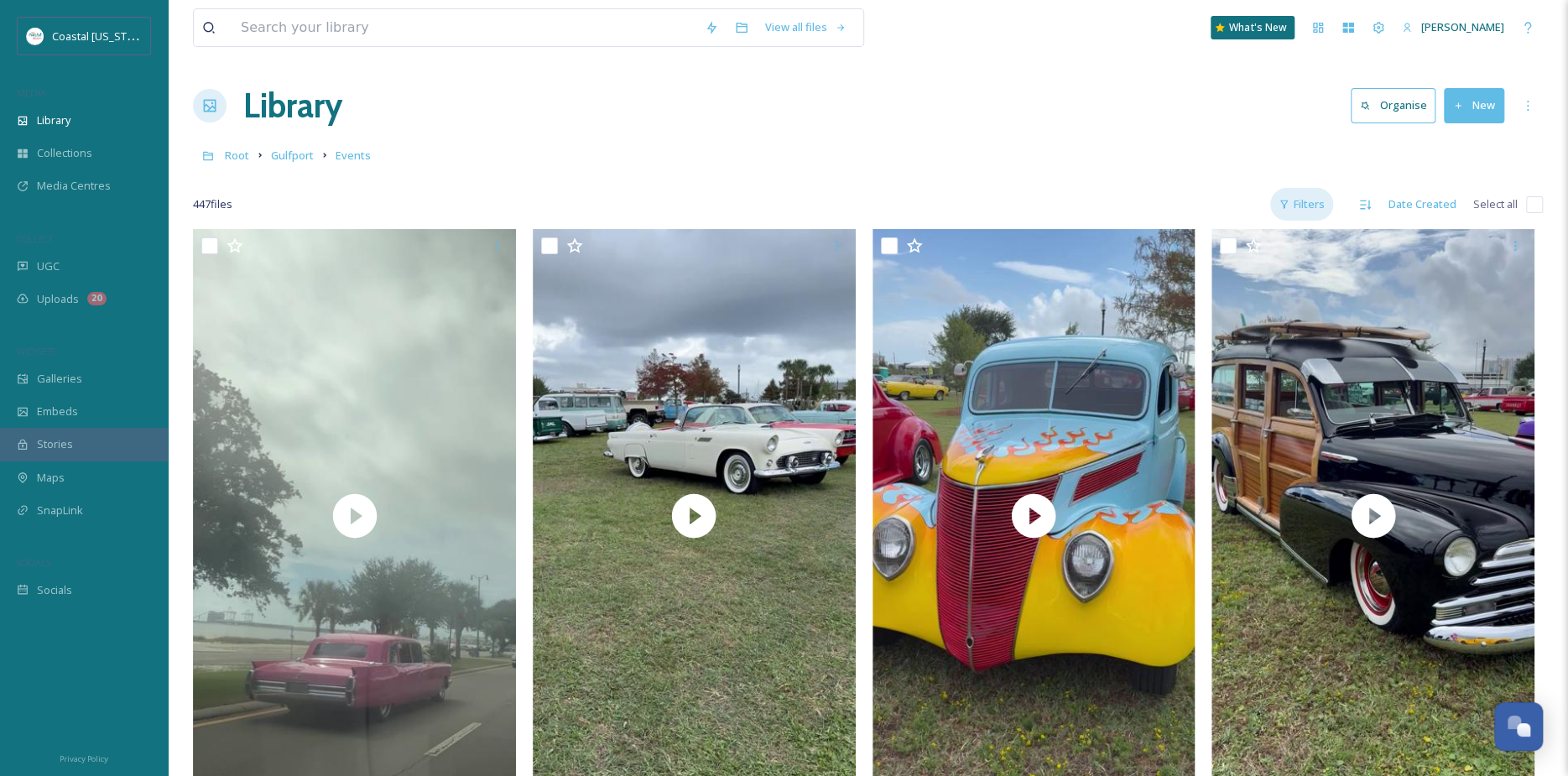
click at [1309, 201] on div "Filters" at bounding box center [1302, 204] width 63 height 33
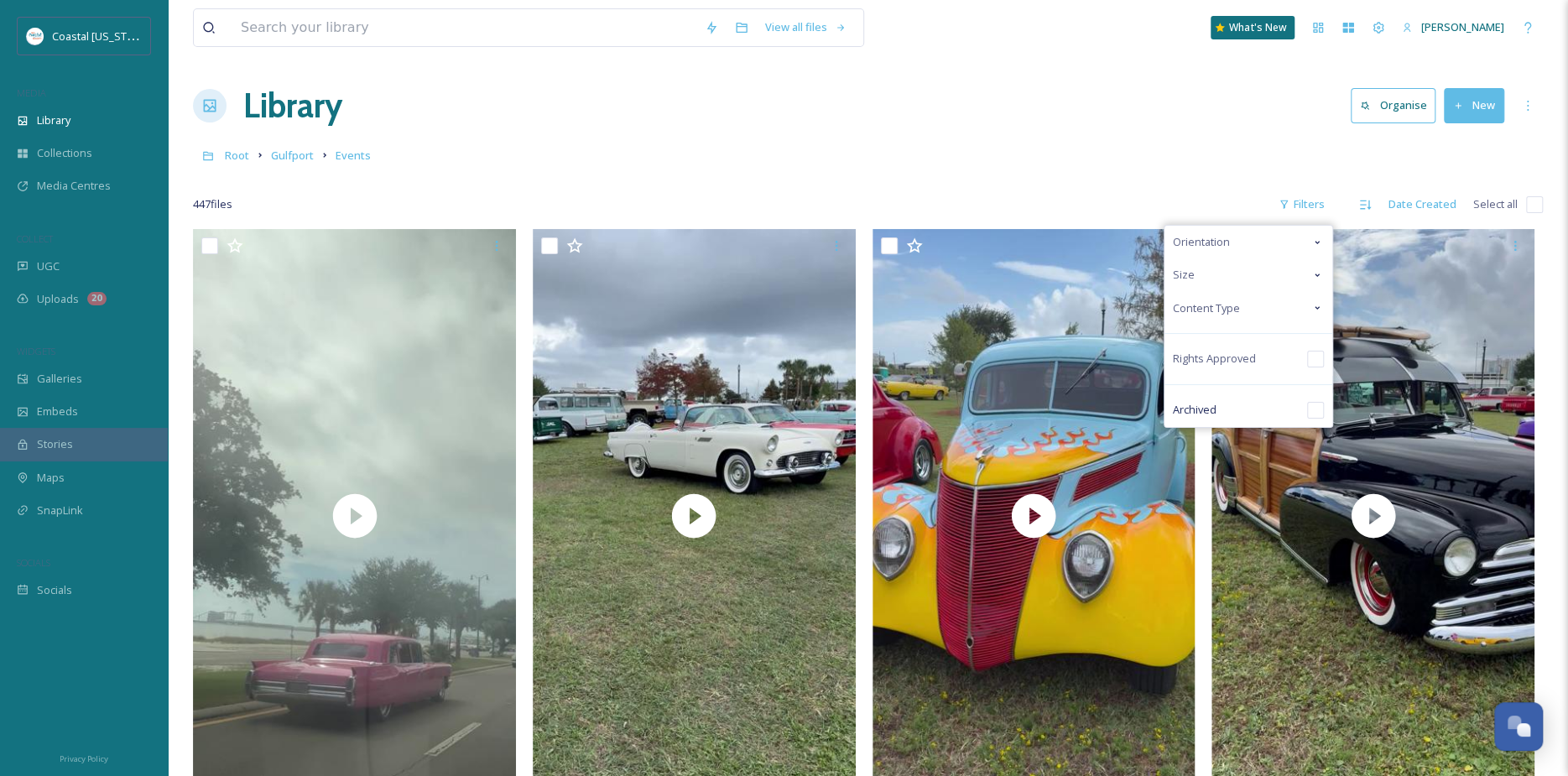
click at [1268, 240] on div "Orientation" at bounding box center [1247, 242] width 168 height 33
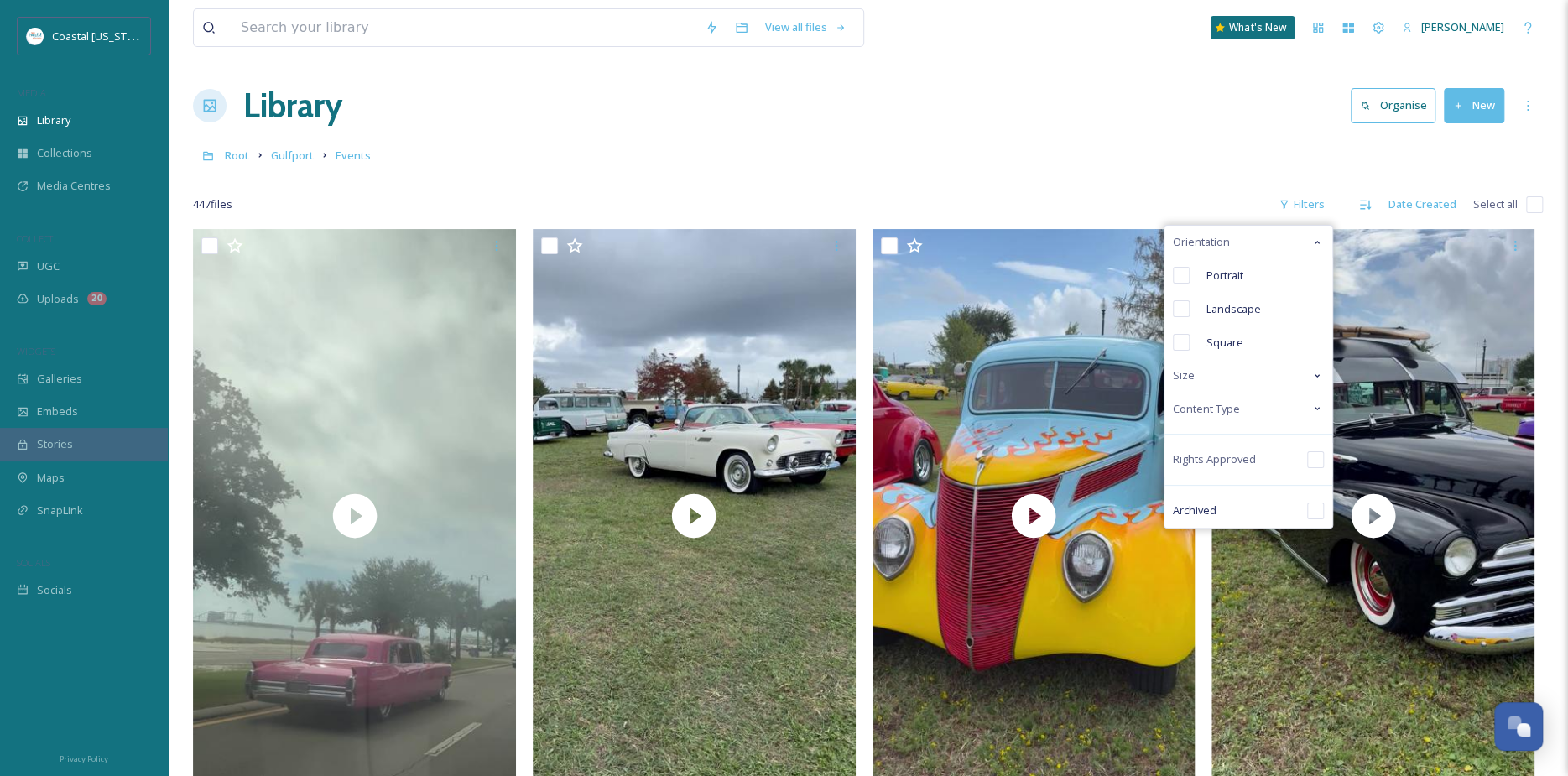
click at [1218, 373] on div "Size" at bounding box center [1247, 375] width 168 height 33
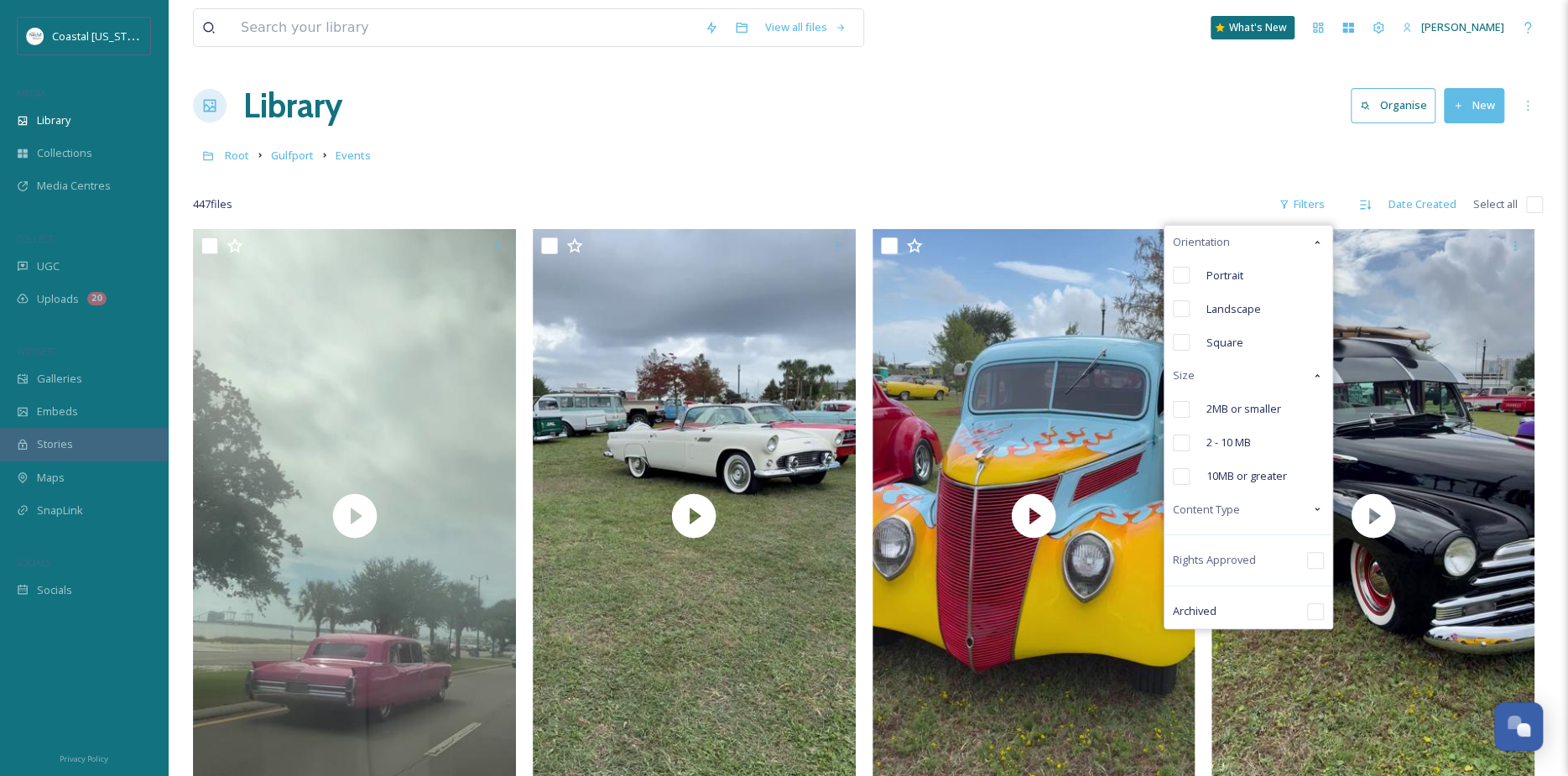
click at [1234, 383] on div "Size" at bounding box center [1247, 375] width 168 height 33
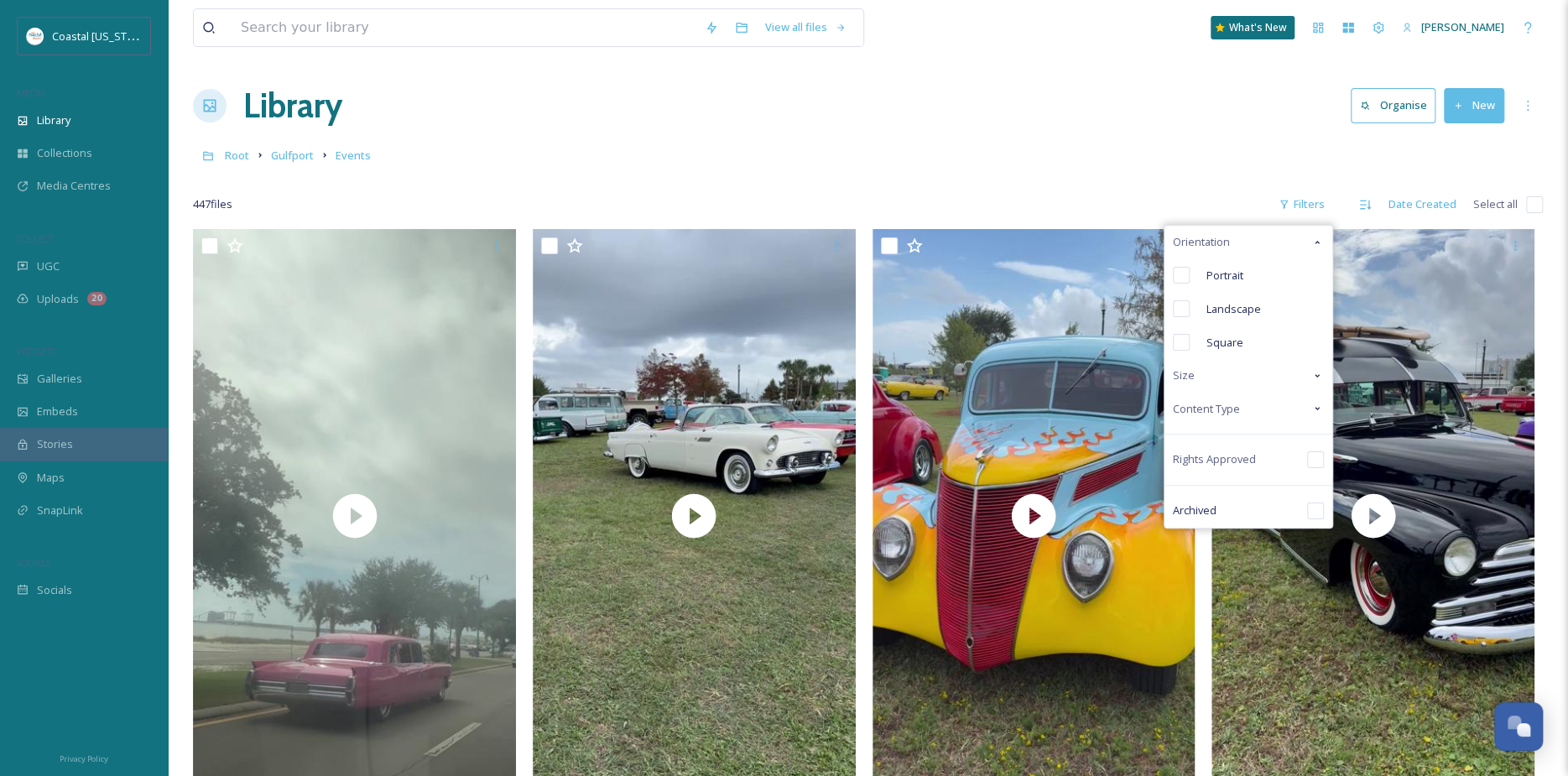
click at [1234, 401] on span "Content Type" at bounding box center [1206, 409] width 67 height 16
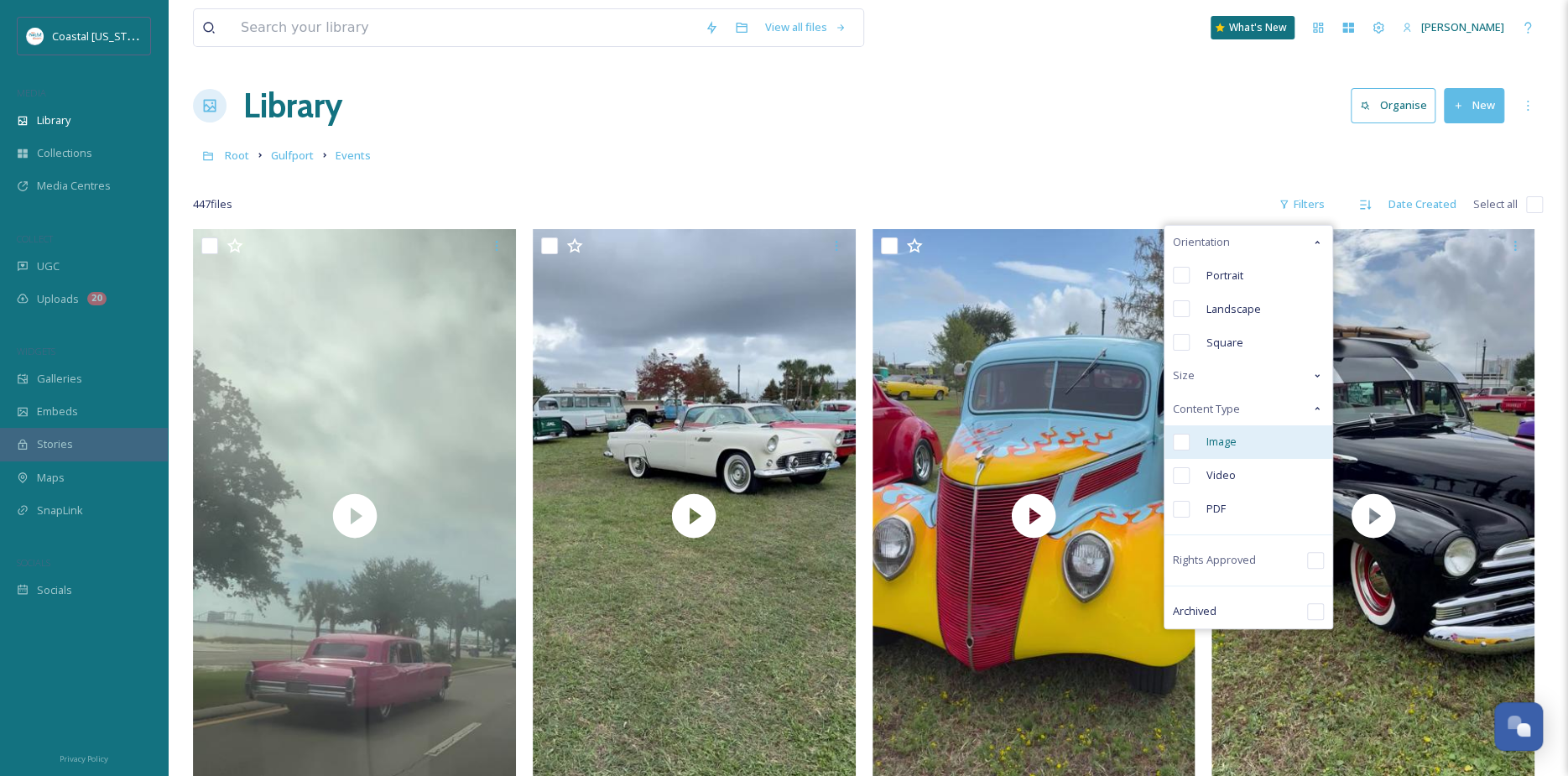
click at [1230, 451] on div "Image" at bounding box center [1247, 441] width 168 height 33
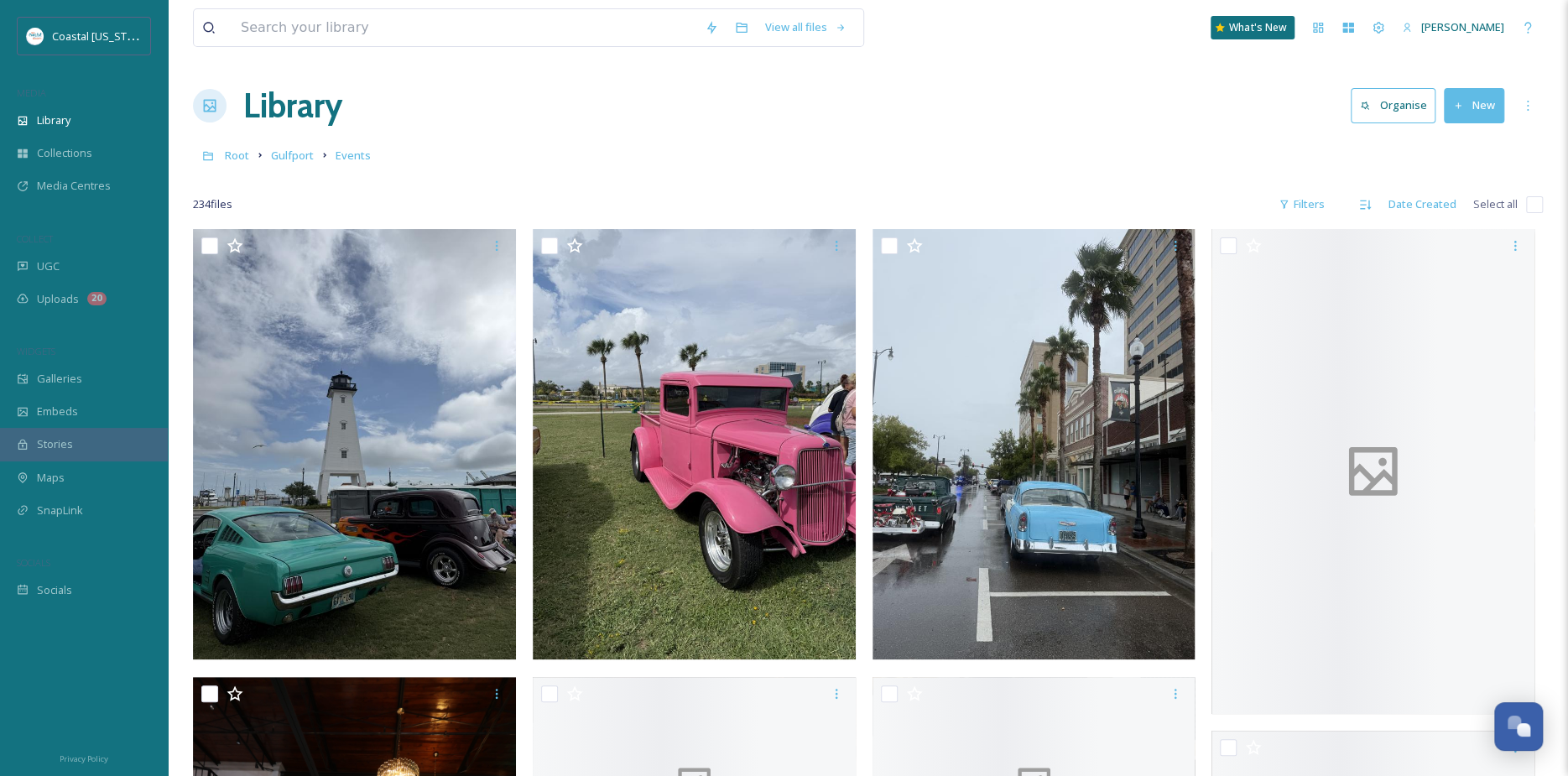
click at [663, 117] on div "Library Organise New" at bounding box center [868, 105] width 1350 height 51
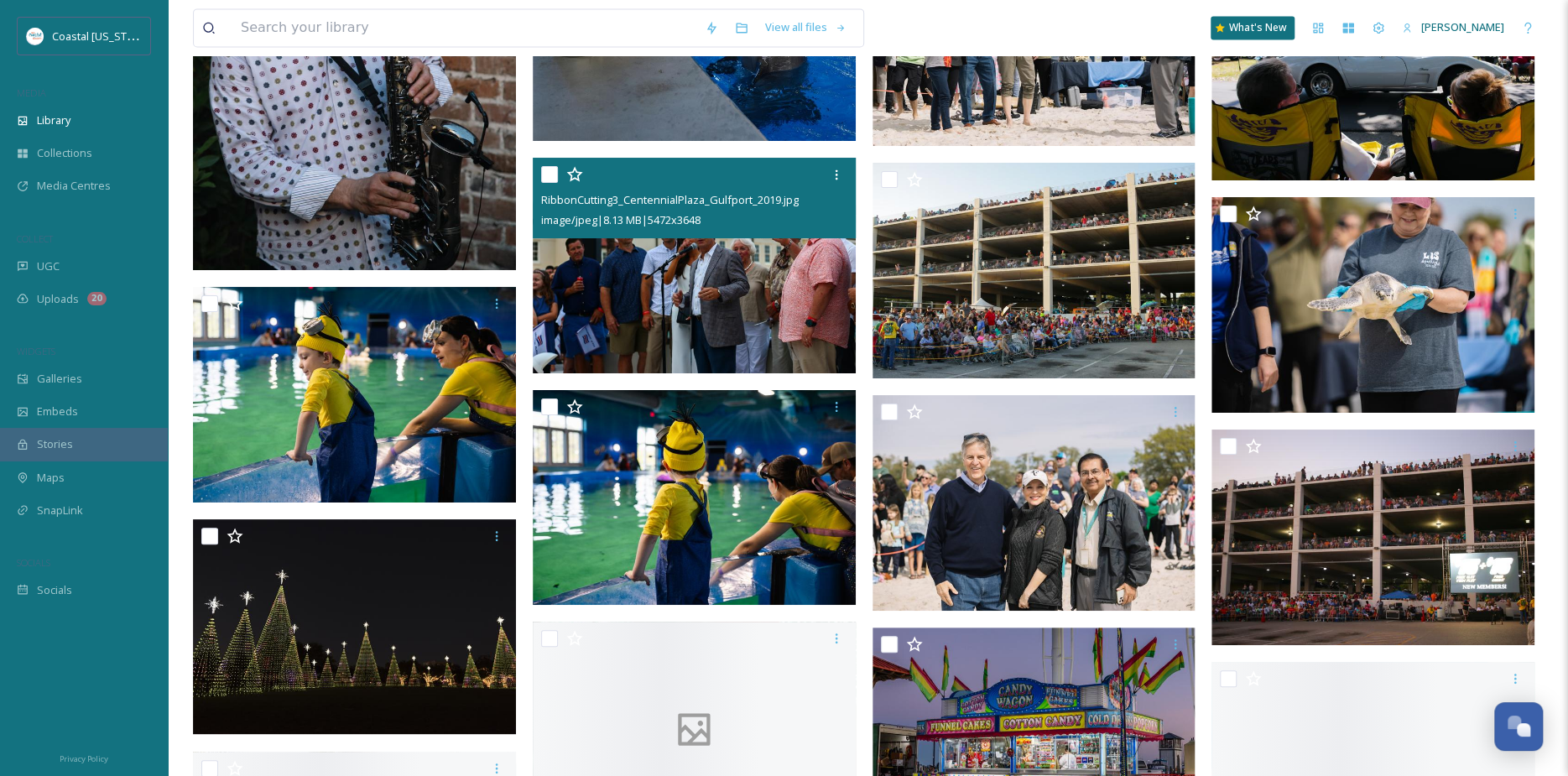
scroll to position [14337, 0]
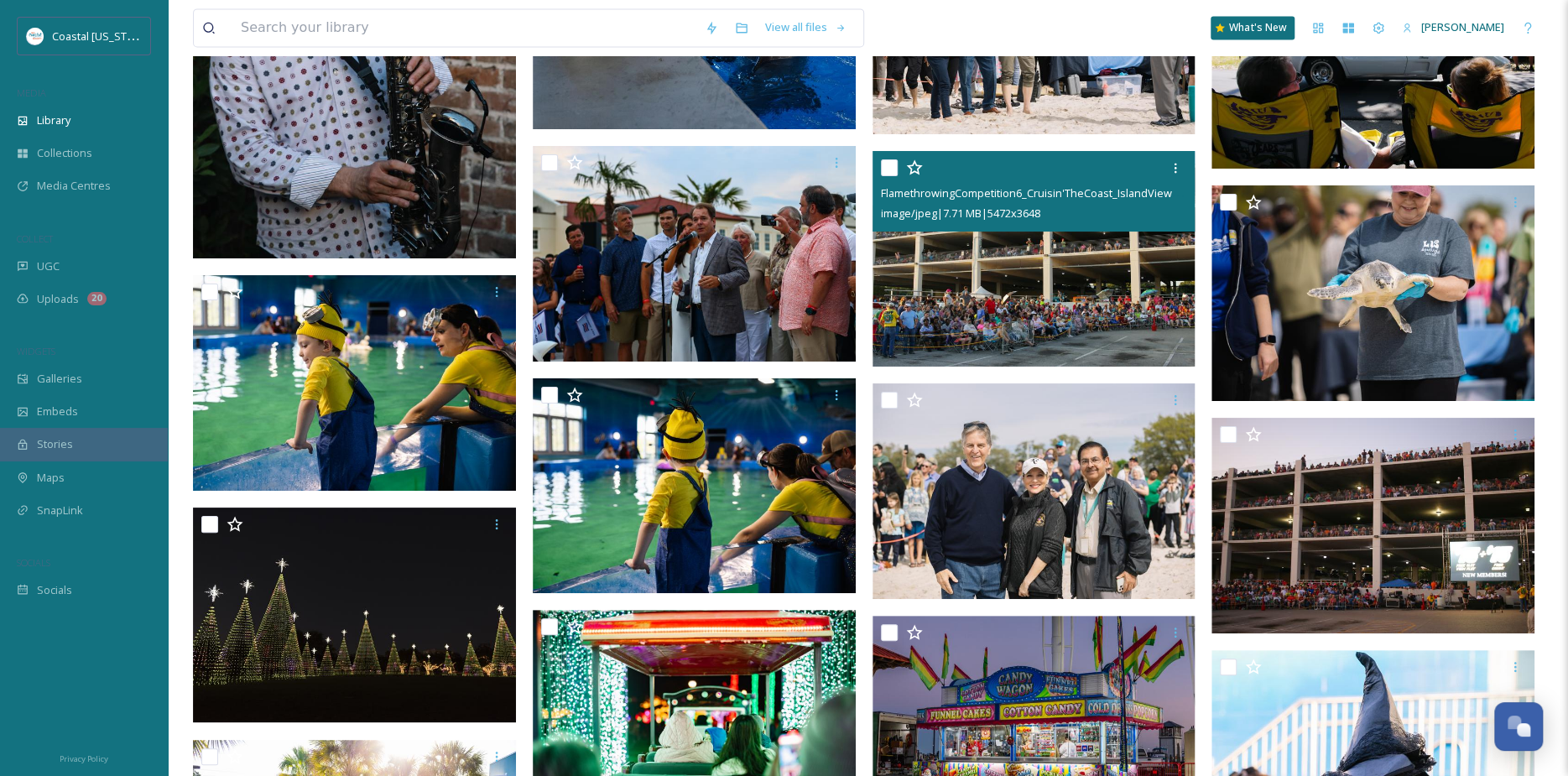
click at [1007, 254] on img at bounding box center [1033, 258] width 323 height 215
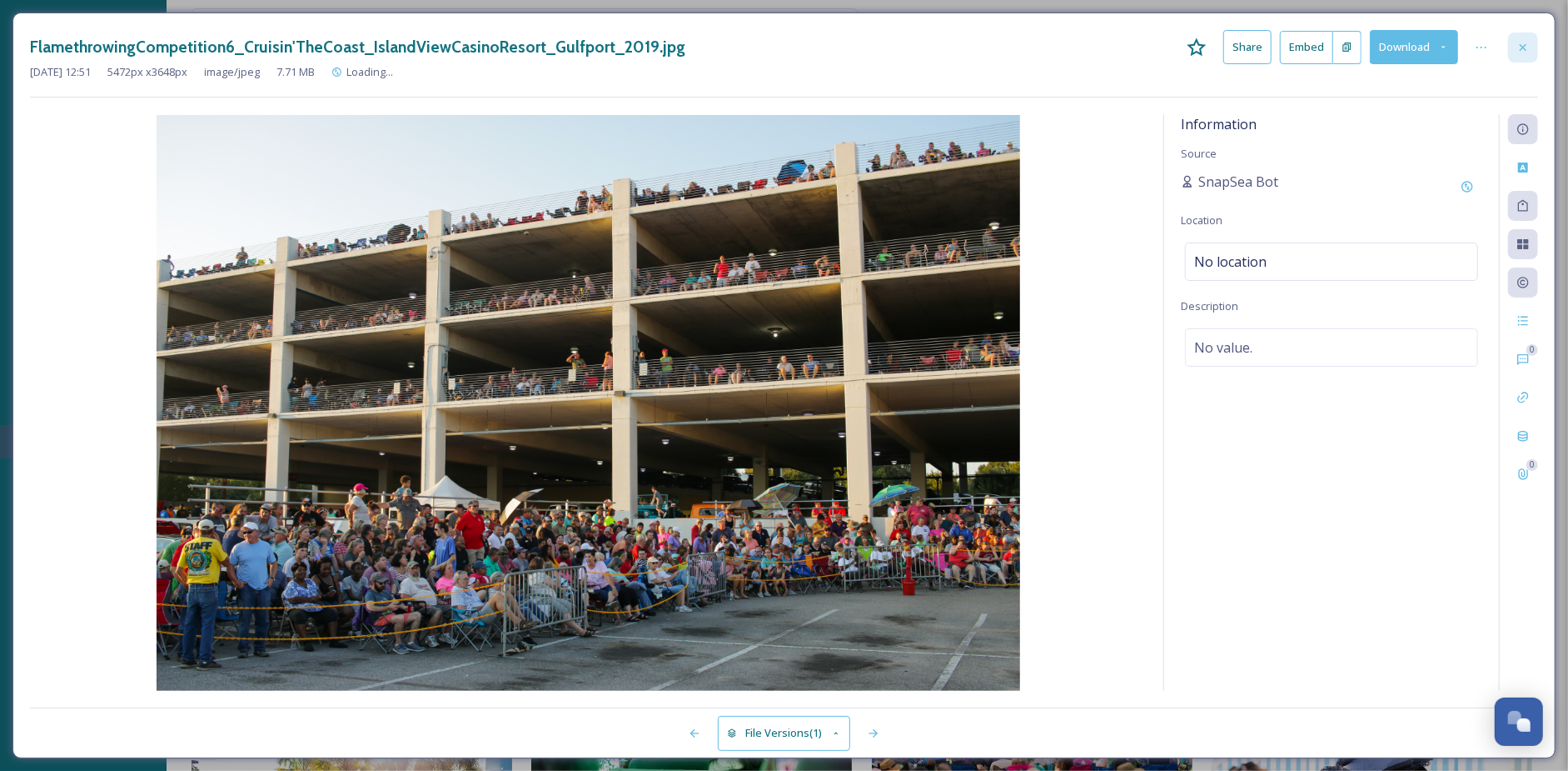
click at [1522, 43] on icon at bounding box center [1523, 48] width 13 height 13
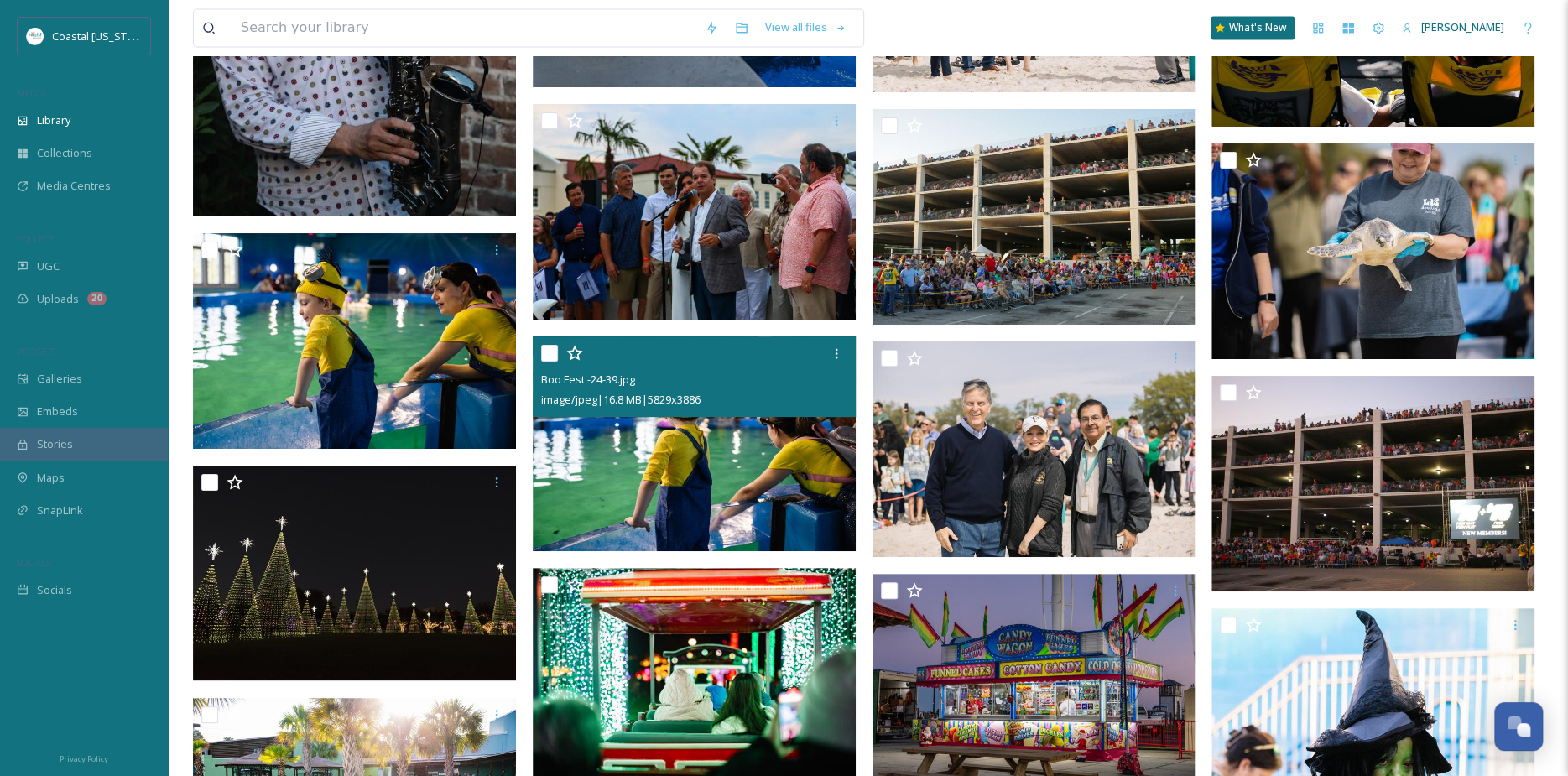
scroll to position [14673, 0]
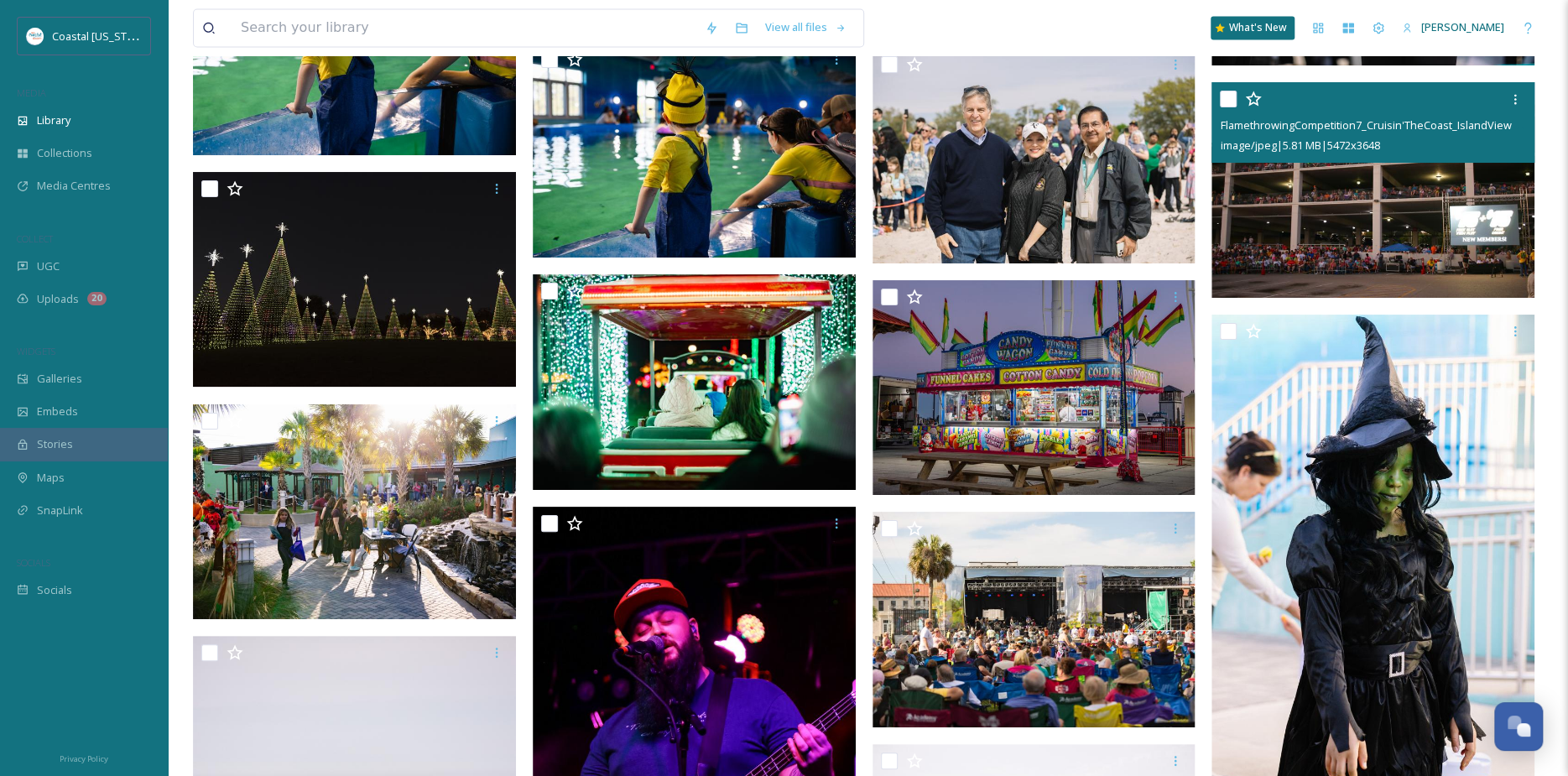
click at [1362, 184] on img at bounding box center [1372, 189] width 323 height 215
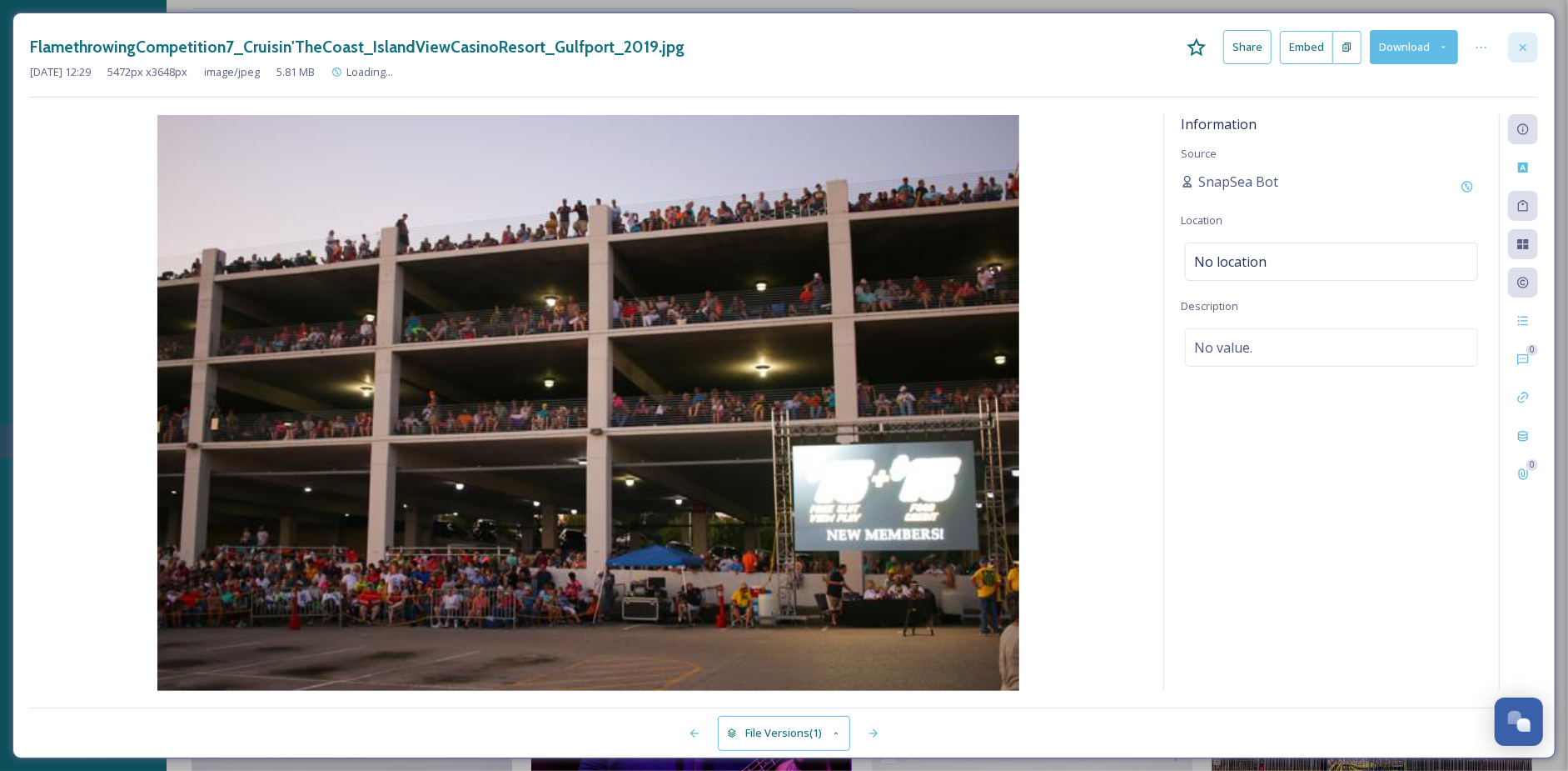
click at [1538, 38] on div at bounding box center [1523, 48] width 30 height 30
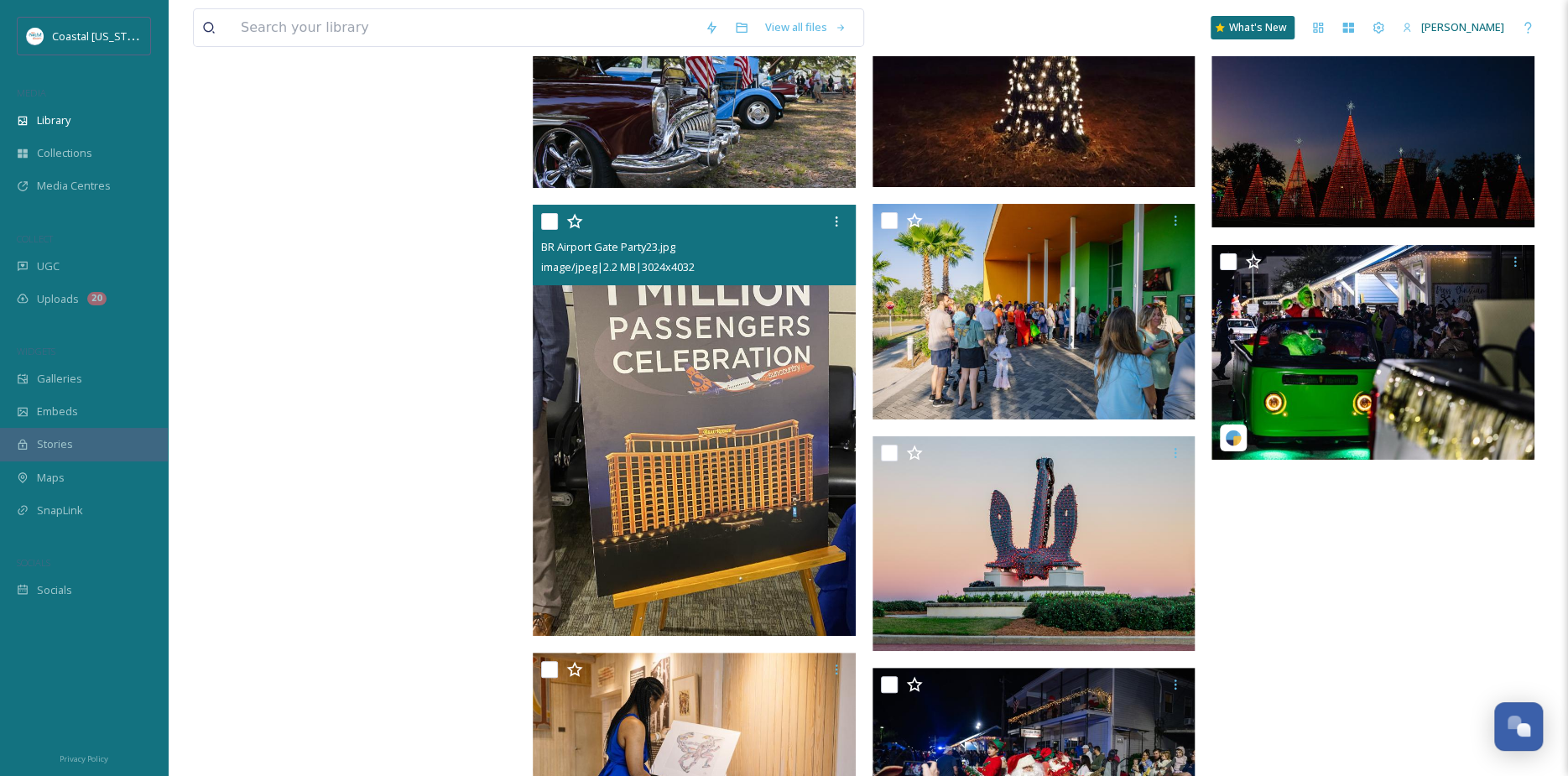
scroll to position [17027, 0]
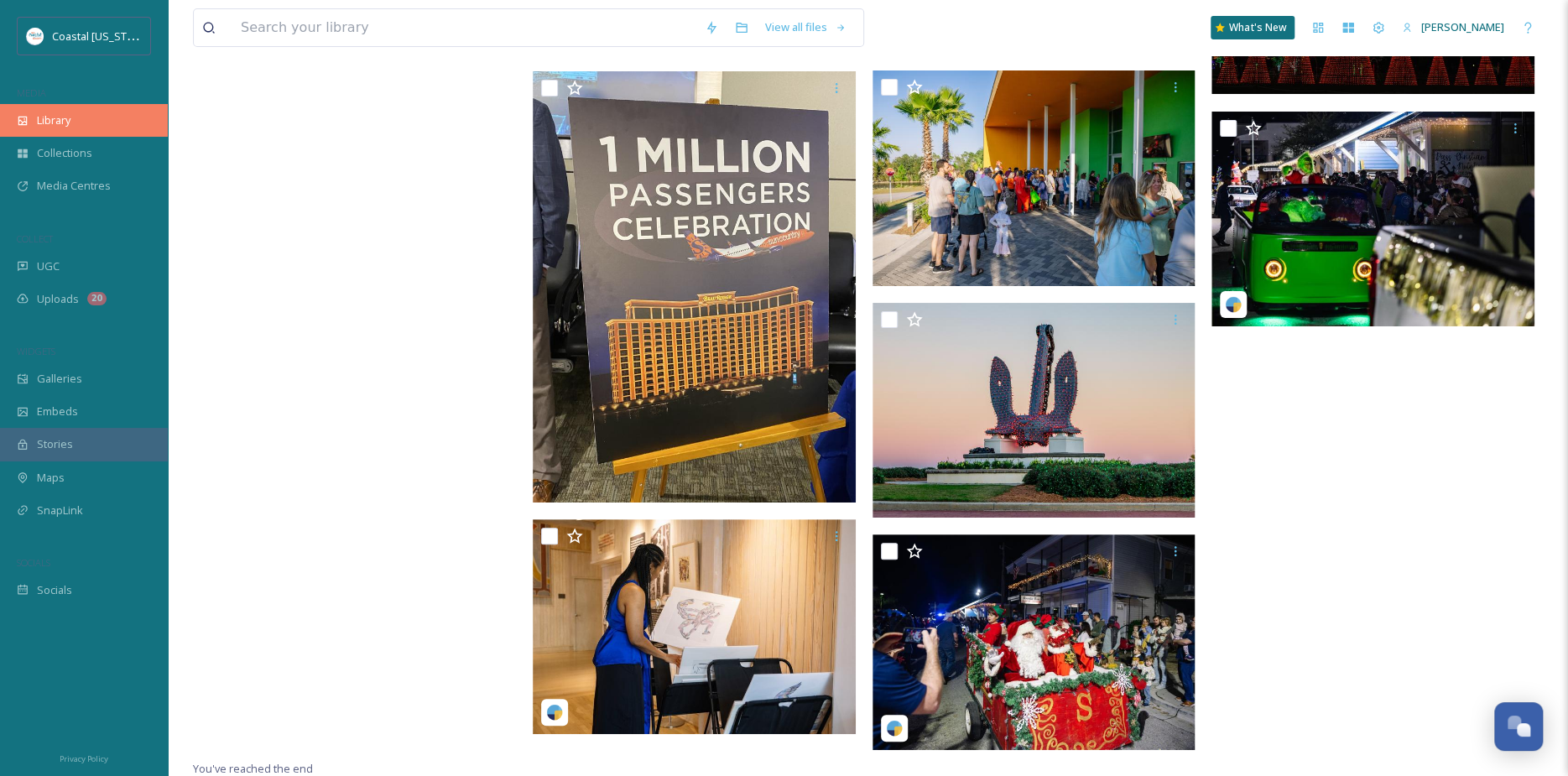
click at [105, 125] on div "Library" at bounding box center [83, 121] width 168 height 33
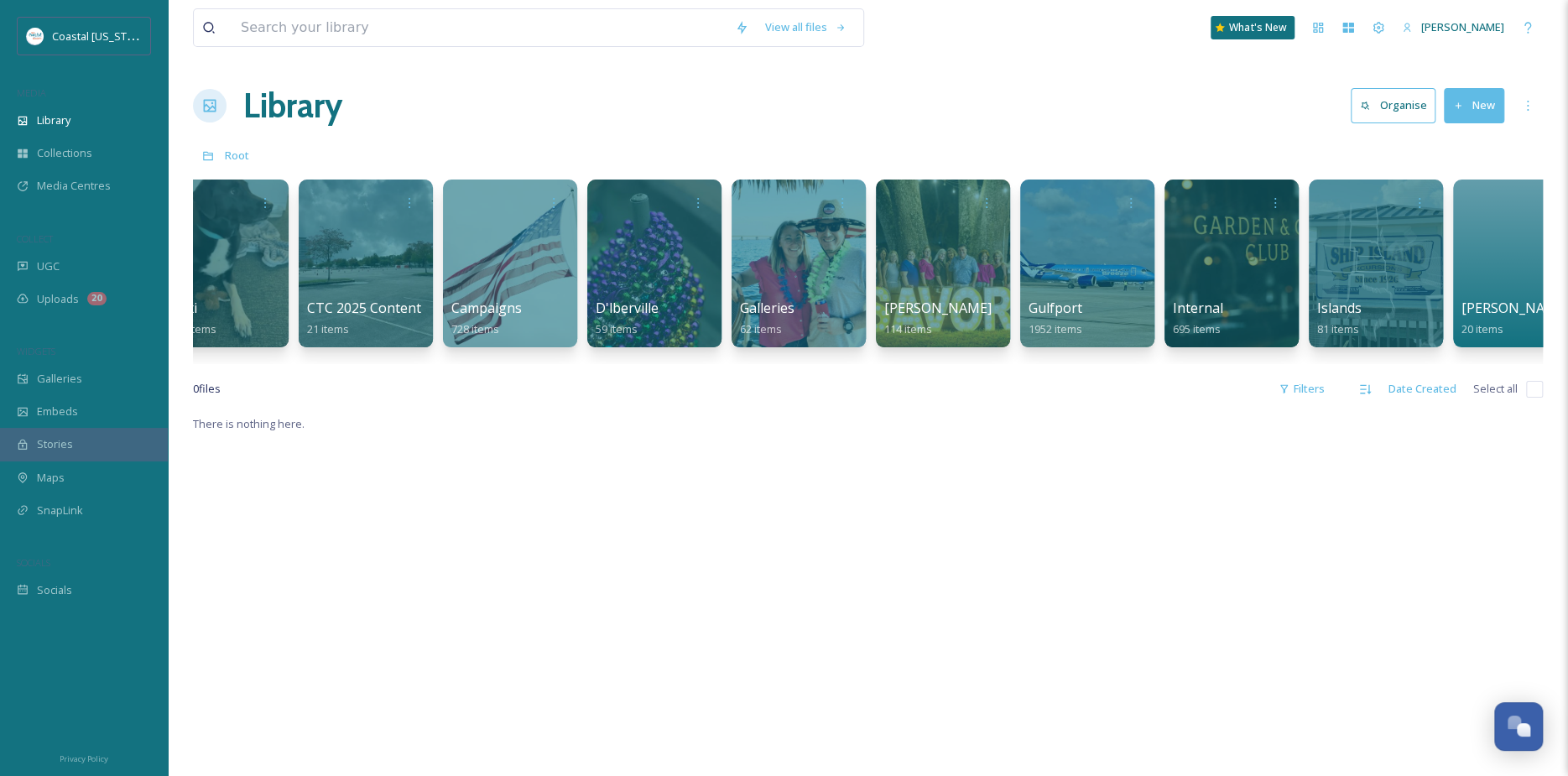
scroll to position [0, 684]
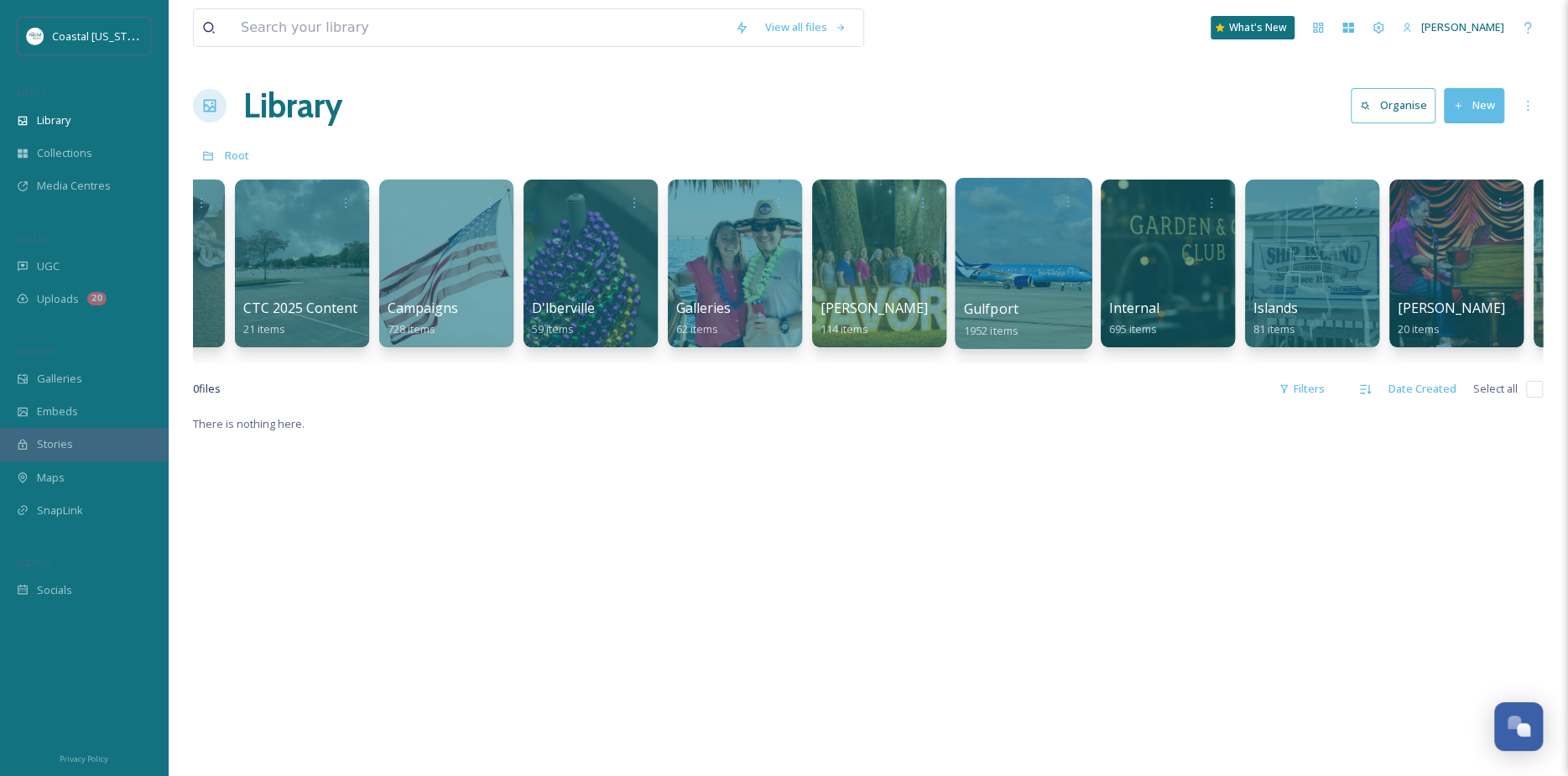
click at [962, 245] on div at bounding box center [1022, 263] width 137 height 171
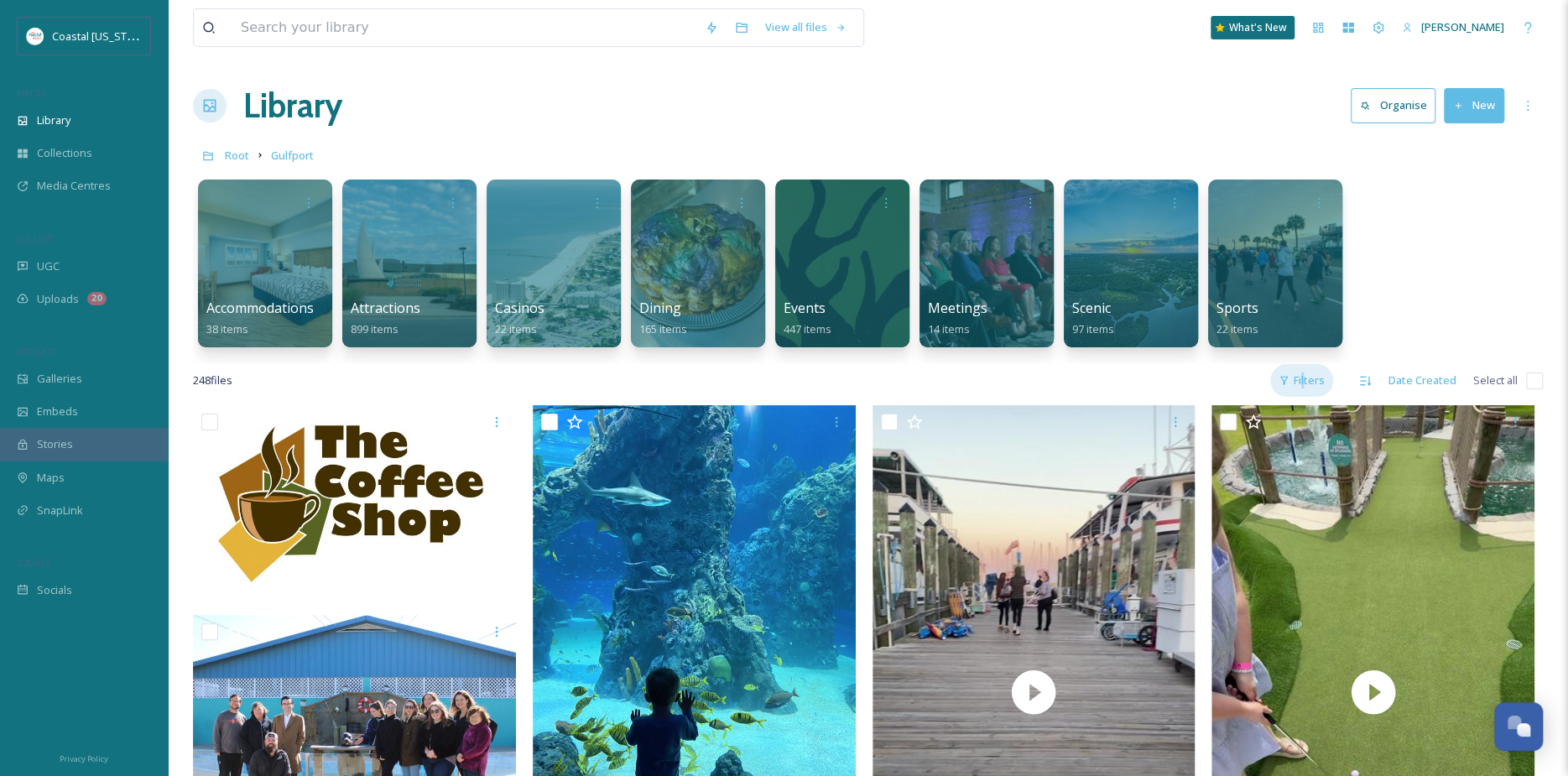
click at [1306, 383] on div "Filters" at bounding box center [1302, 380] width 63 height 33
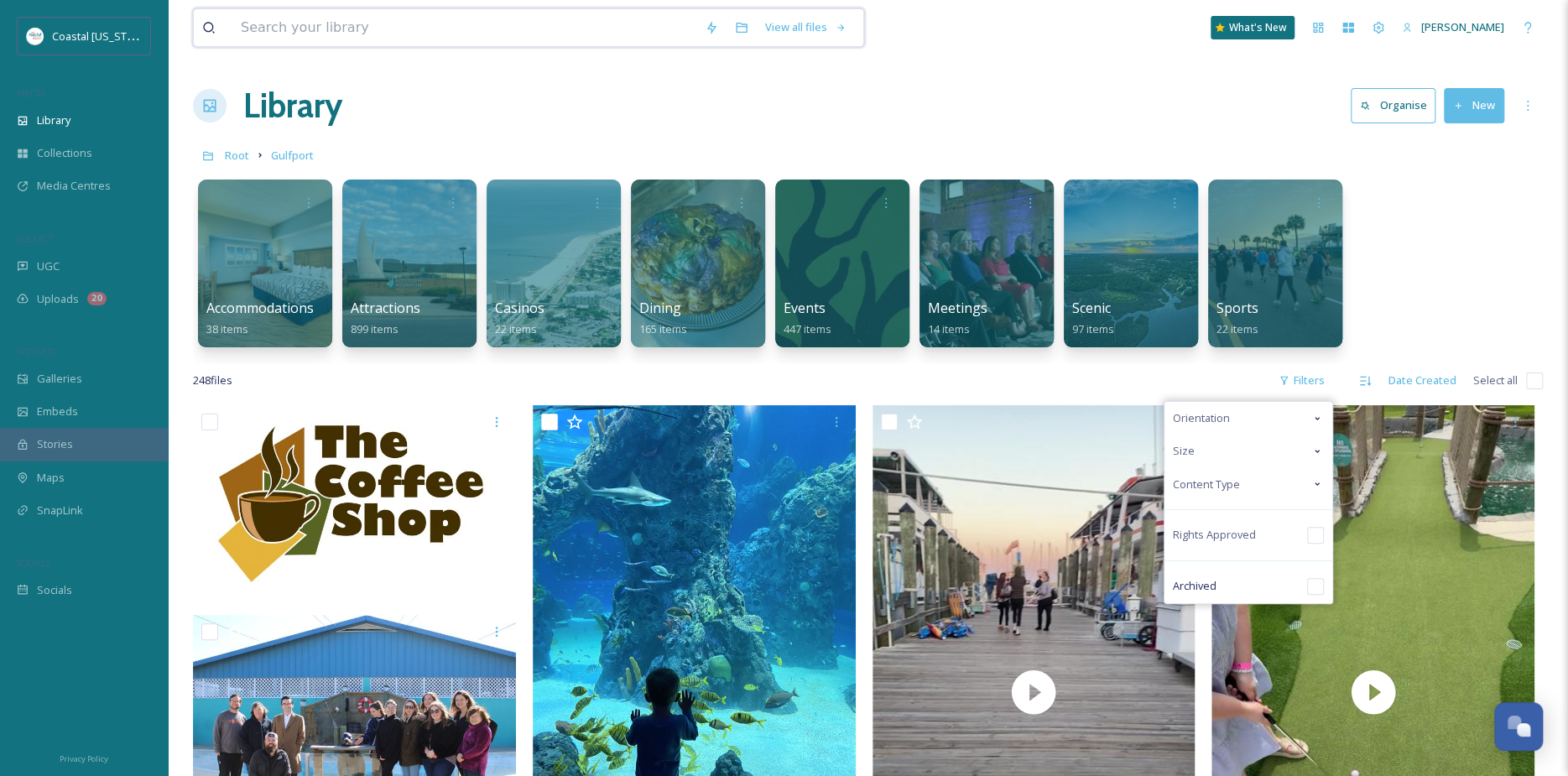
click at [435, 23] on input at bounding box center [464, 28] width 464 height 37
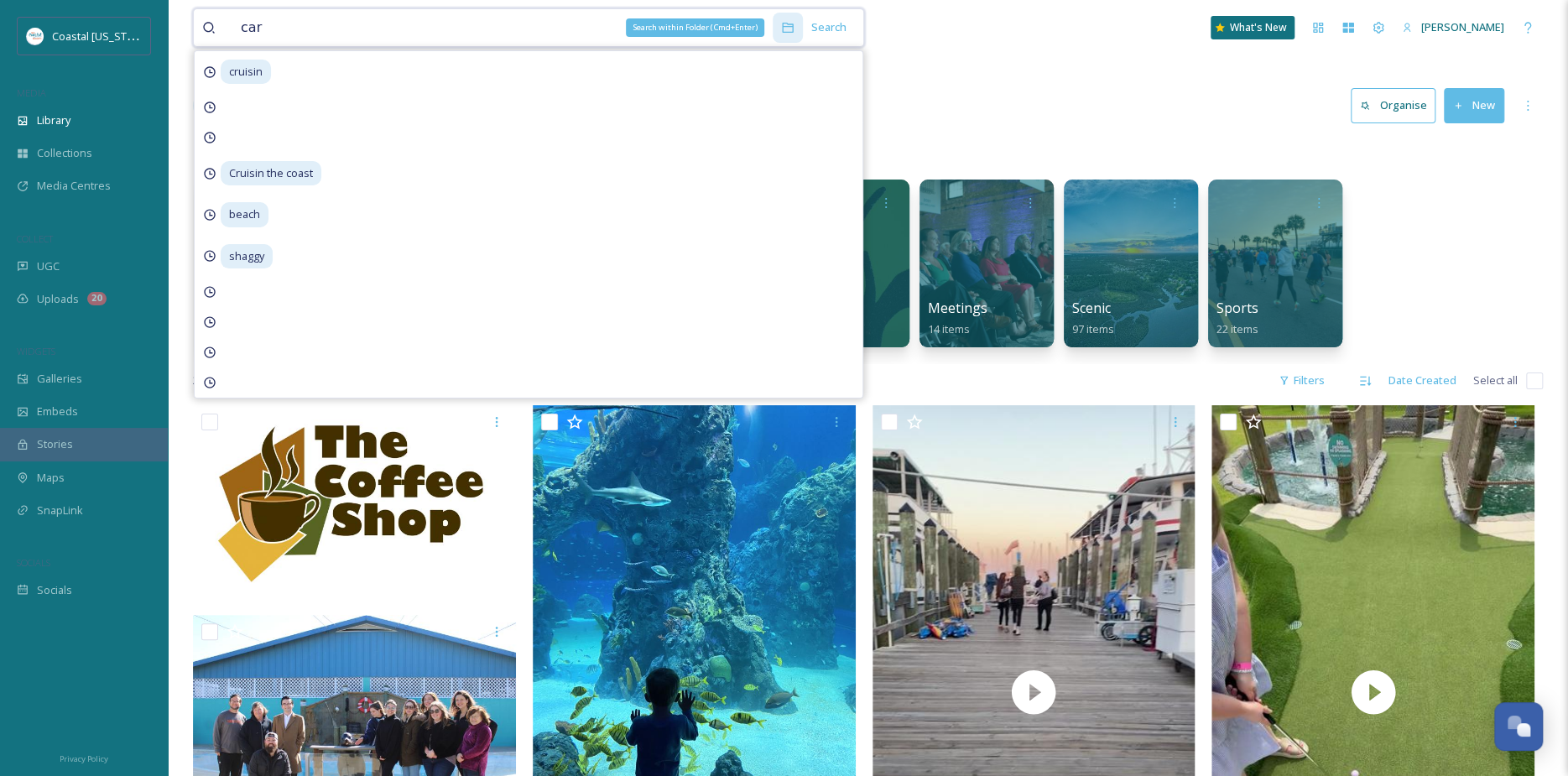
type input "car"
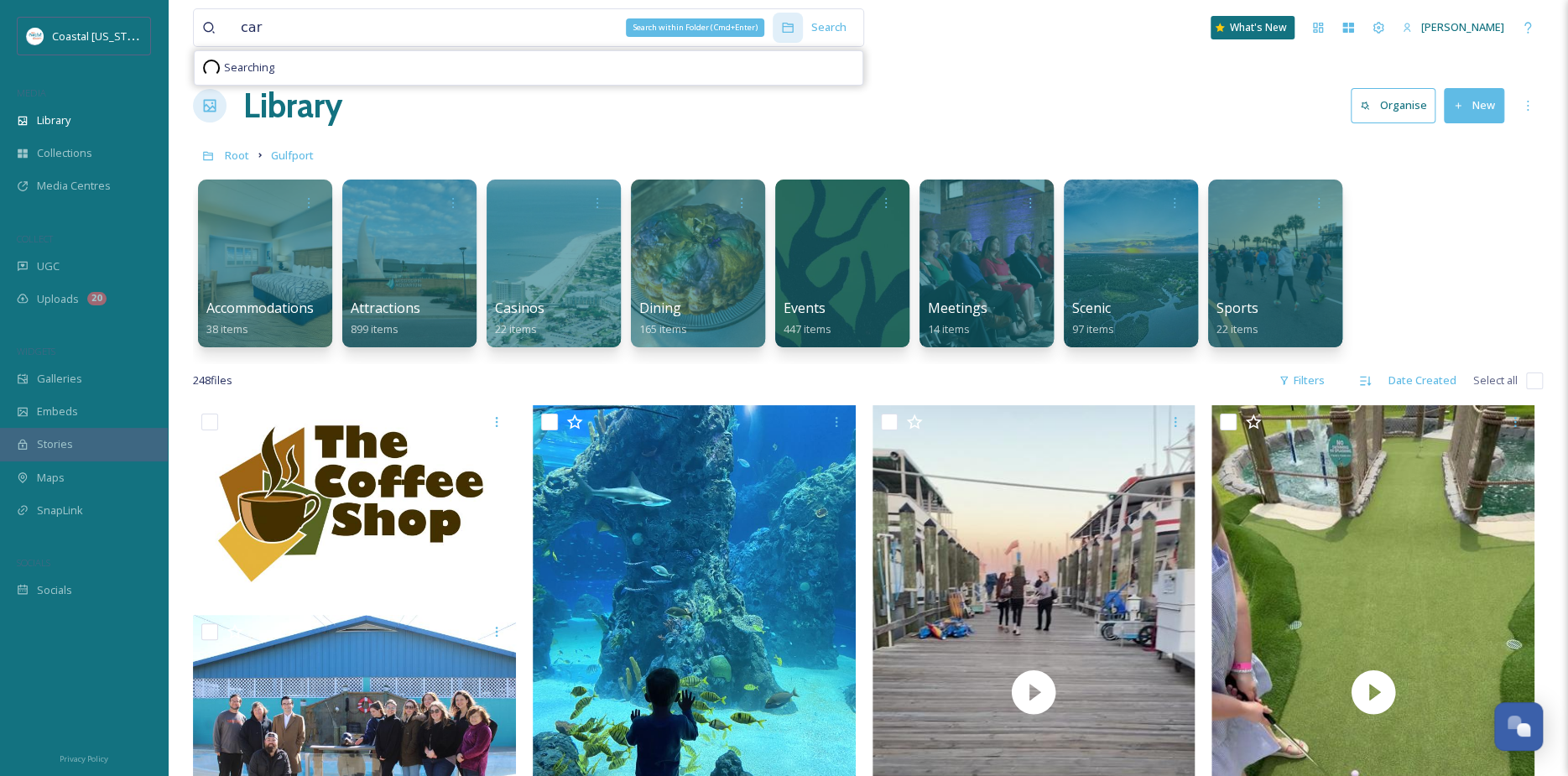
click at [798, 18] on div "Search within Folder (Cmd+Enter)" at bounding box center [788, 28] width 31 height 31
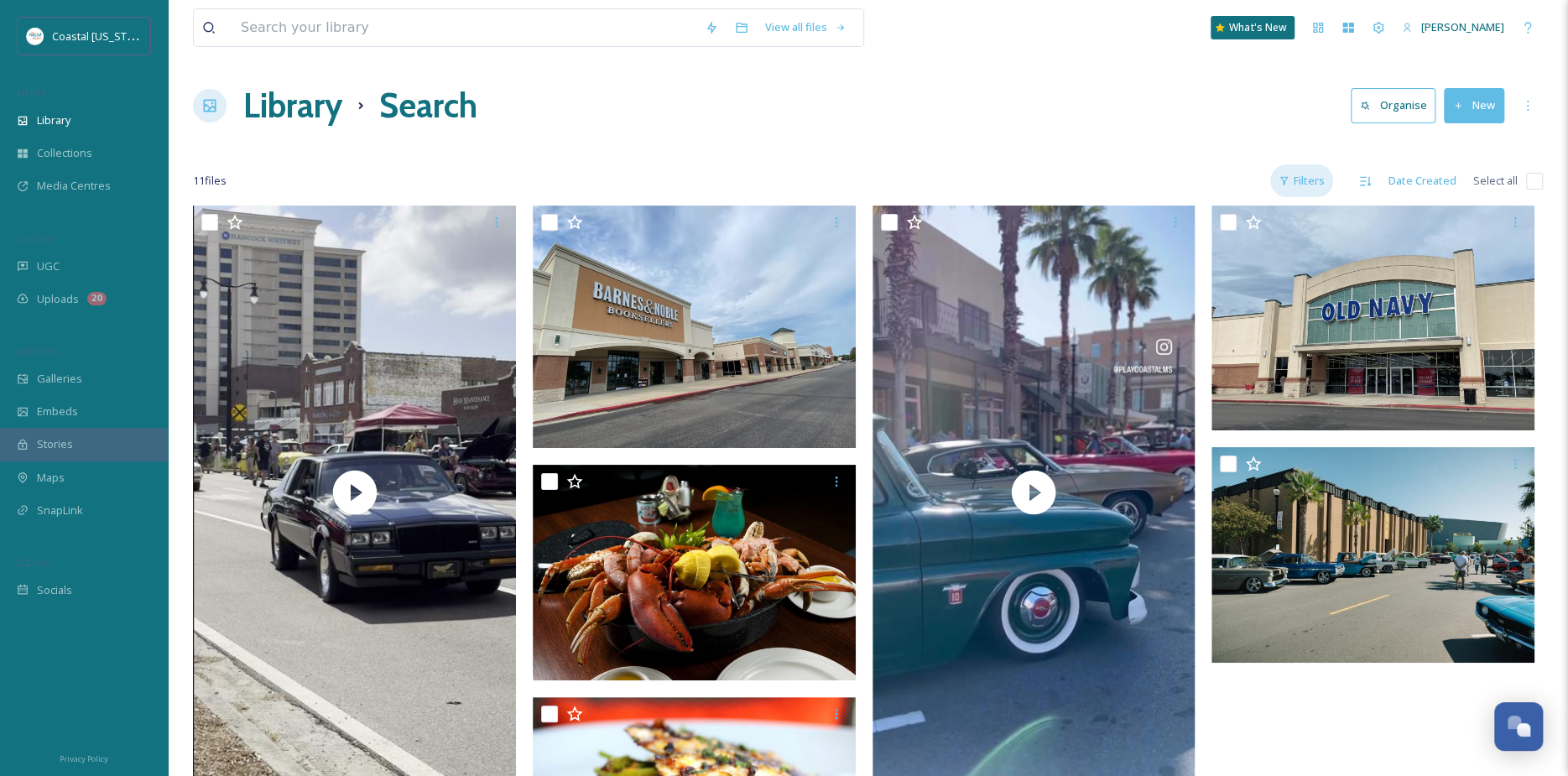
click at [1306, 181] on div "Filters" at bounding box center [1302, 181] width 63 height 33
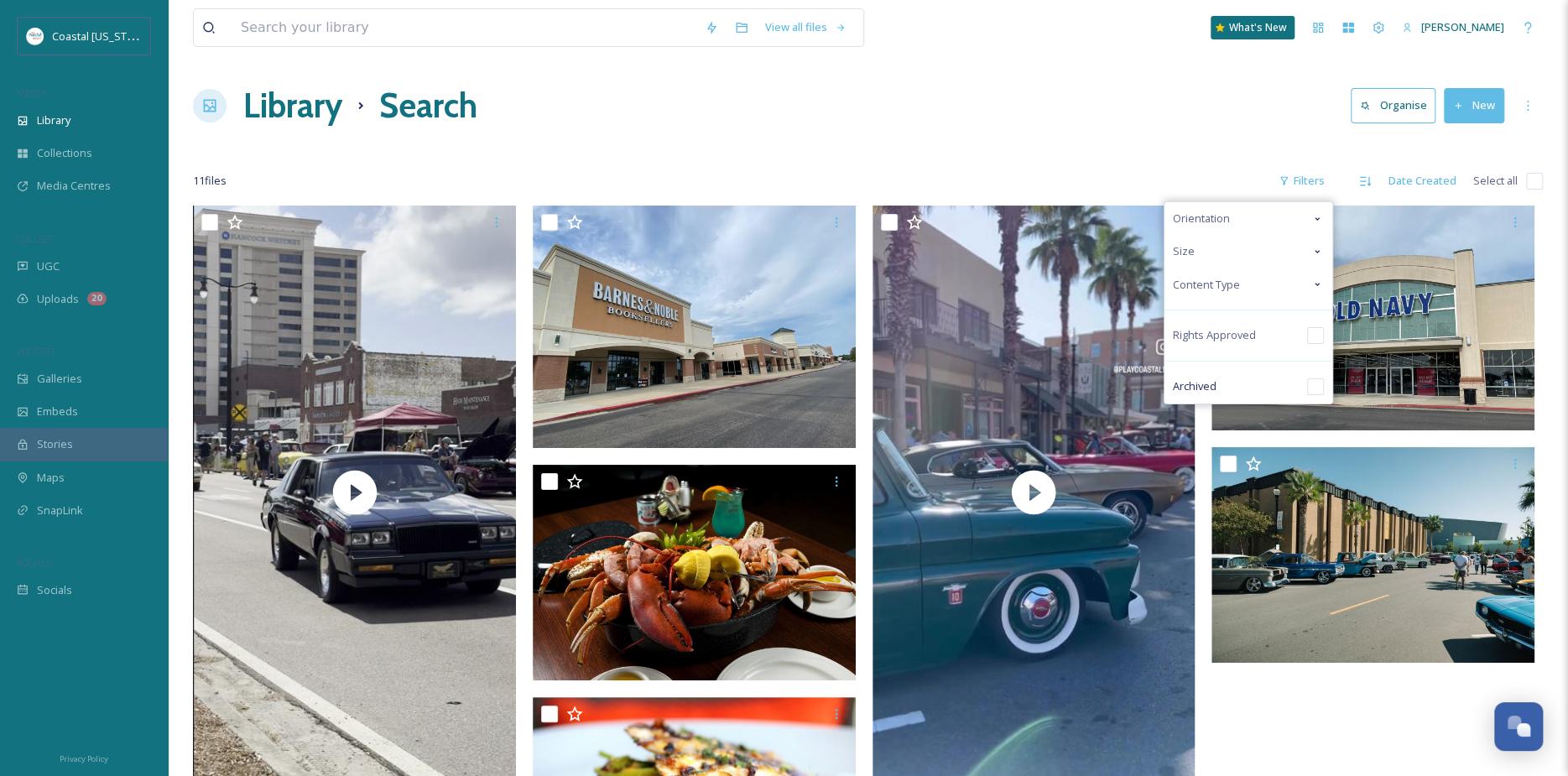
click at [1242, 277] on div "Content Type" at bounding box center [1247, 284] width 168 height 33
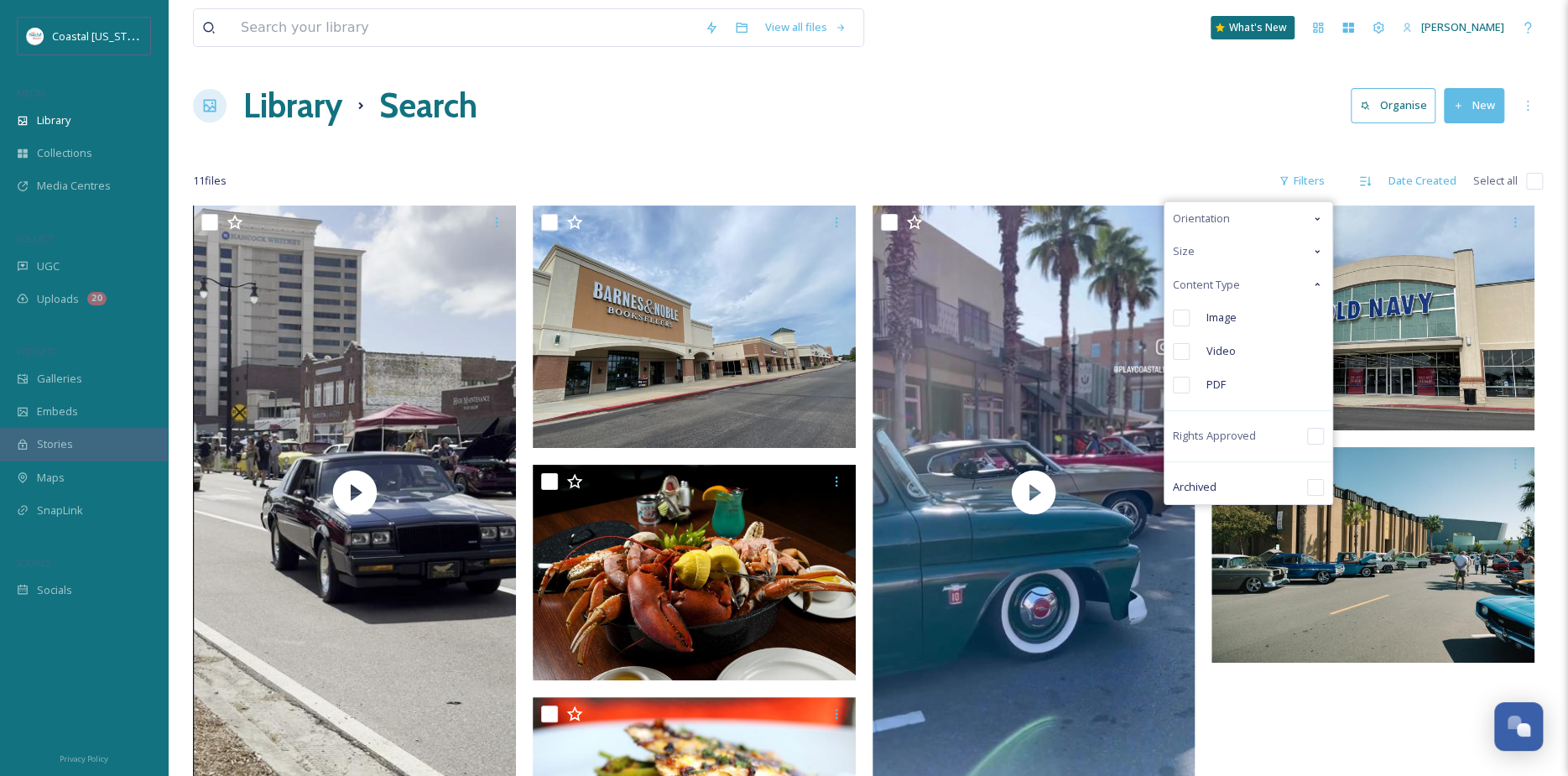
click at [1239, 321] on div "Image" at bounding box center [1247, 318] width 168 height 33
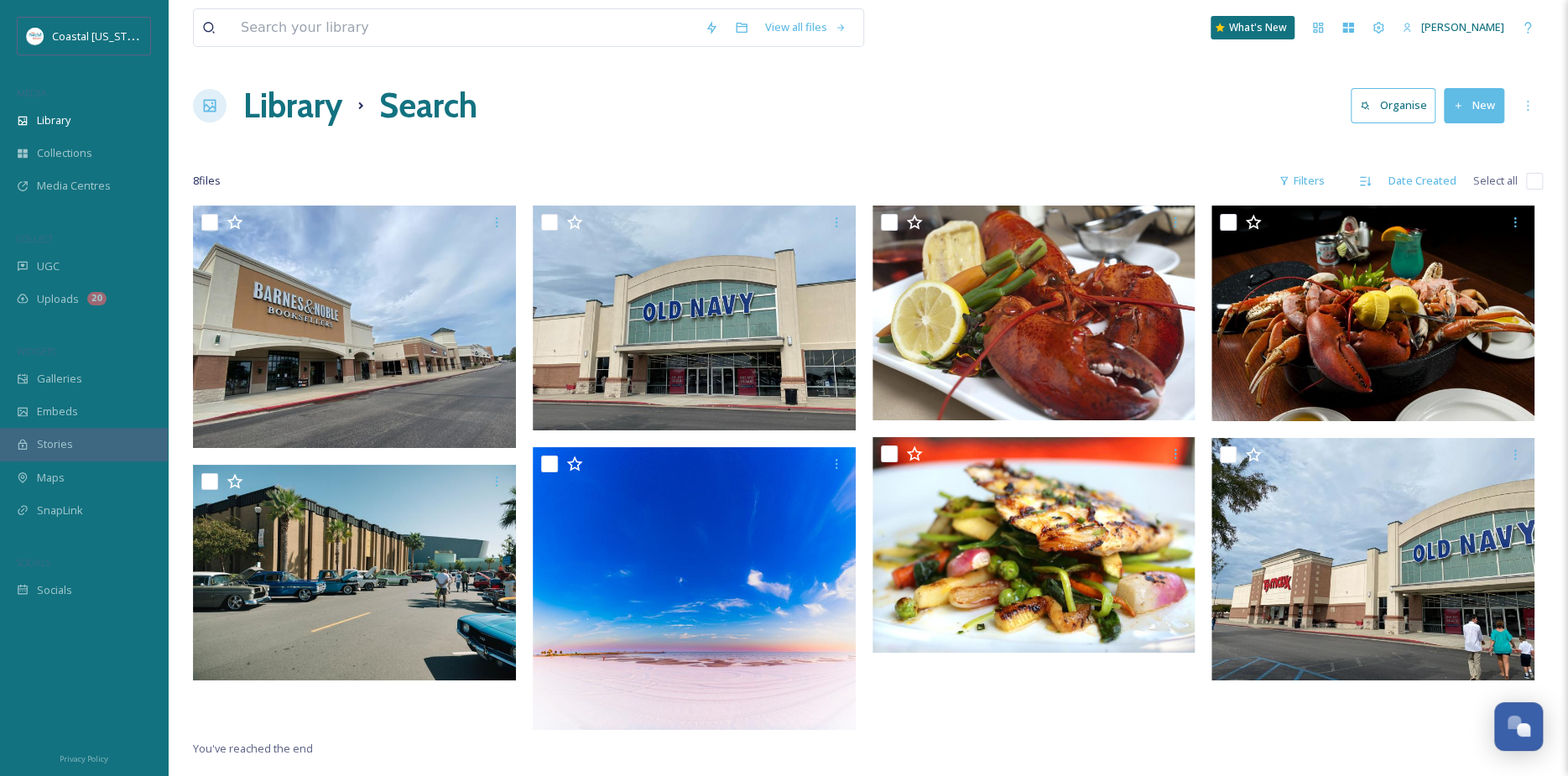
click at [1065, 87] on div "Library Search Organise New" at bounding box center [868, 105] width 1350 height 51
click at [290, 112] on h1 "Library" at bounding box center [292, 105] width 99 height 51
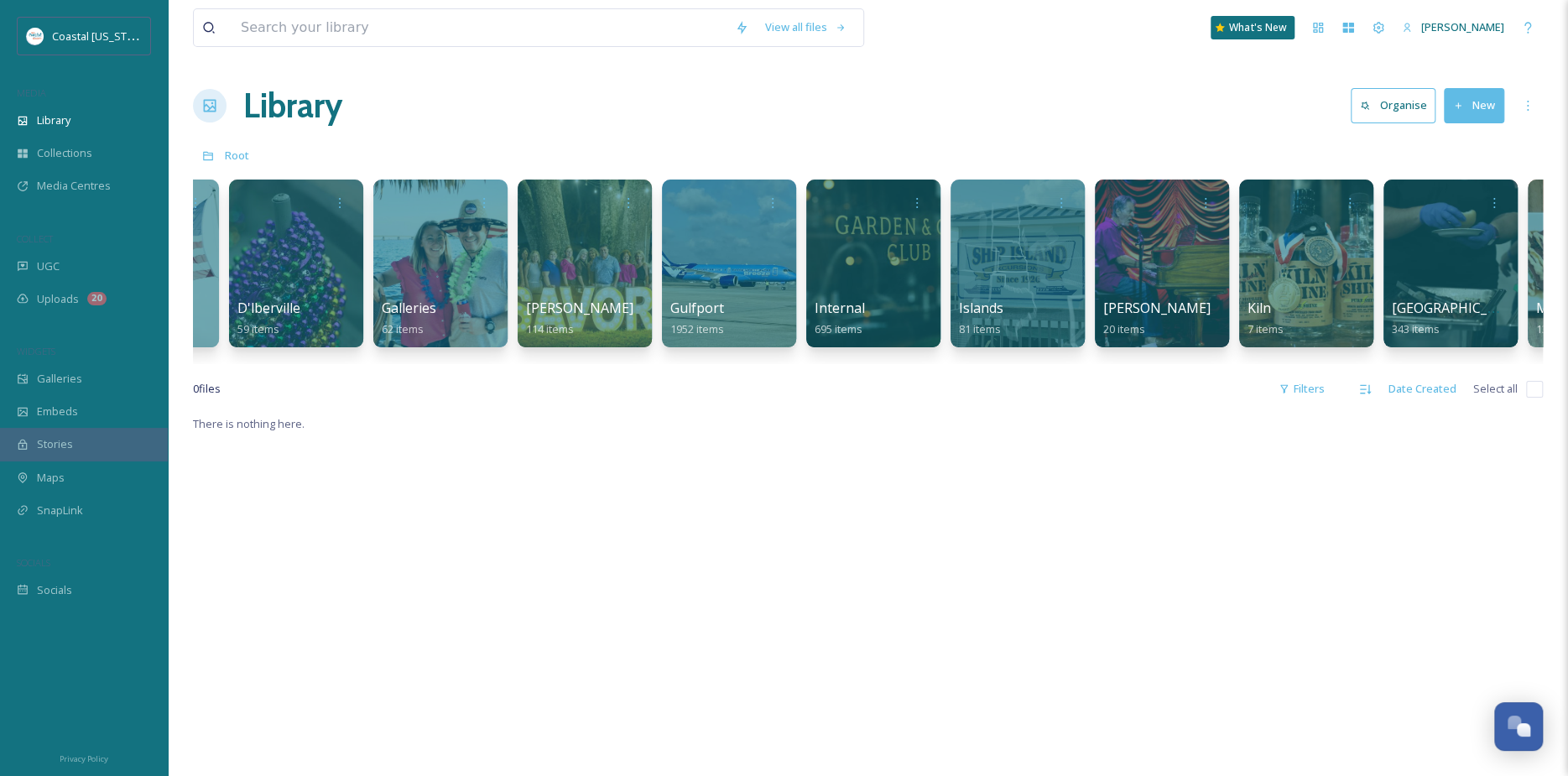
scroll to position [0, 990]
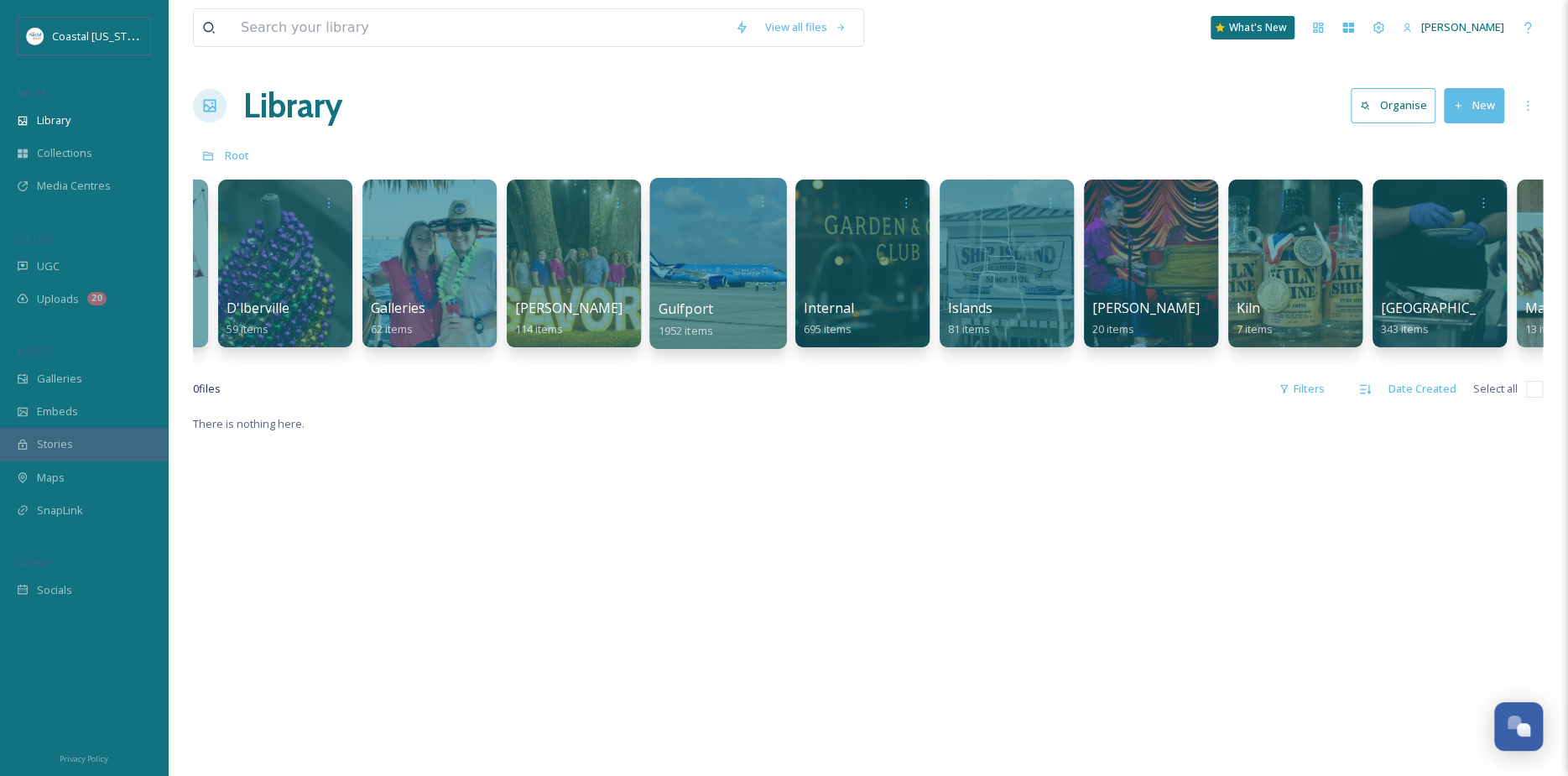
click at [700, 292] on div at bounding box center [717, 263] width 137 height 171
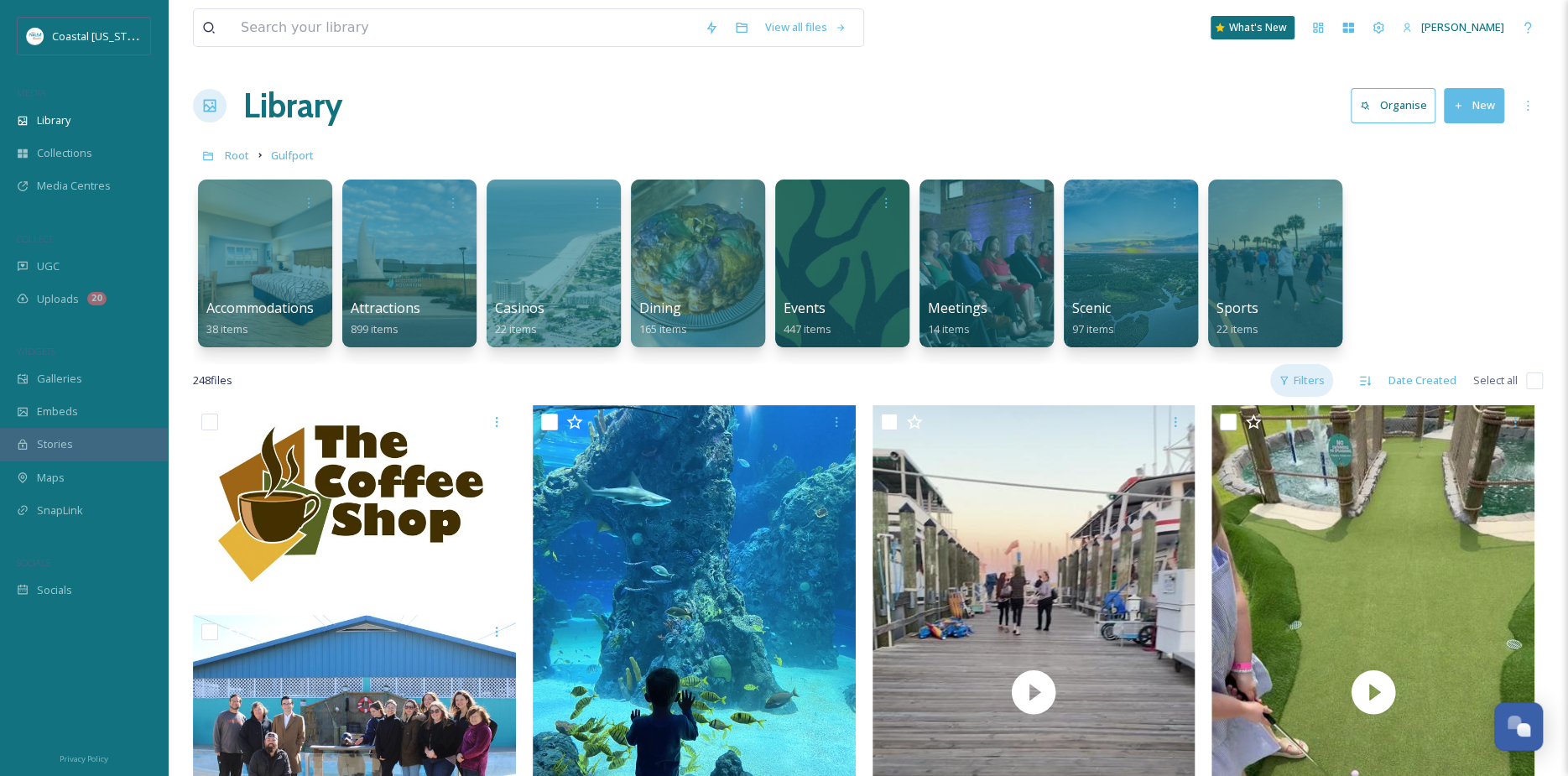
click at [1328, 382] on div "Filters" at bounding box center [1302, 380] width 63 height 33
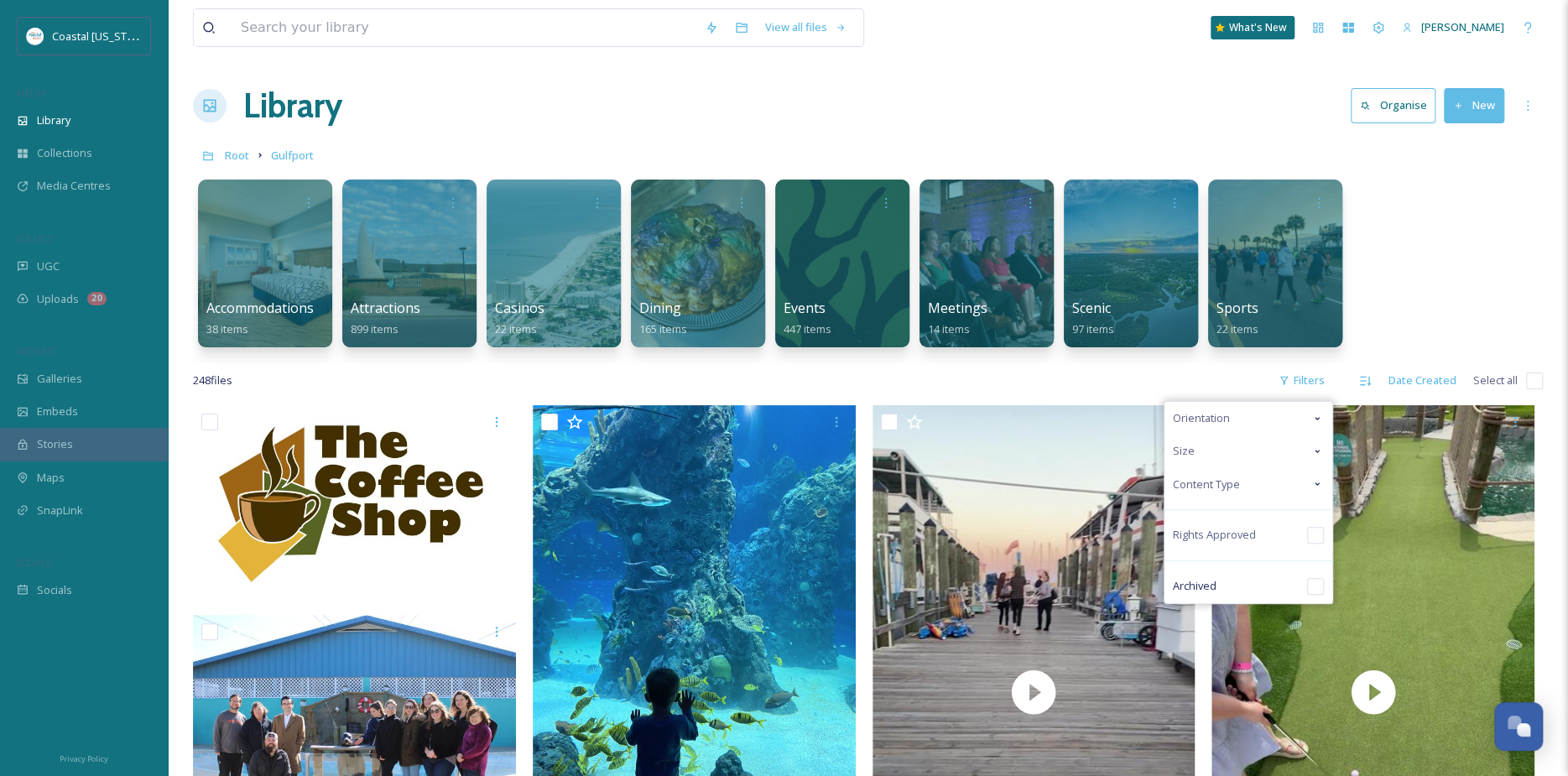
click at [1206, 477] on span "Content Type" at bounding box center [1206, 484] width 67 height 16
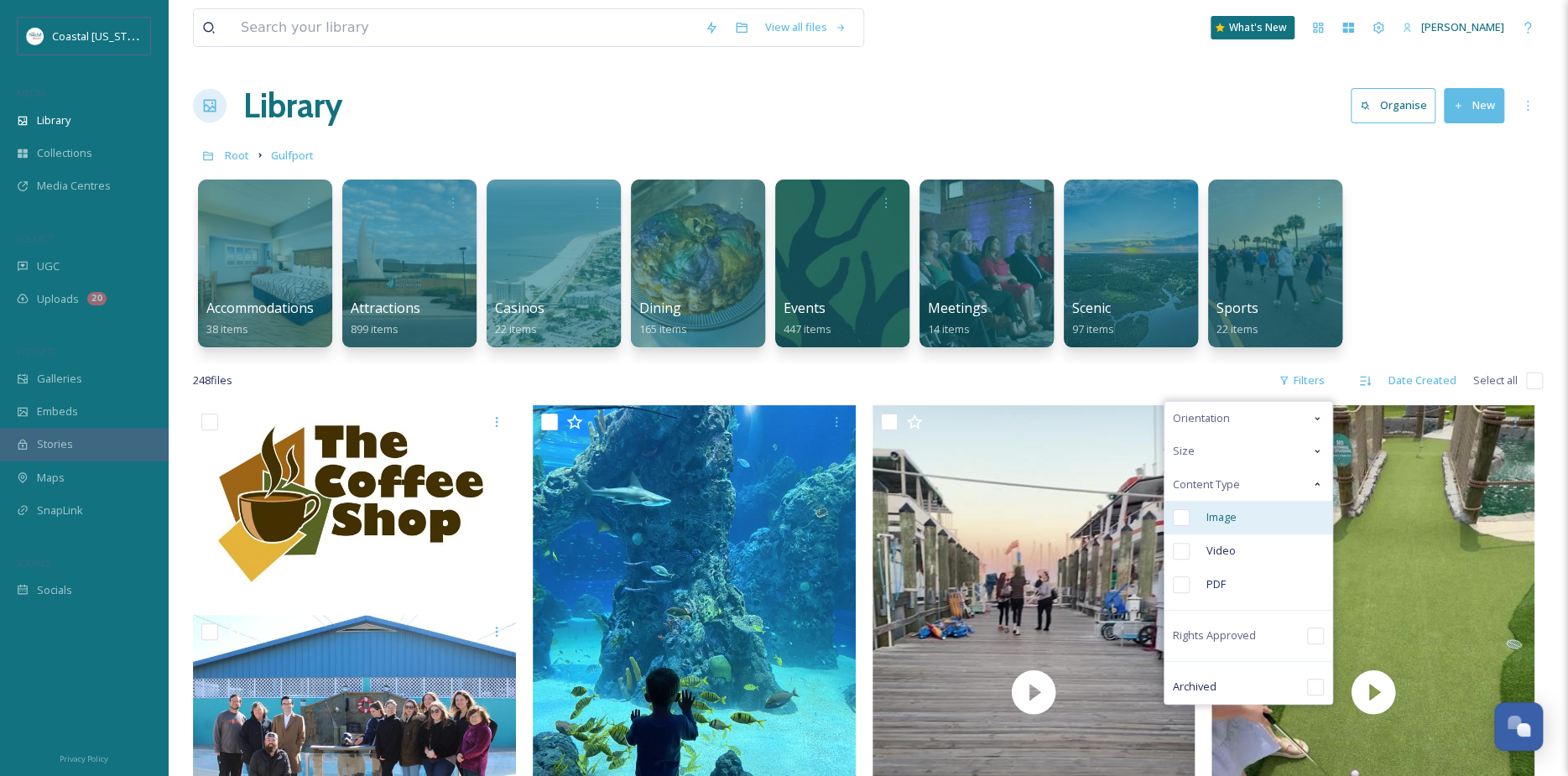
click at [1230, 516] on span "Image" at bounding box center [1221, 517] width 31 height 16
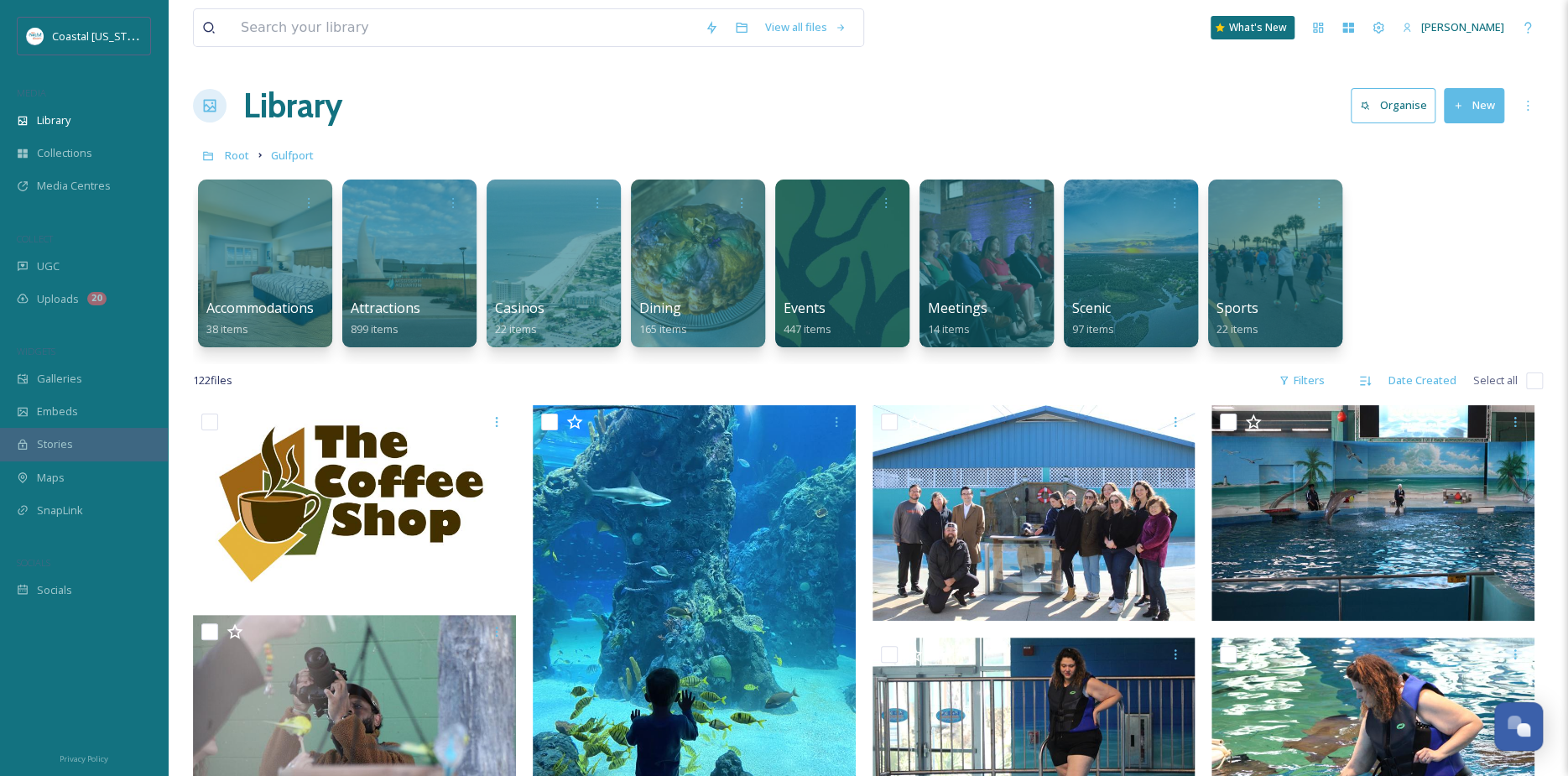
click at [914, 100] on div "Library Organise New" at bounding box center [868, 105] width 1350 height 51
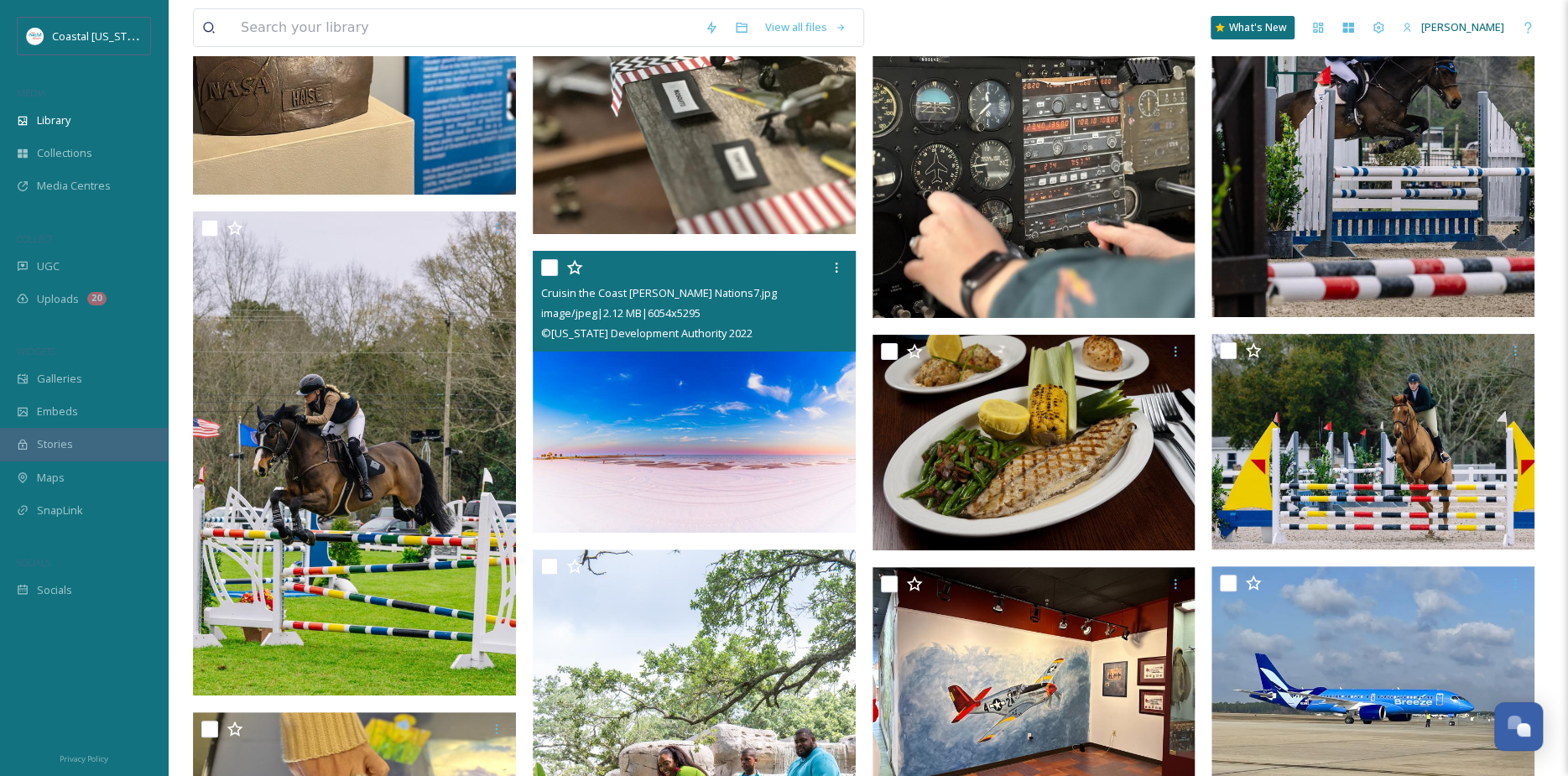
scroll to position [7630, 0]
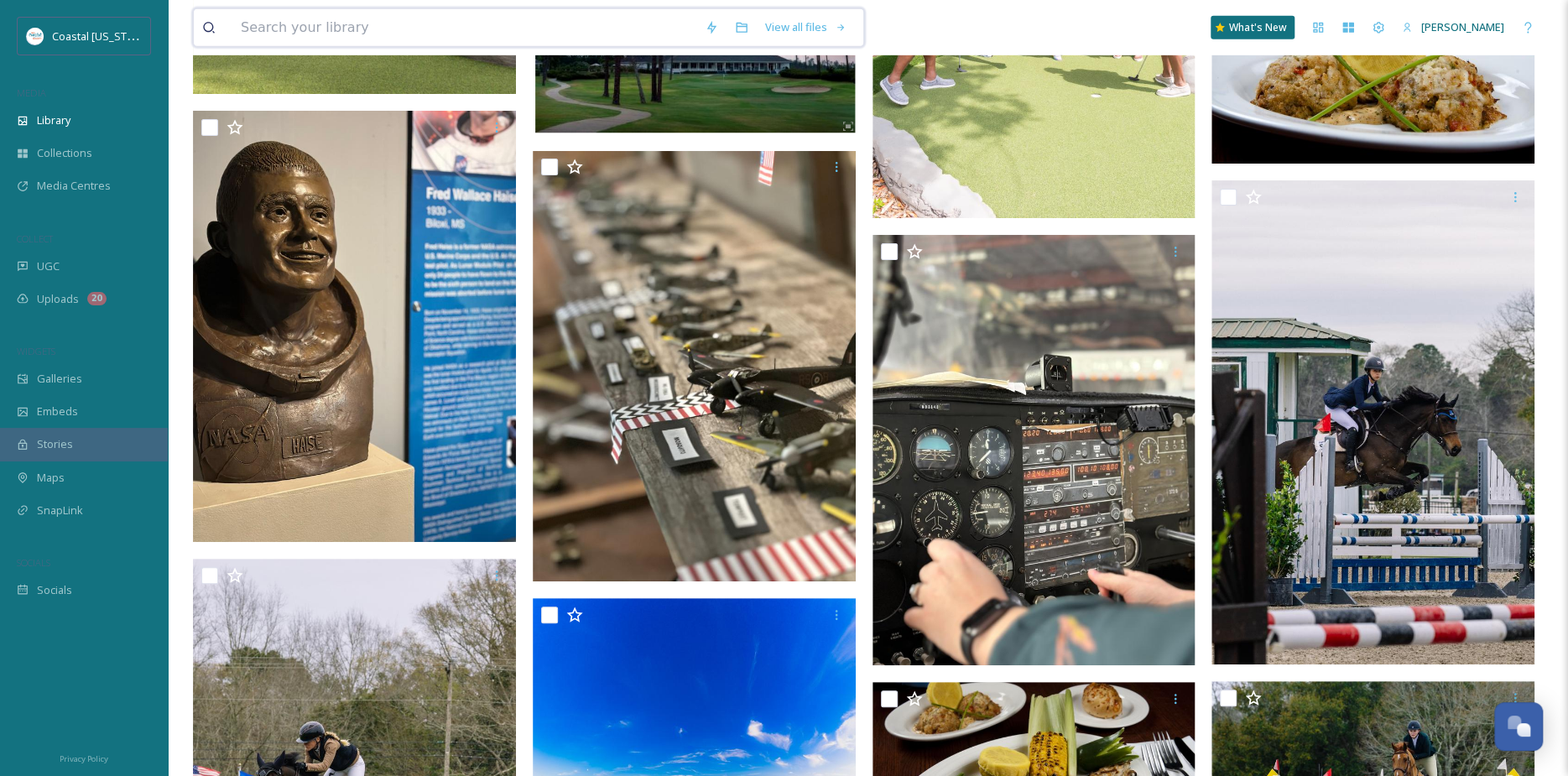
click at [358, 37] on input at bounding box center [464, 28] width 464 height 37
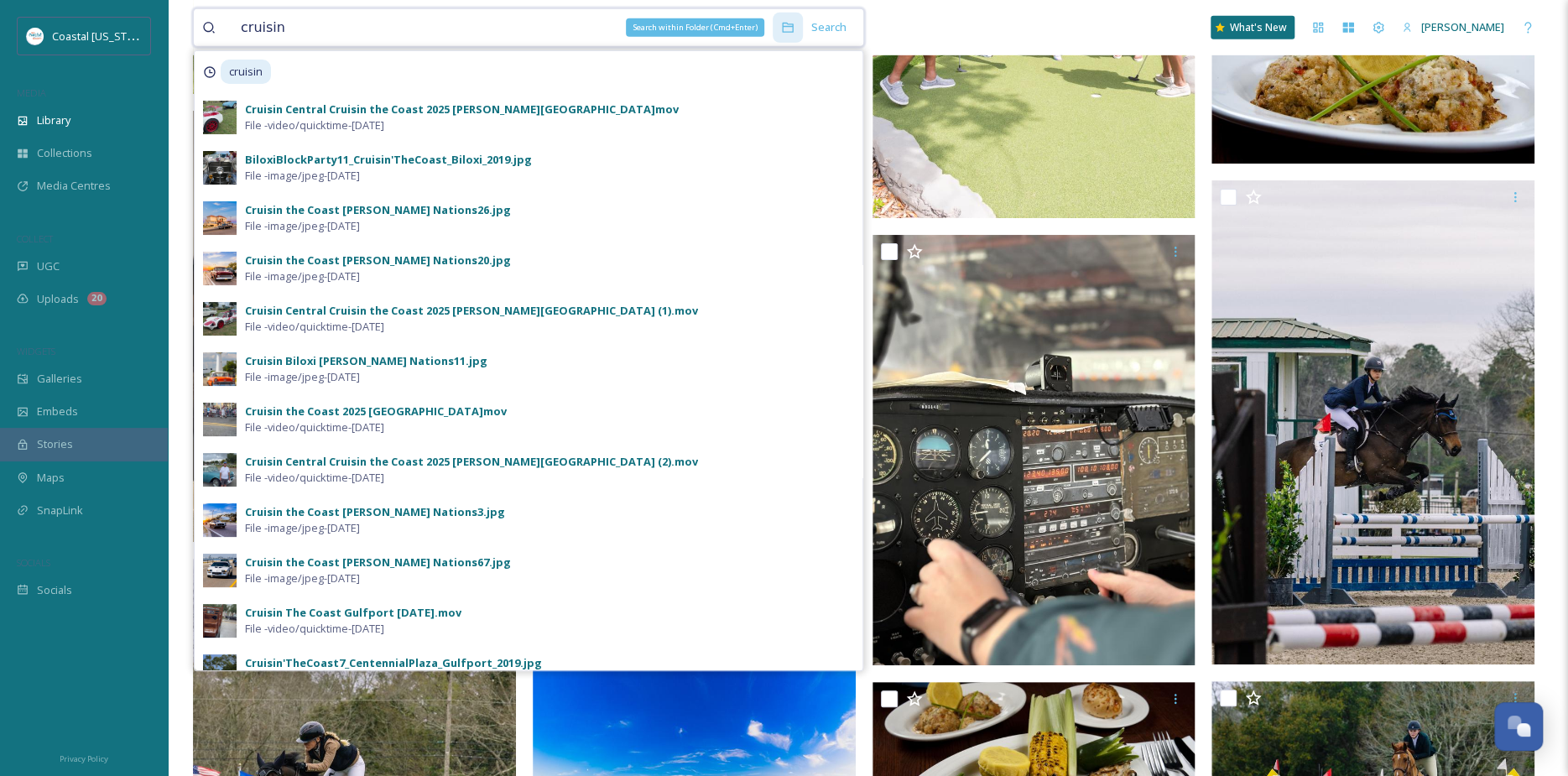
type input "cruisin"
click at [796, 23] on div "Search within Folder (Cmd+Enter)" at bounding box center [788, 28] width 31 height 31
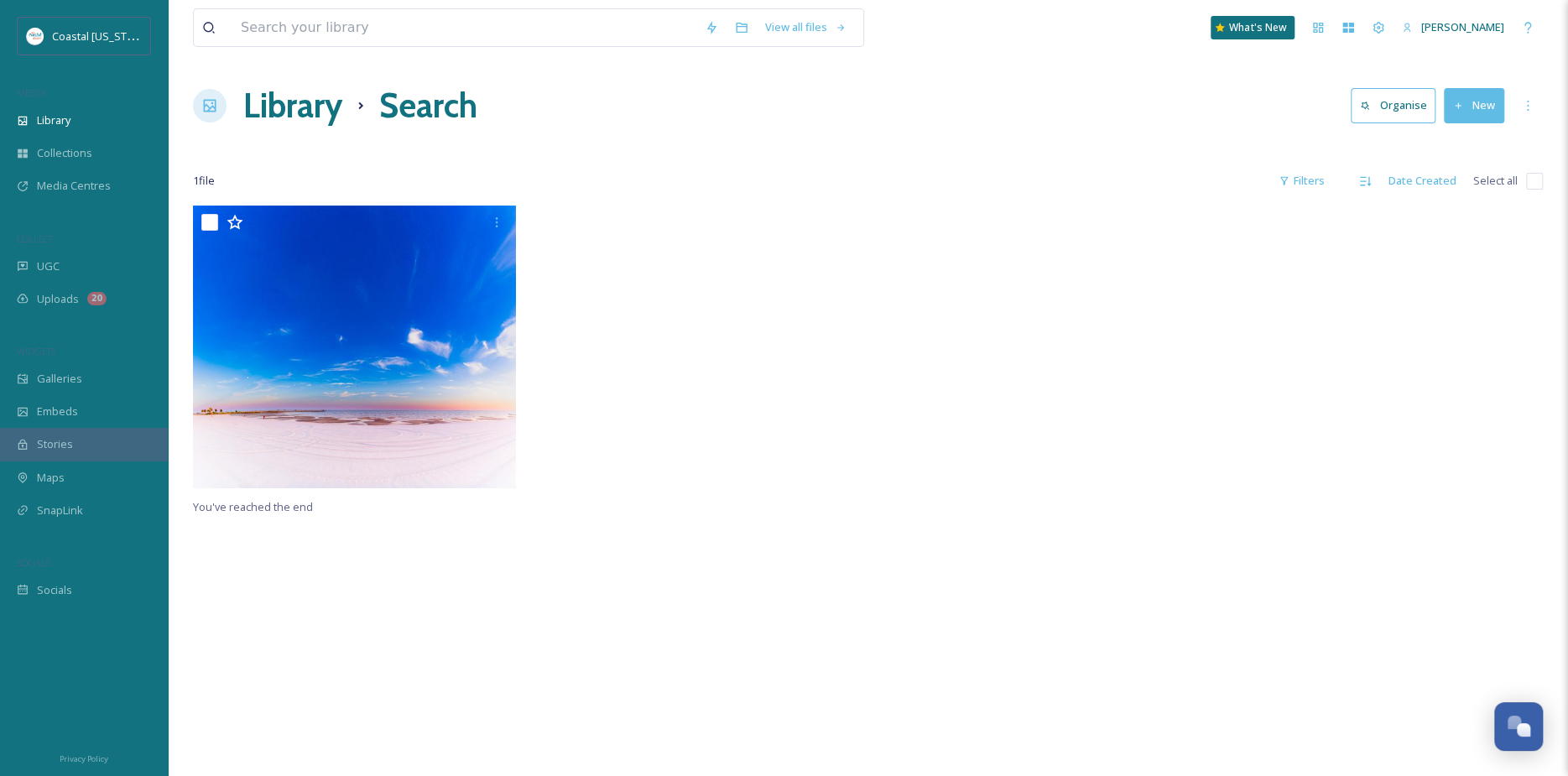
click at [831, 207] on div at bounding box center [698, 351] width 331 height 291
